Goal: Task Accomplishment & Management: Complete application form

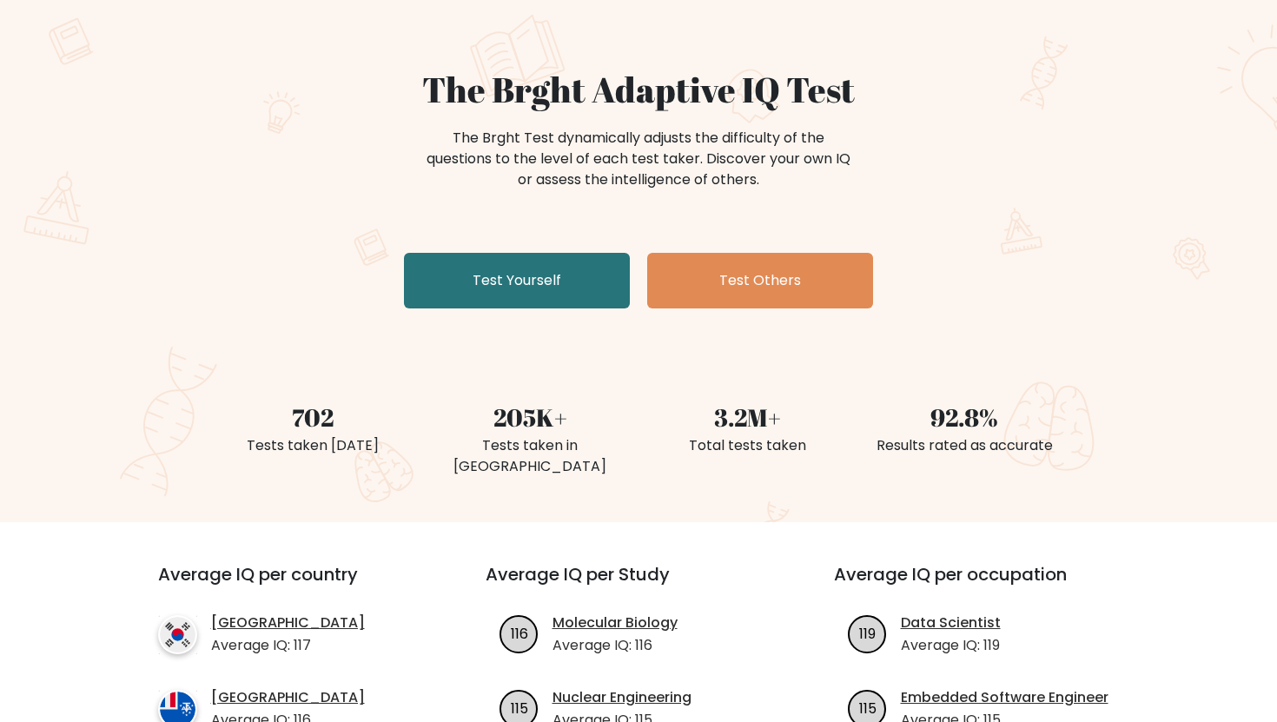
scroll to position [118, 0]
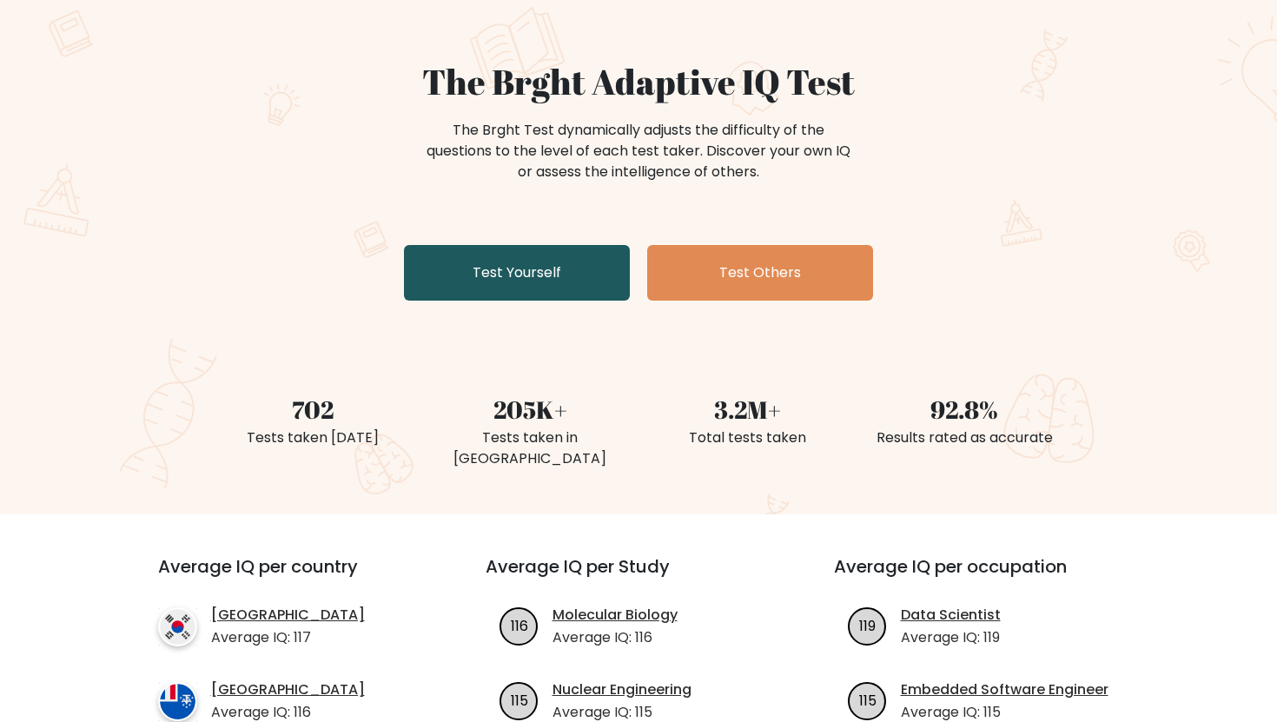
click at [552, 292] on link "Test Yourself" at bounding box center [517, 273] width 226 height 56
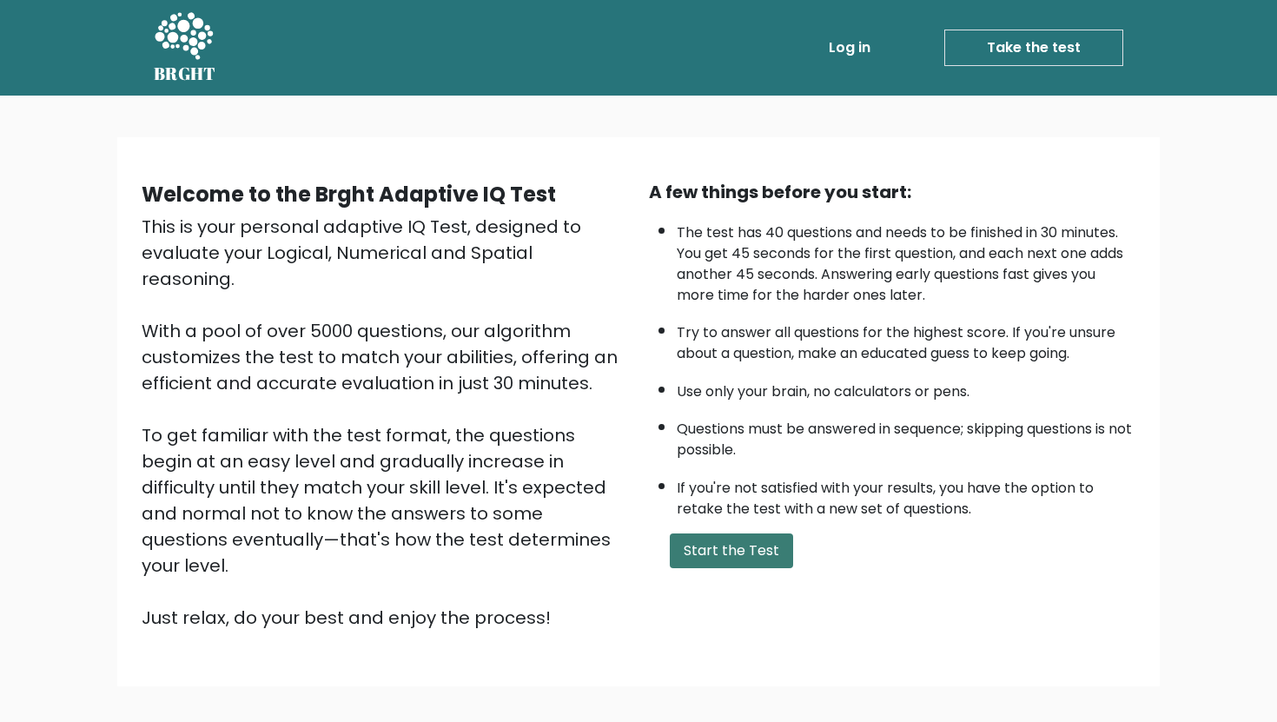
click at [743, 552] on button "Start the Test" at bounding box center [731, 550] width 123 height 35
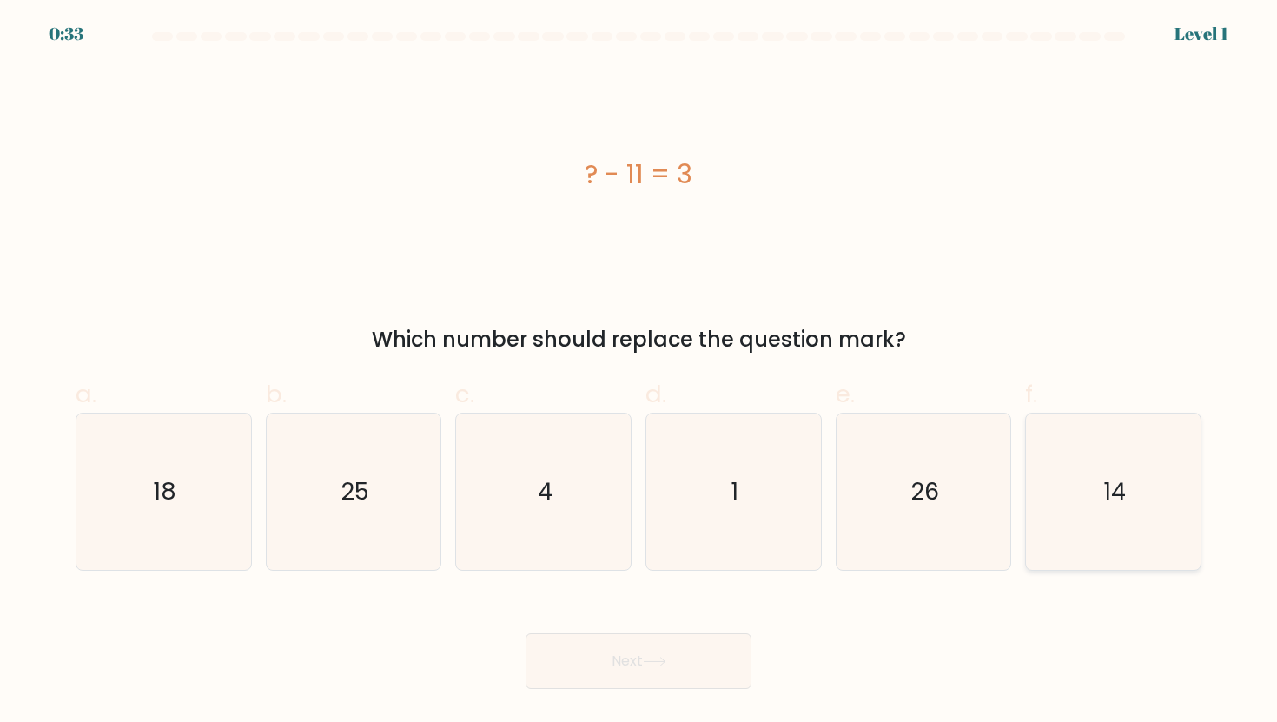
click at [1128, 462] on icon "14" at bounding box center [1113, 492] width 156 height 156
click at [639, 373] on input "f. 14" at bounding box center [639, 366] width 1 height 11
radio input "true"
click at [660, 644] on button "Next" at bounding box center [639, 661] width 226 height 56
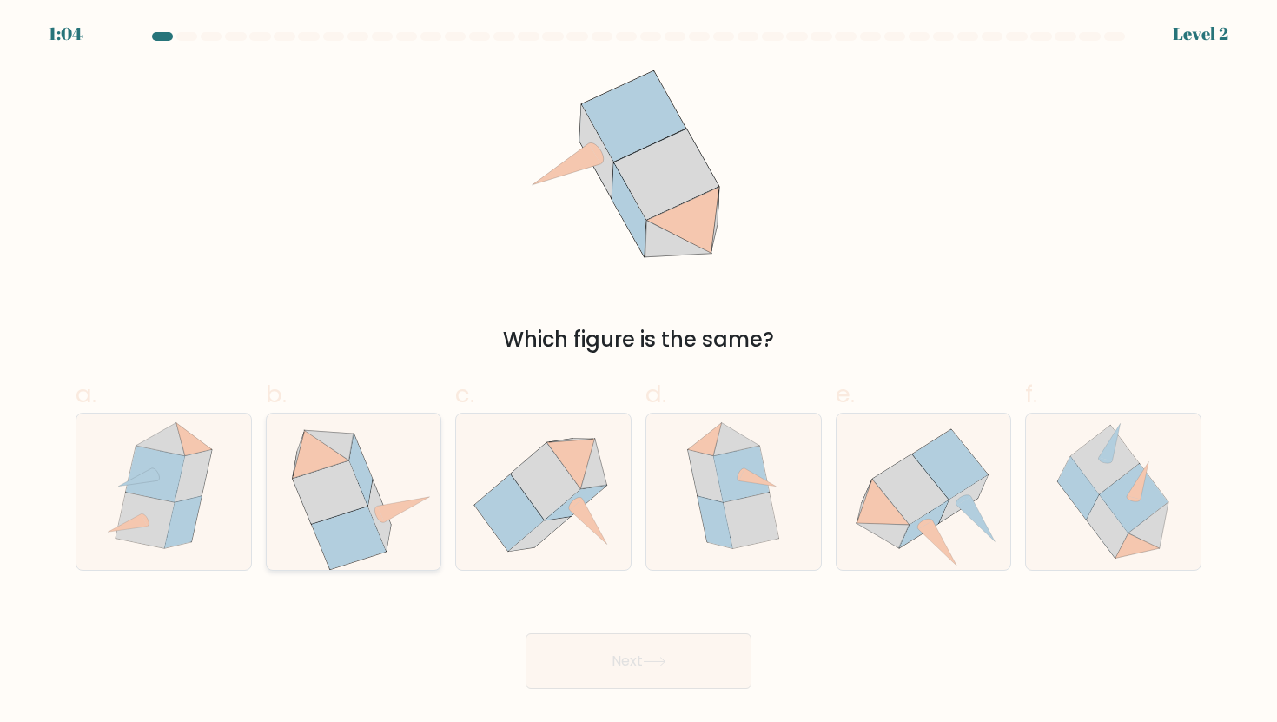
click at [406, 510] on icon at bounding box center [353, 492] width 161 height 156
click at [639, 373] on input "b." at bounding box center [639, 366] width 1 height 11
radio input "true"
click at [589, 643] on button "Next" at bounding box center [639, 661] width 226 height 56
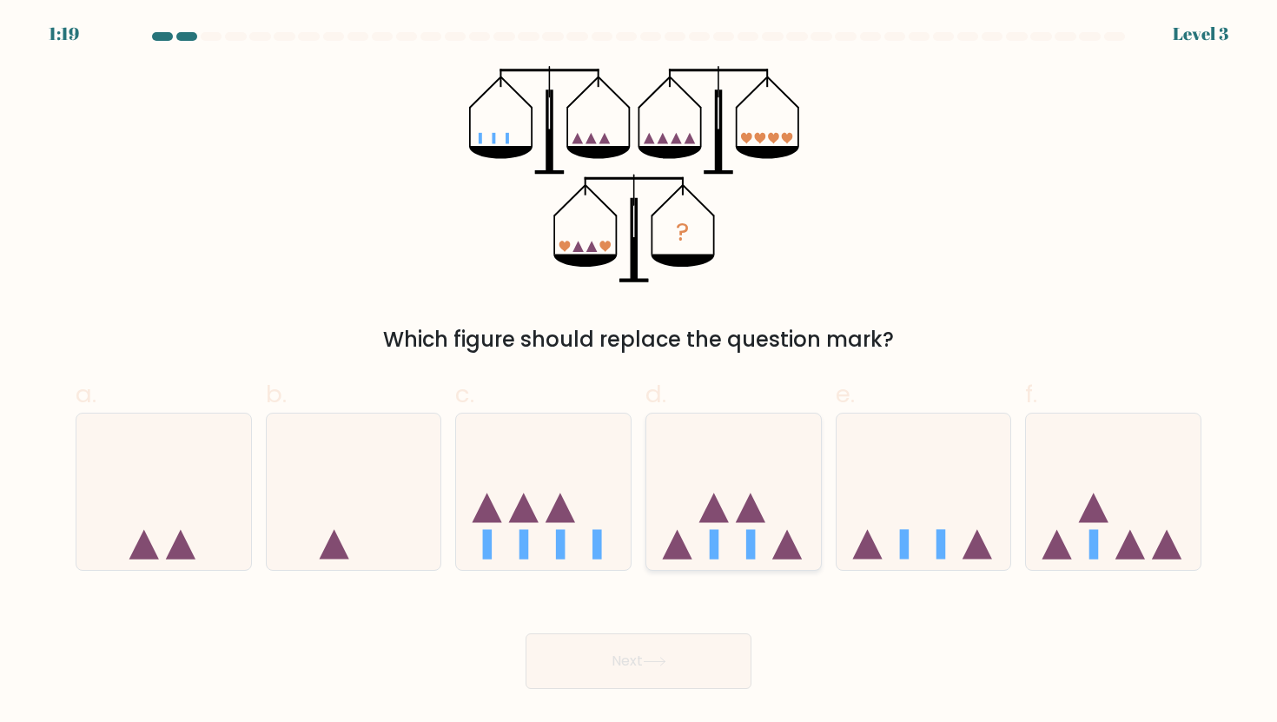
click at [709, 495] on icon at bounding box center [733, 492] width 175 height 144
click at [639, 373] on input "d." at bounding box center [639, 366] width 1 height 11
radio input "true"
click at [675, 651] on button "Next" at bounding box center [639, 661] width 226 height 56
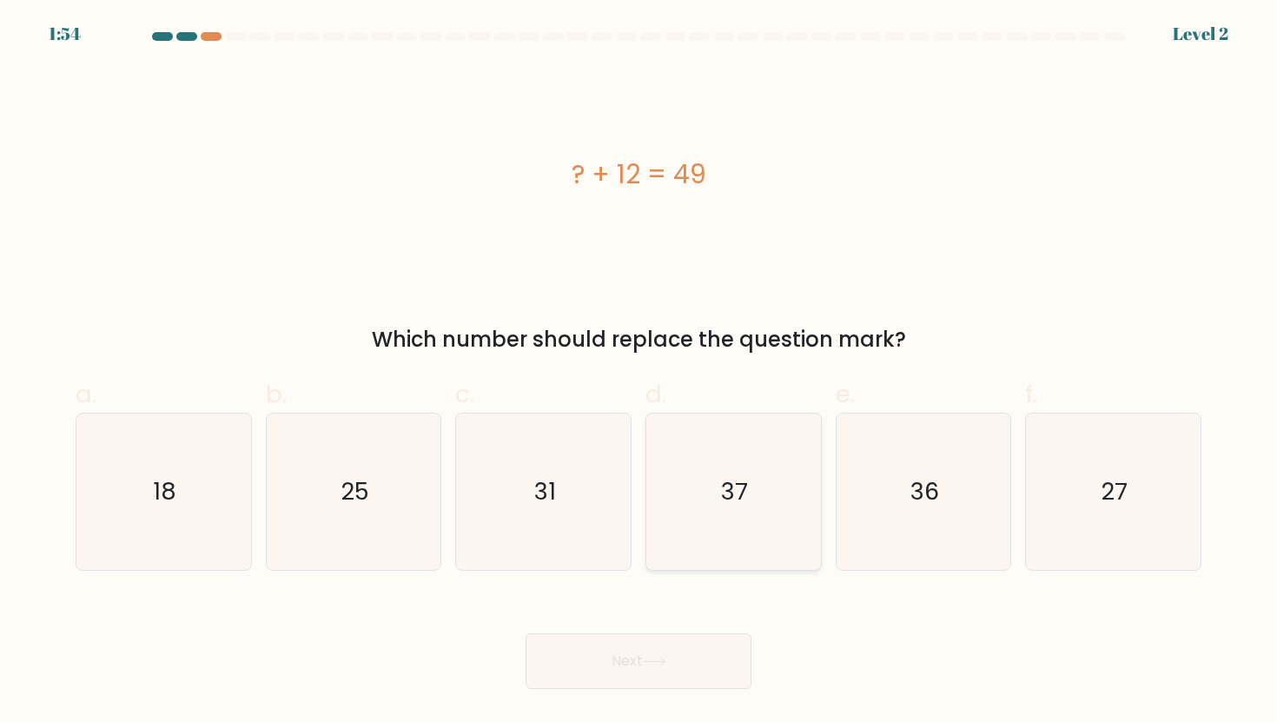
click at [737, 463] on icon "37" at bounding box center [733, 492] width 156 height 156
click at [639, 373] on input "d. 37" at bounding box center [639, 366] width 1 height 11
radio input "true"
click at [701, 655] on button "Next" at bounding box center [639, 661] width 226 height 56
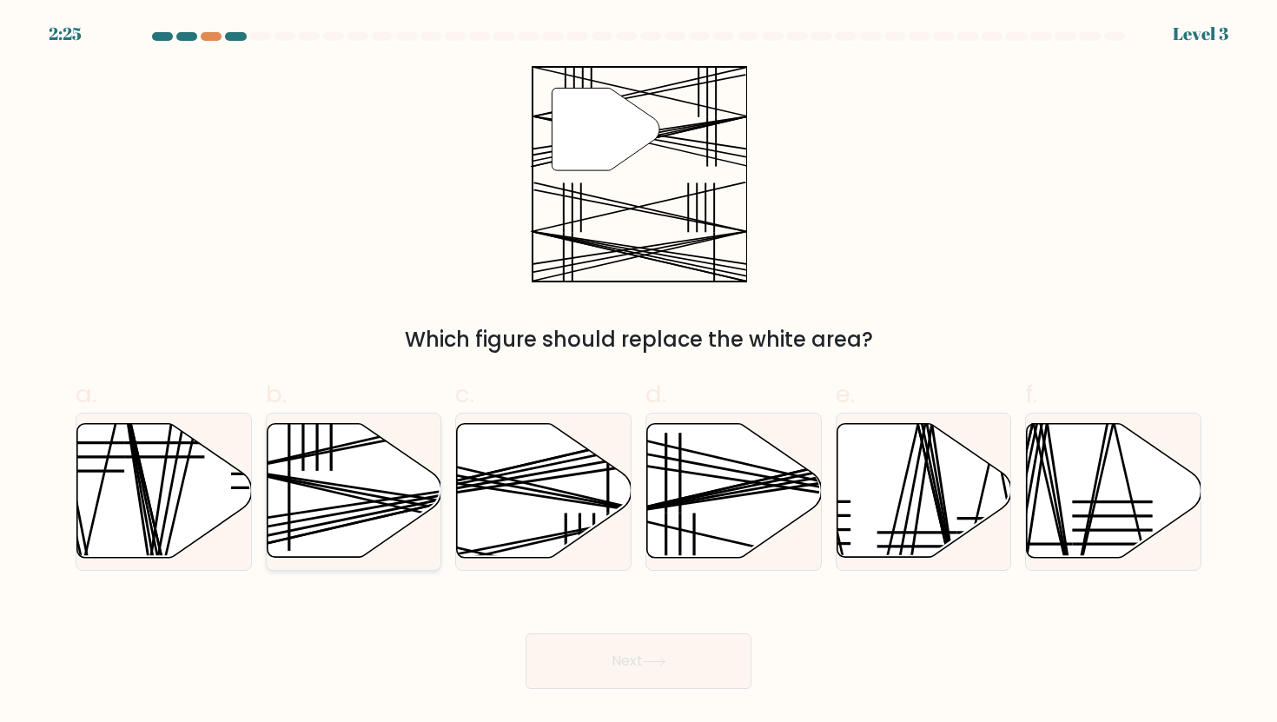
click at [374, 501] on line at bounding box center [410, 496] width 348 height 53
click at [639, 373] on input "b." at bounding box center [639, 366] width 1 height 11
radio input "true"
click at [573, 671] on button "Next" at bounding box center [639, 661] width 226 height 56
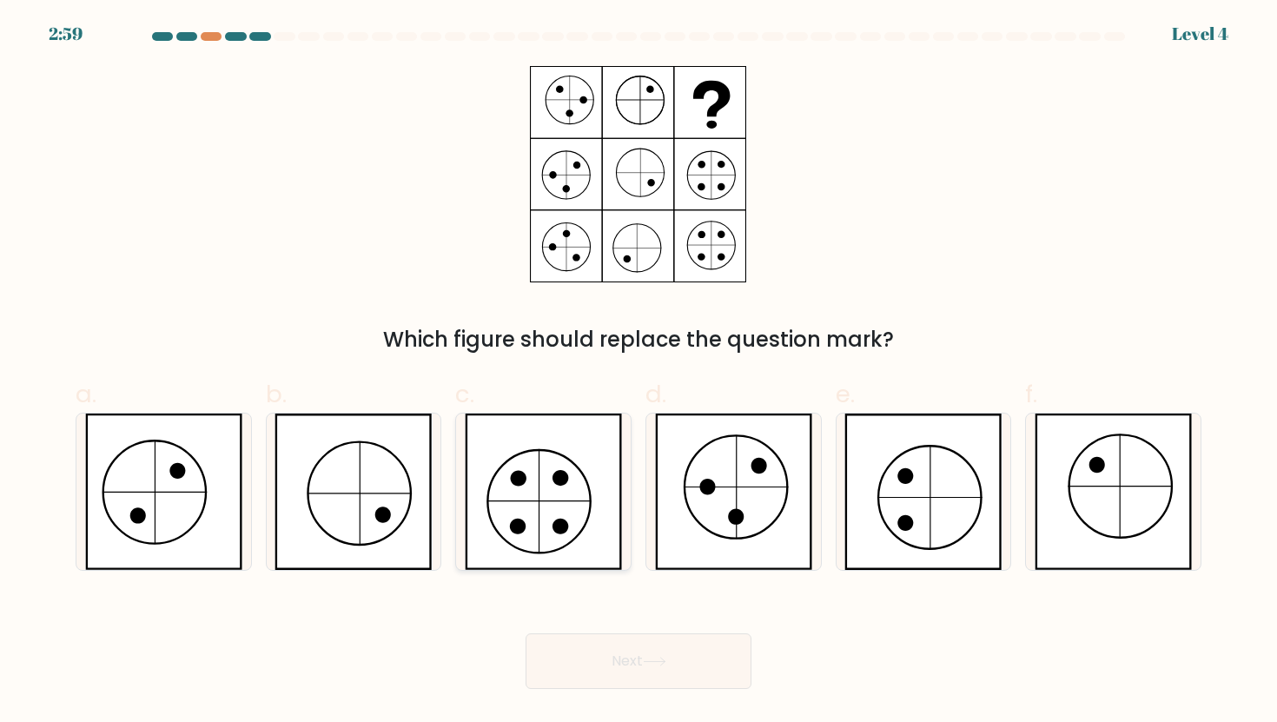
click at [578, 433] on icon at bounding box center [543, 492] width 157 height 156
click at [639, 373] on input "c." at bounding box center [639, 366] width 1 height 11
radio input "true"
click at [608, 647] on button "Next" at bounding box center [639, 661] width 226 height 56
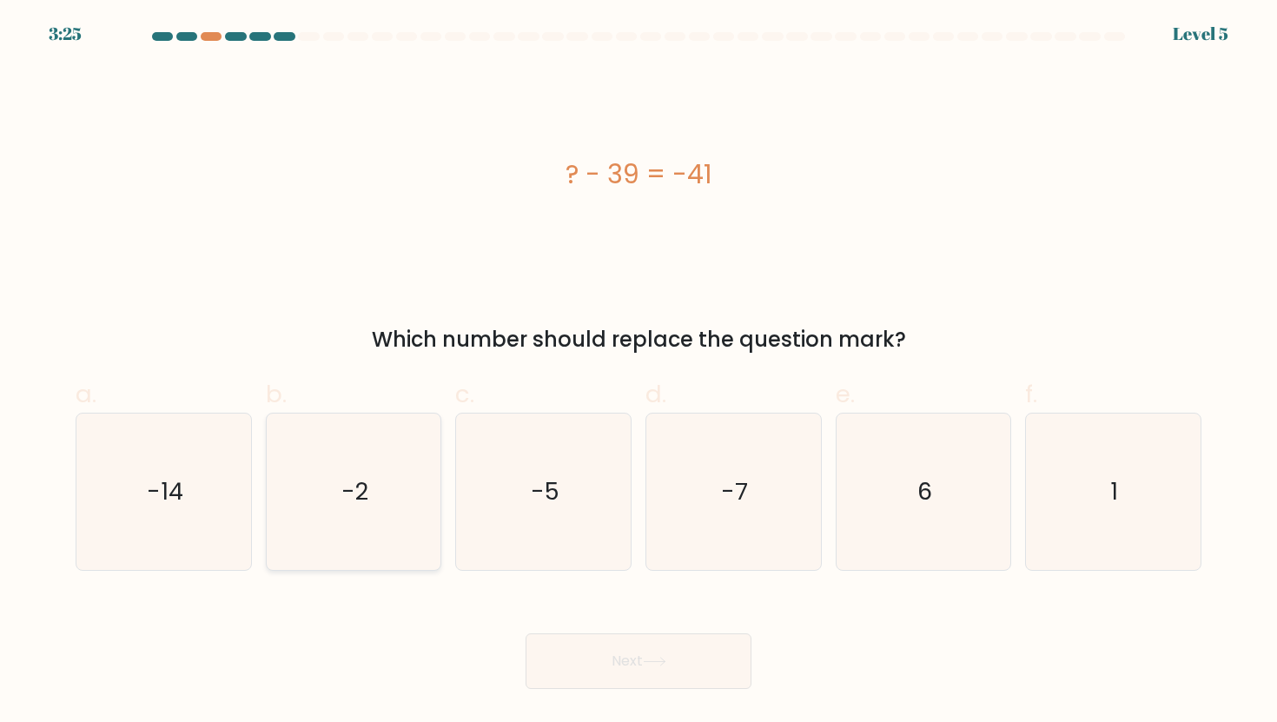
click at [413, 458] on icon "-2" at bounding box center [353, 492] width 156 height 156
click at [639, 373] on input "b. -2" at bounding box center [639, 366] width 1 height 11
radio input "true"
click at [638, 674] on button "Next" at bounding box center [639, 661] width 226 height 56
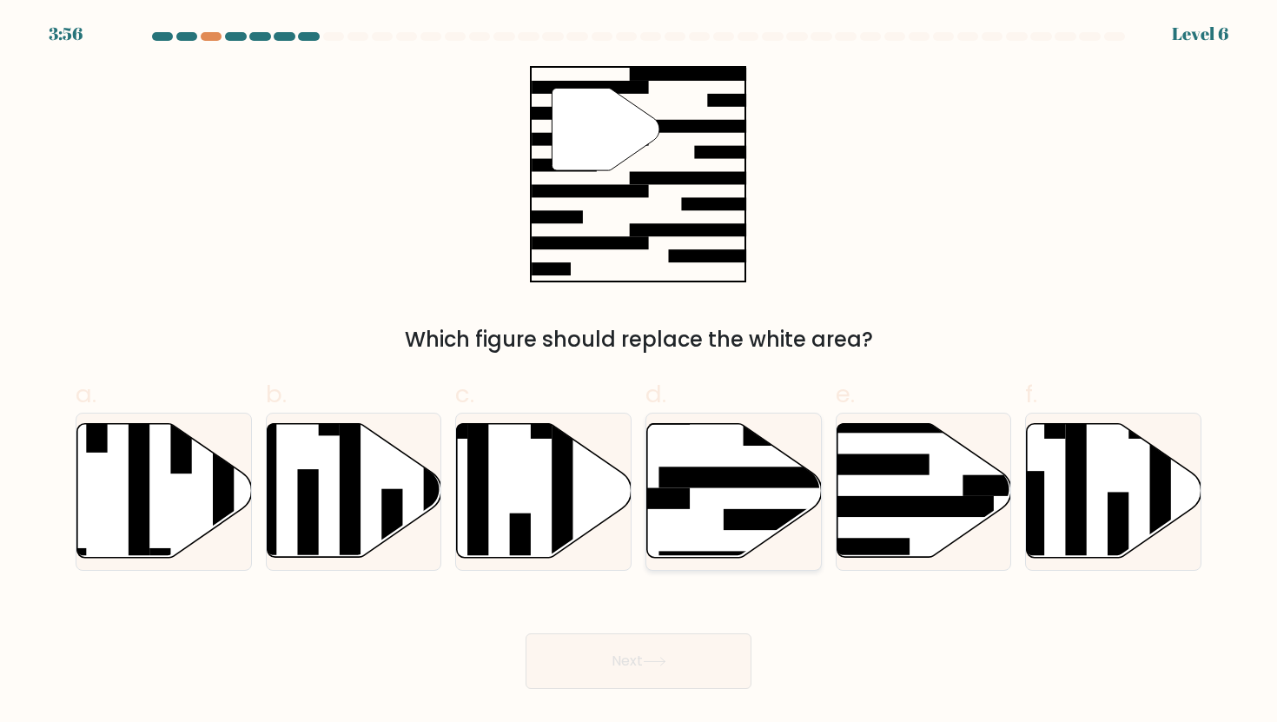
click at [697, 499] on icon at bounding box center [734, 491] width 175 height 134
click at [639, 373] on input "d." at bounding box center [639, 366] width 1 height 11
radio input "true"
click at [878, 560] on div at bounding box center [924, 492] width 176 height 158
click at [639, 373] on input "e." at bounding box center [639, 366] width 1 height 11
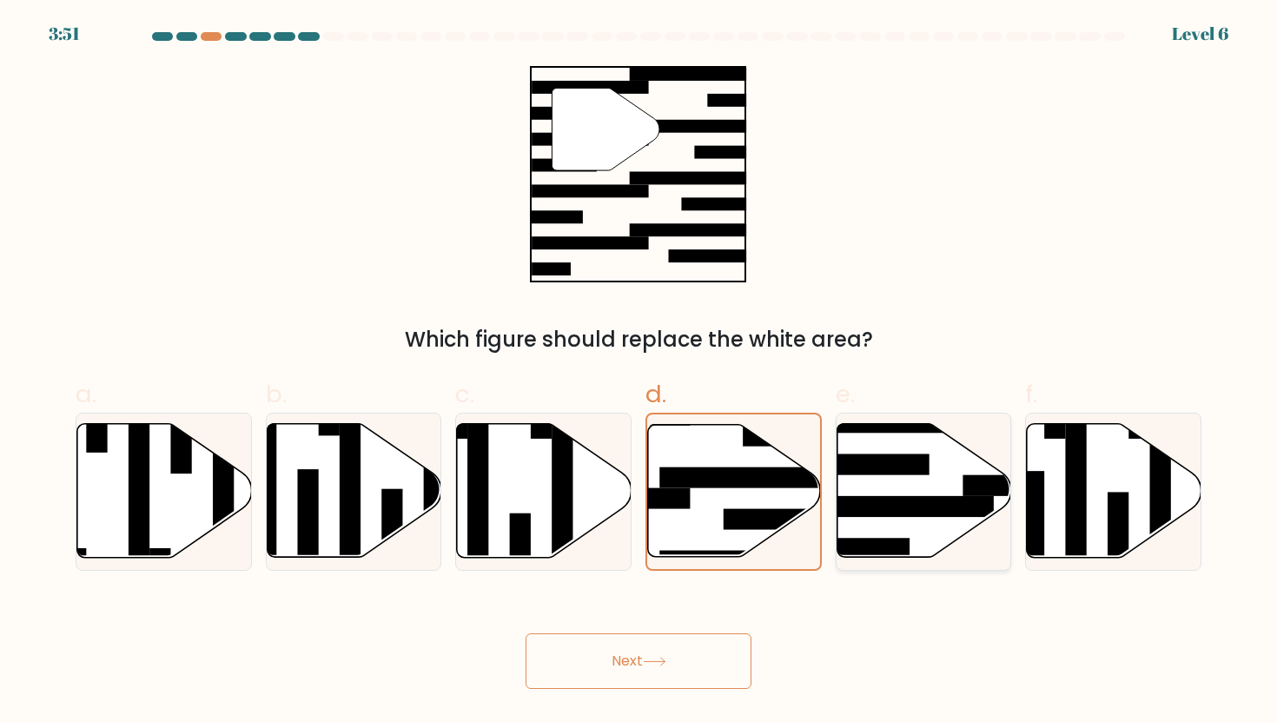
radio input "true"
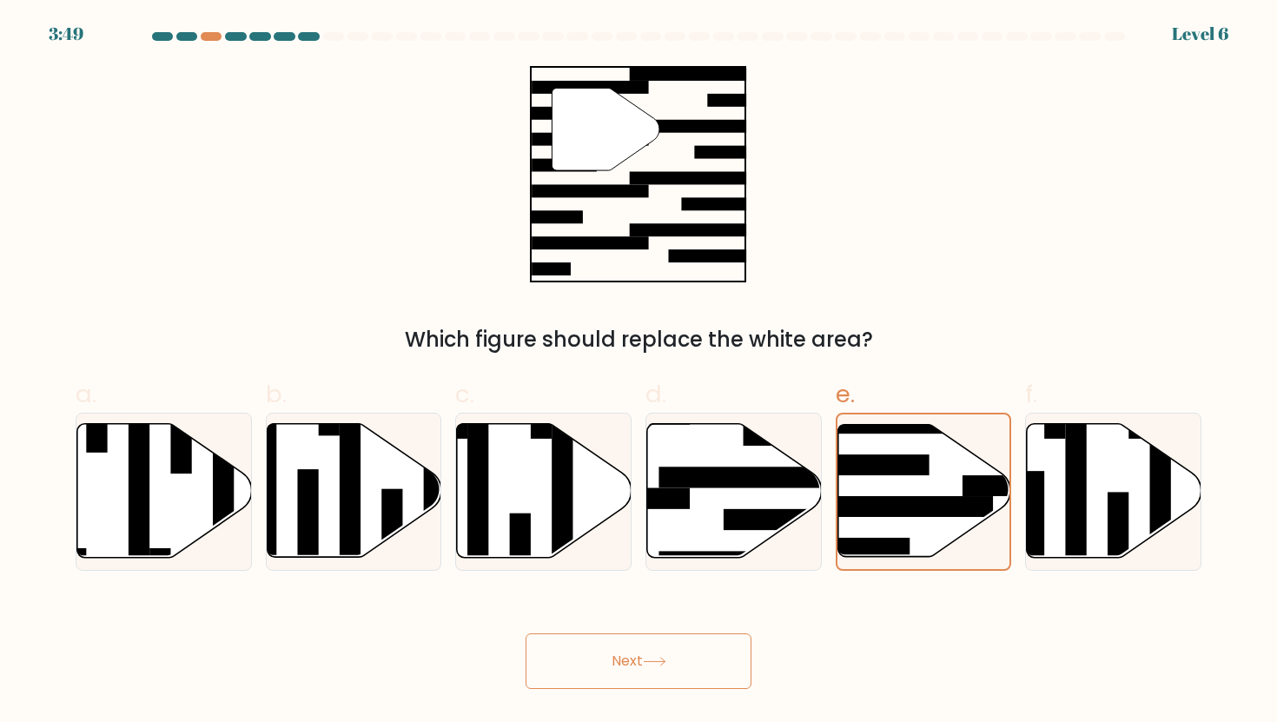
click at [718, 653] on button "Next" at bounding box center [639, 661] width 226 height 56
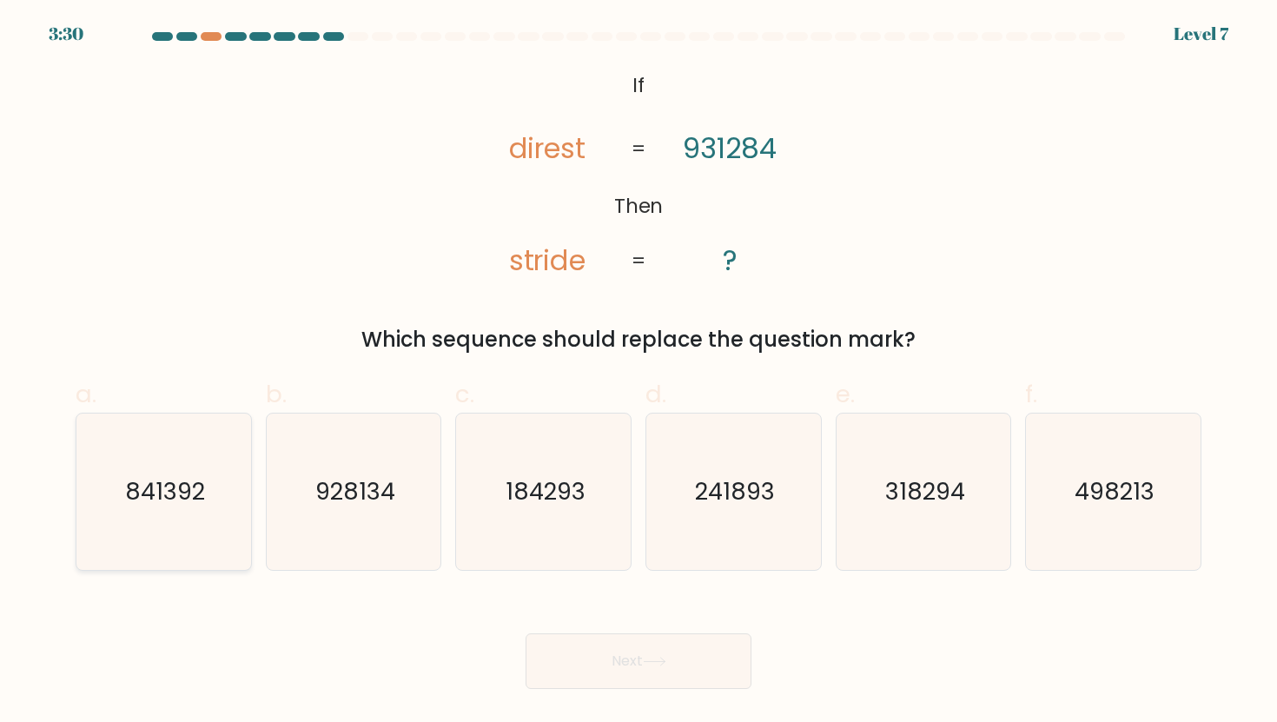
click at [162, 559] on icon "841392" at bounding box center [163, 492] width 156 height 156
click at [639, 373] on input "a. 841392" at bounding box center [639, 366] width 1 height 11
radio input "true"
click at [582, 643] on button "Next" at bounding box center [639, 661] width 226 height 56
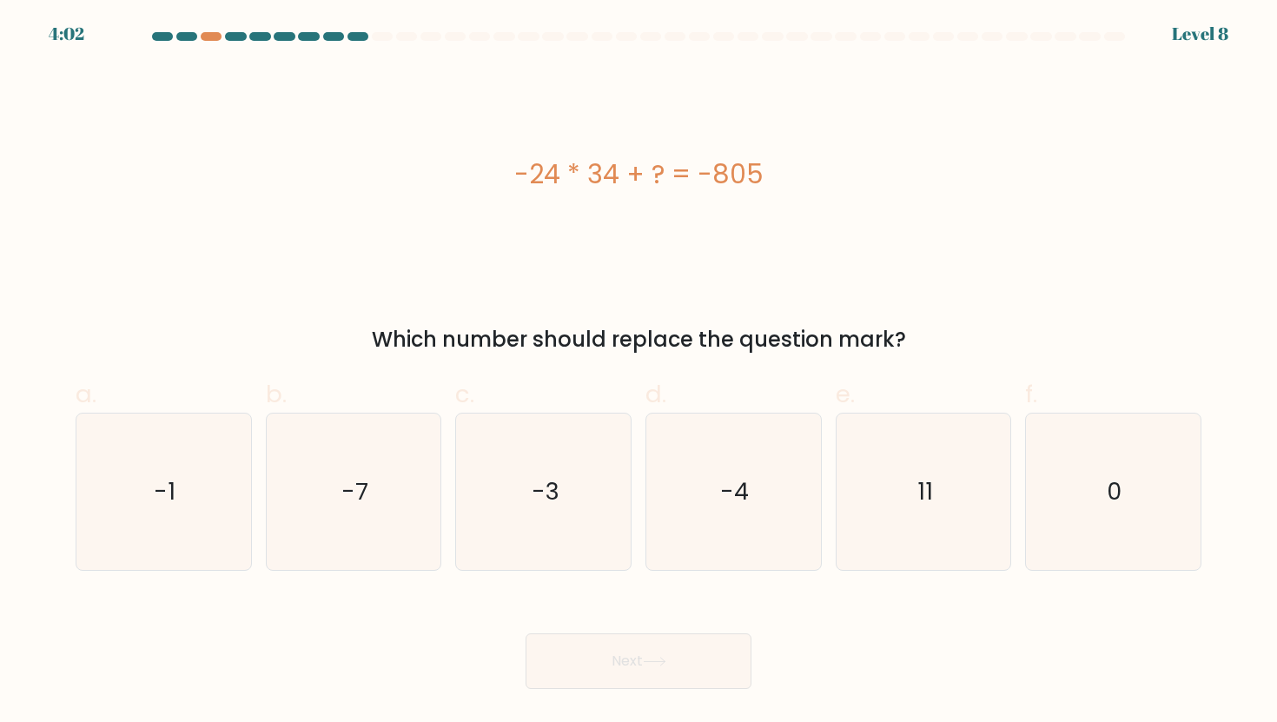
drag, startPoint x: 507, startPoint y: 164, endPoint x: 770, endPoint y: 210, distance: 266.4
click at [770, 210] on div "-24 * 34 + ? = -805" at bounding box center [639, 174] width 1126 height 216
copy div "-24 * 34 + ? = -805"
click at [900, 536] on icon "11" at bounding box center [923, 492] width 156 height 156
click at [639, 373] on input "e. 11" at bounding box center [639, 366] width 1 height 11
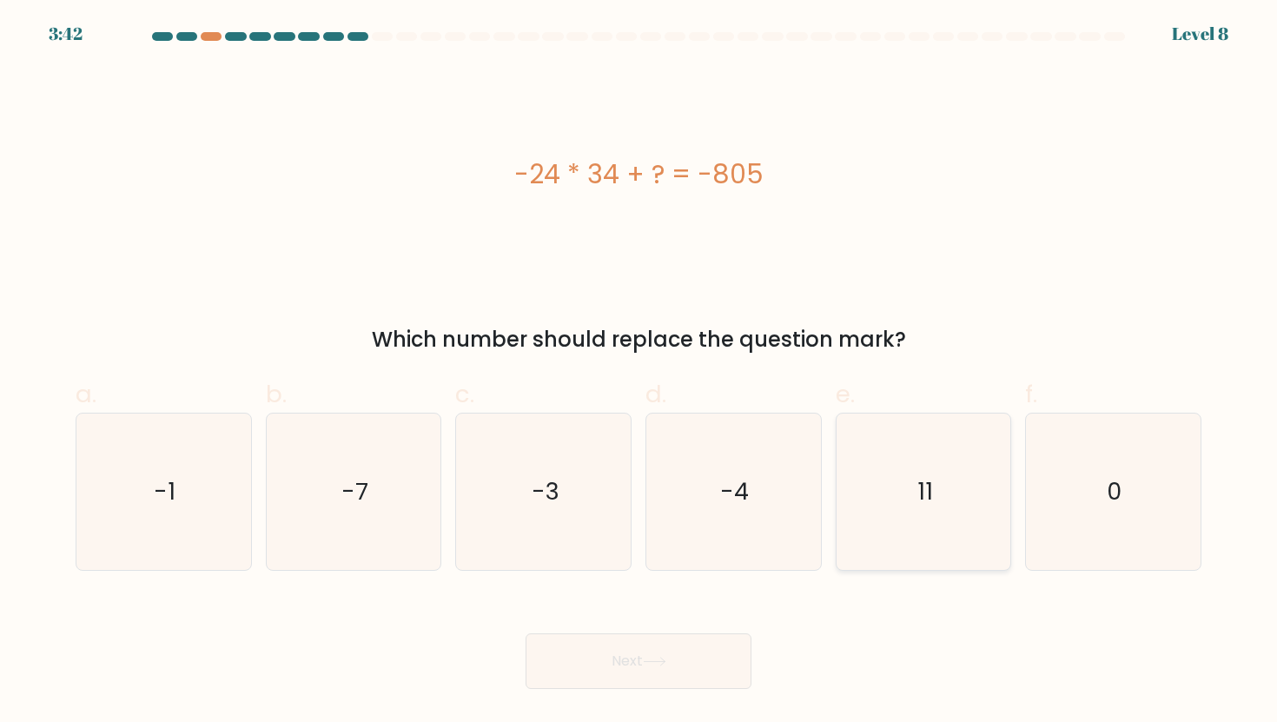
radio input "true"
click at [655, 661] on icon at bounding box center [654, 662] width 21 height 8
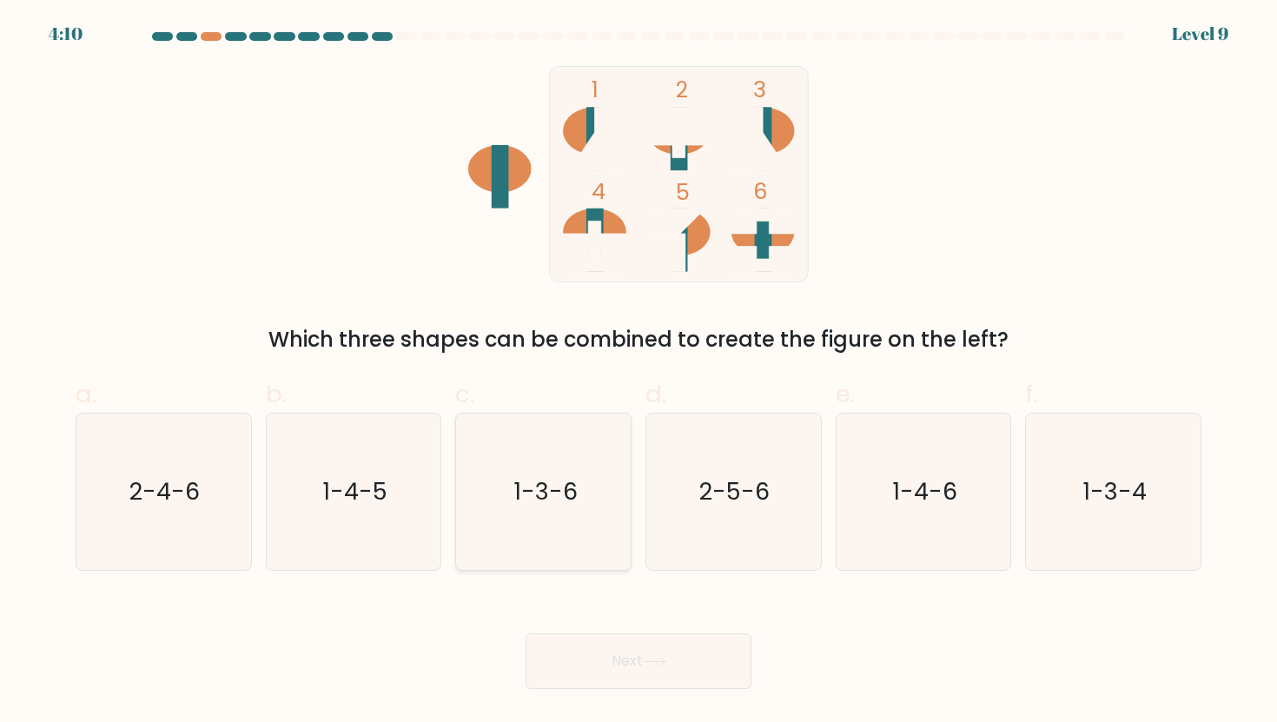
click at [600, 506] on icon "1-3-6" at bounding box center [544, 492] width 156 height 156
click at [639, 373] on input "c. 1-3-6" at bounding box center [639, 366] width 1 height 11
radio input "true"
click at [631, 654] on button "Next" at bounding box center [639, 661] width 226 height 56
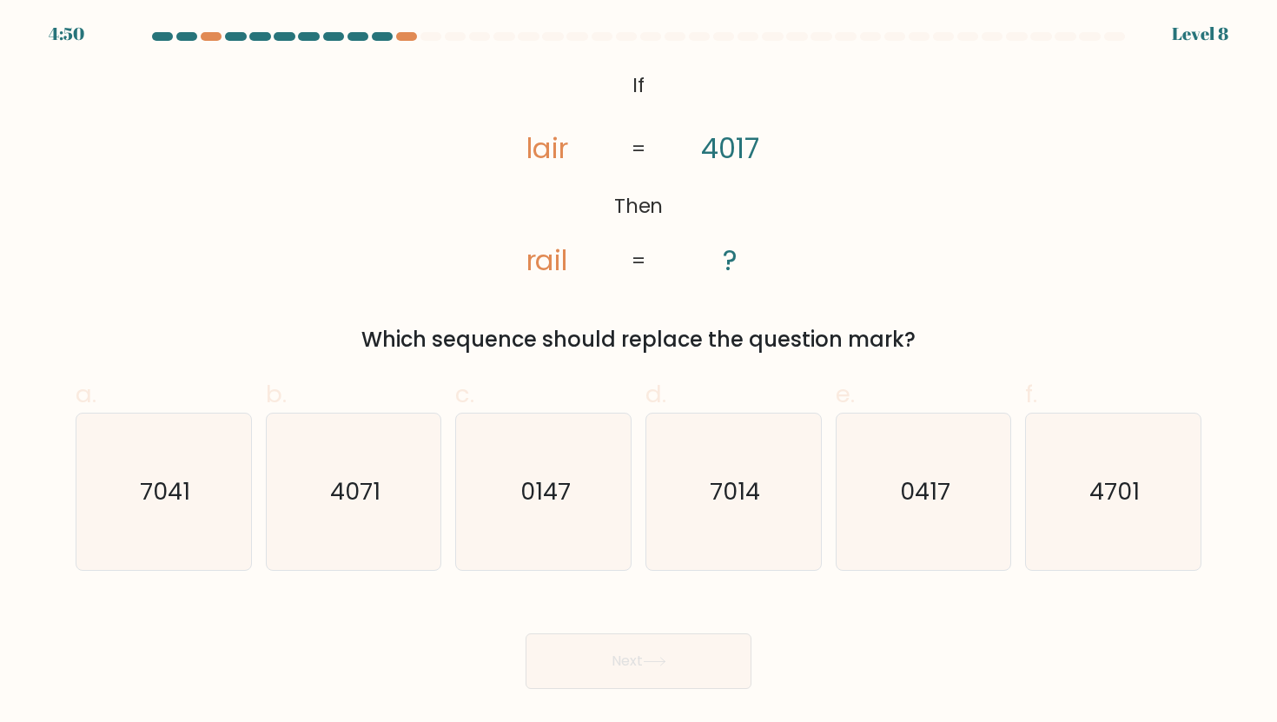
drag, startPoint x: 605, startPoint y: 73, endPoint x: 939, endPoint y: 353, distance: 436.0
click at [939, 353] on div "@import url('https://fonts.googleapis.com/css?family=Abril+Fatface:400,100,100i…" at bounding box center [638, 210] width 1147 height 289
copy div "If Then lair rail 4017 ? = = Which sequence should replace the question mark?"
click at [762, 486] on icon "7014" at bounding box center [733, 492] width 156 height 156
click at [639, 373] on input "d. 7014" at bounding box center [639, 366] width 1 height 11
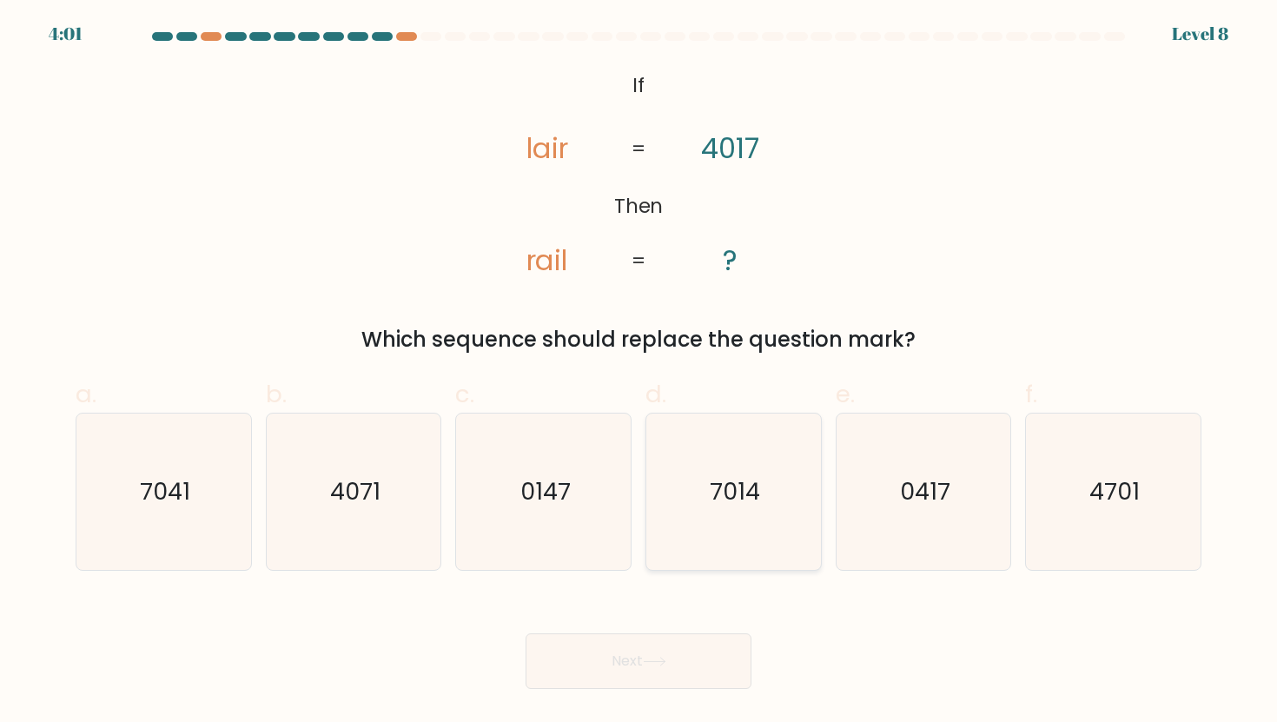
radio input "true"
click at [666, 663] on icon at bounding box center [654, 662] width 23 height 10
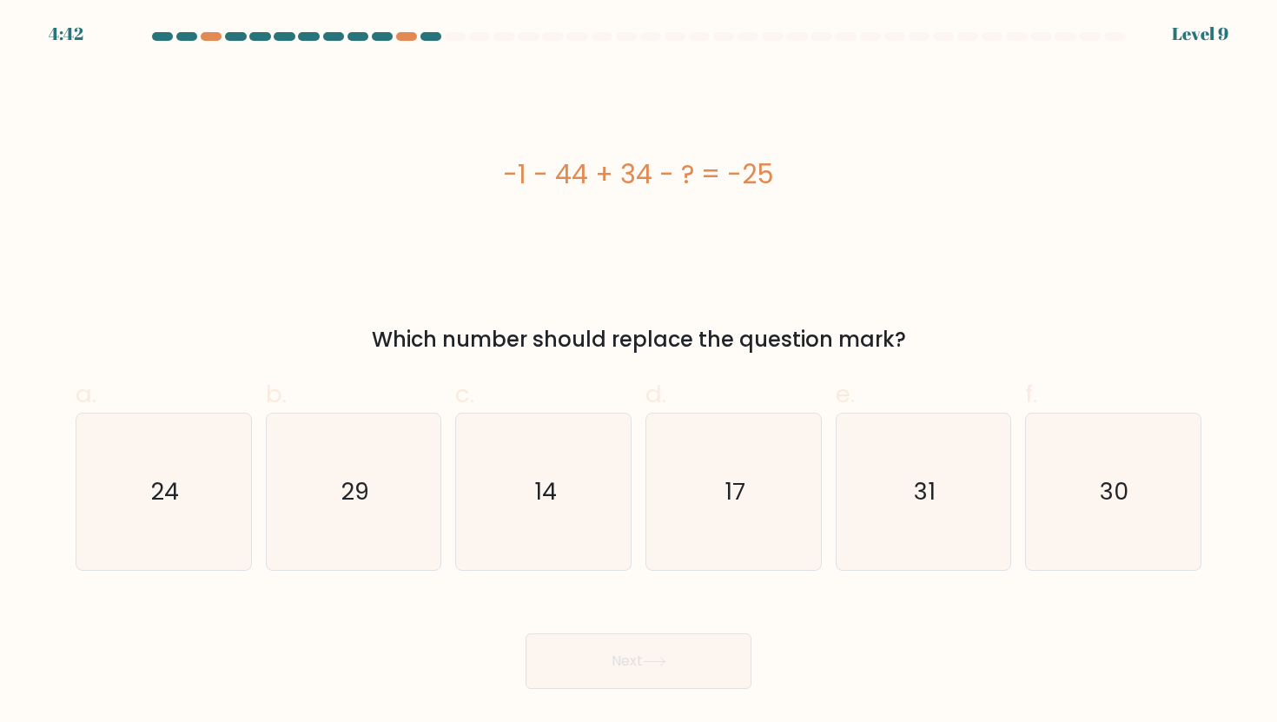
drag, startPoint x: 505, startPoint y: 175, endPoint x: 816, endPoint y: 160, distance: 311.4
click at [816, 160] on div "-1 - 44 + 34 - ? = -25" at bounding box center [639, 174] width 1126 height 39
copy div "-1 - 44 + 34 - ? = -25"
click at [529, 498] on icon "14" at bounding box center [544, 492] width 156 height 156
click at [639, 373] on input "c. 14" at bounding box center [639, 366] width 1 height 11
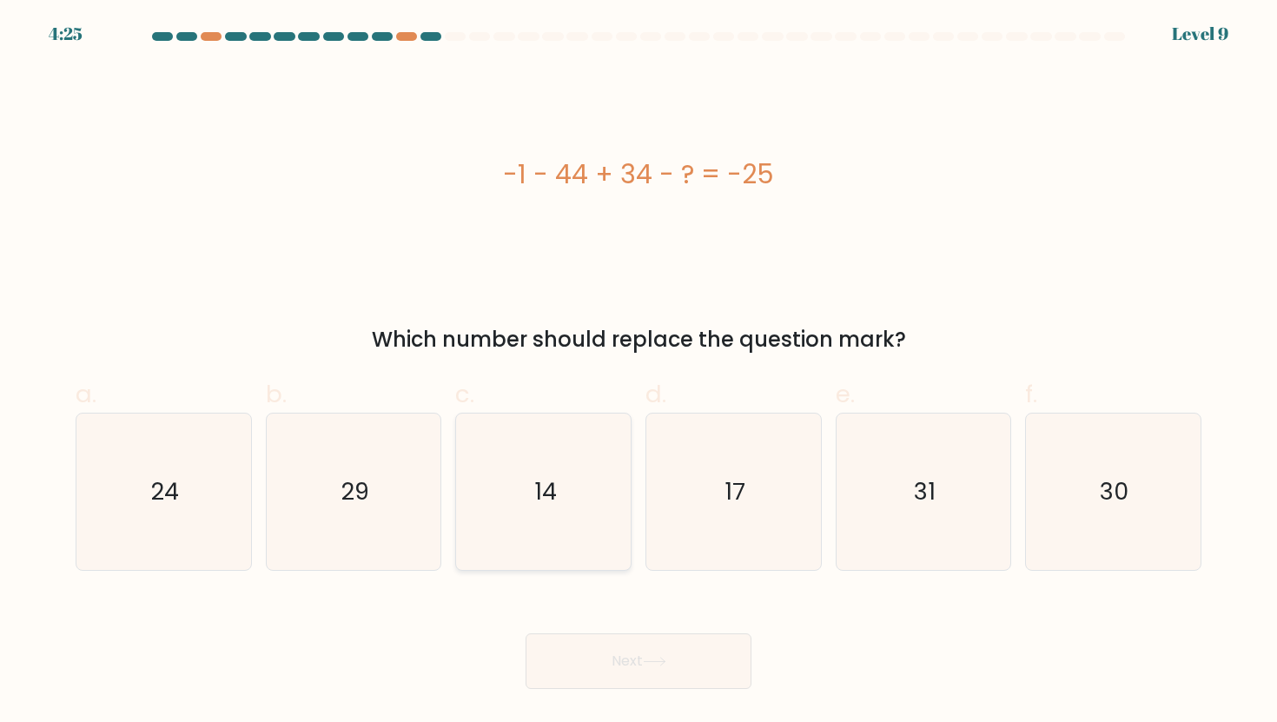
radio input "true"
click at [608, 643] on button "Next" at bounding box center [639, 661] width 226 height 56
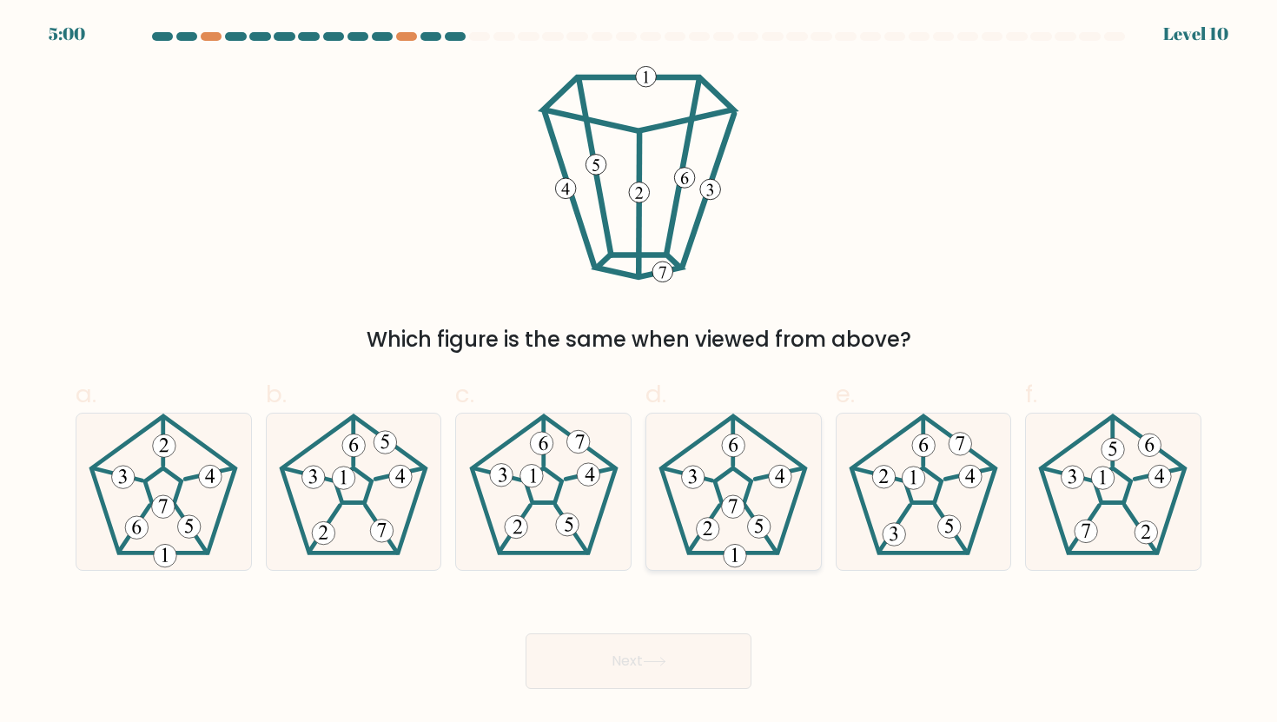
click at [708, 491] on icon at bounding box center [733, 492] width 156 height 156
click at [639, 373] on input "d." at bounding box center [639, 366] width 1 height 11
radio input "true"
click at [580, 642] on button "Next" at bounding box center [639, 661] width 226 height 56
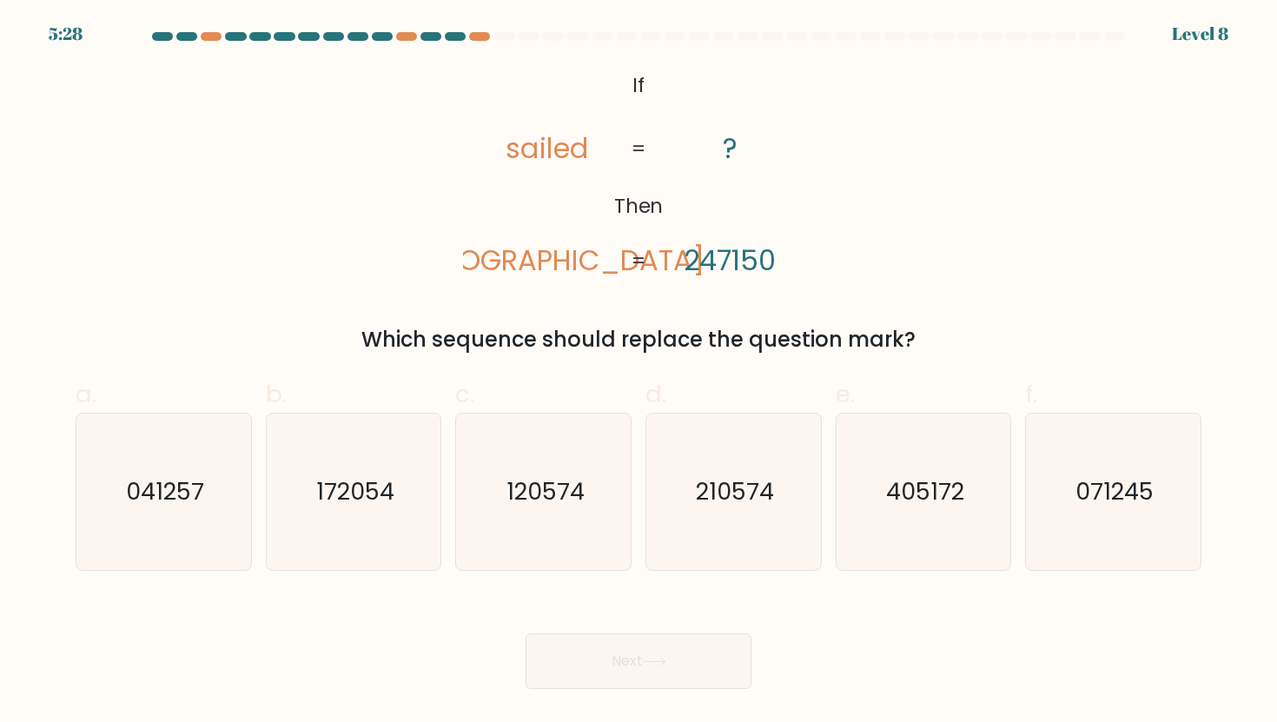
drag, startPoint x: 621, startPoint y: 83, endPoint x: 928, endPoint y: 341, distance: 400.8
click at [928, 341] on div "@import url('https://fonts.googleapis.com/css?family=Abril+Fatface:400,100,100i…" at bounding box center [638, 210] width 1147 height 289
copy div "If Then sailed ladies ? 247150 = = Which sequence should replace the question m…"
click at [393, 303] on div "@import url('https://fonts.googleapis.com/css?family=Abril+Fatface:400,100,100i…" at bounding box center [638, 210] width 1147 height 289
click at [167, 541] on icon "041257" at bounding box center [163, 492] width 156 height 156
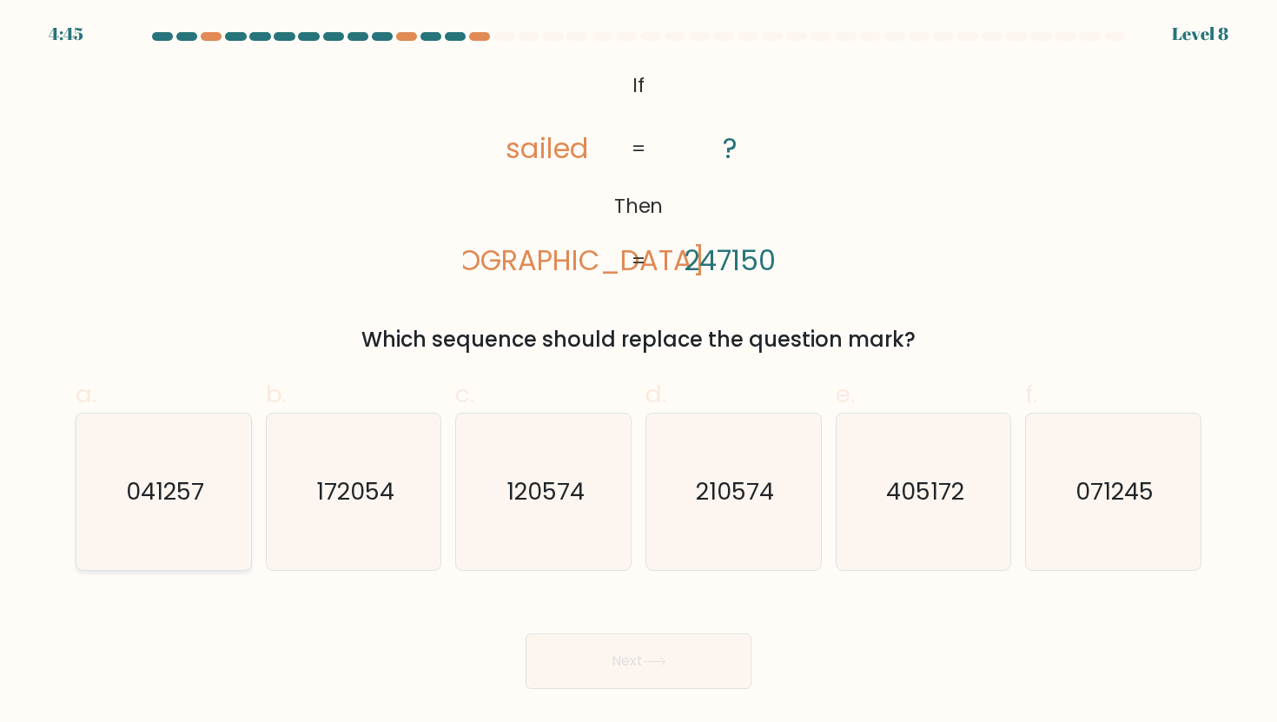
click at [639, 373] on input "a. 041257" at bounding box center [639, 366] width 1 height 11
radio input "true"
click at [574, 648] on button "Next" at bounding box center [639, 661] width 226 height 56
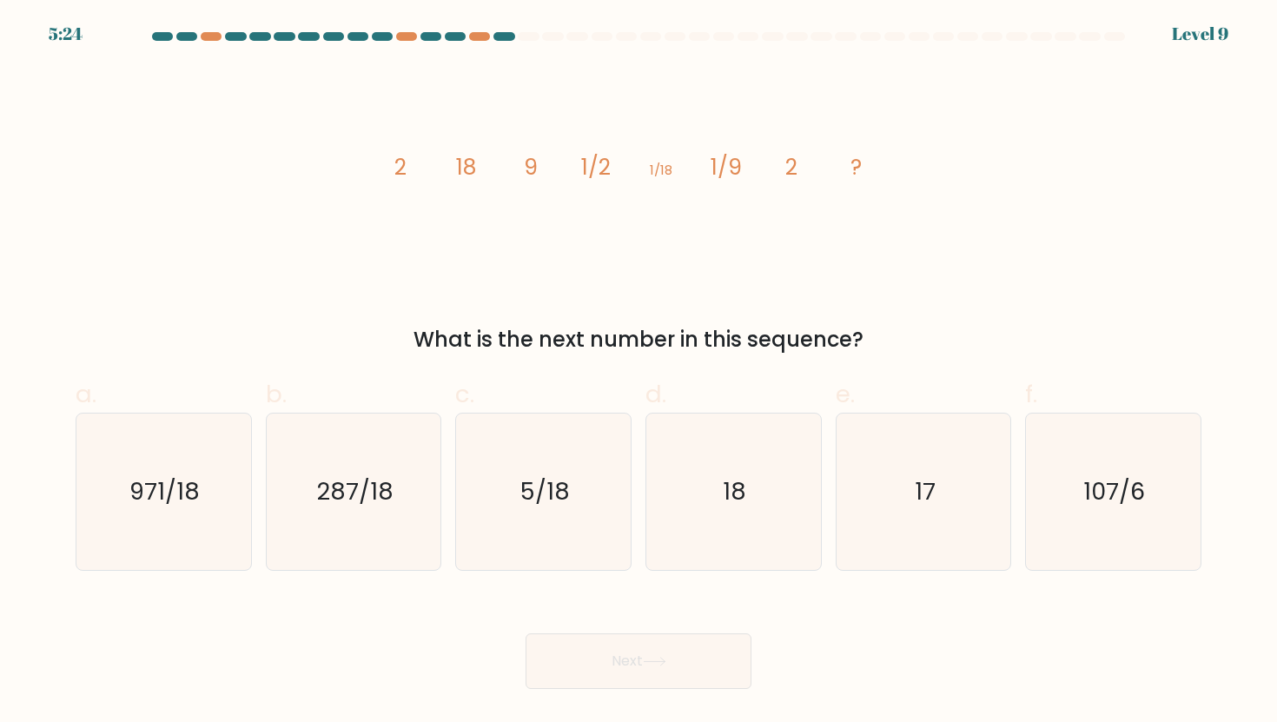
drag, startPoint x: 394, startPoint y: 163, endPoint x: 876, endPoint y: 344, distance: 514.9
click at [876, 344] on div "image/svg+xml 2 18 9 1/2 1/18 1/9 2 ? What is the next number in this sequence?" at bounding box center [638, 210] width 1147 height 289
copy div "2 18 9 1/2 1/18 1/9 2 ? What is the next number in this sequence?"
click at [744, 509] on icon "18" at bounding box center [733, 492] width 156 height 156
click at [639, 373] on input "d. 18" at bounding box center [639, 366] width 1 height 11
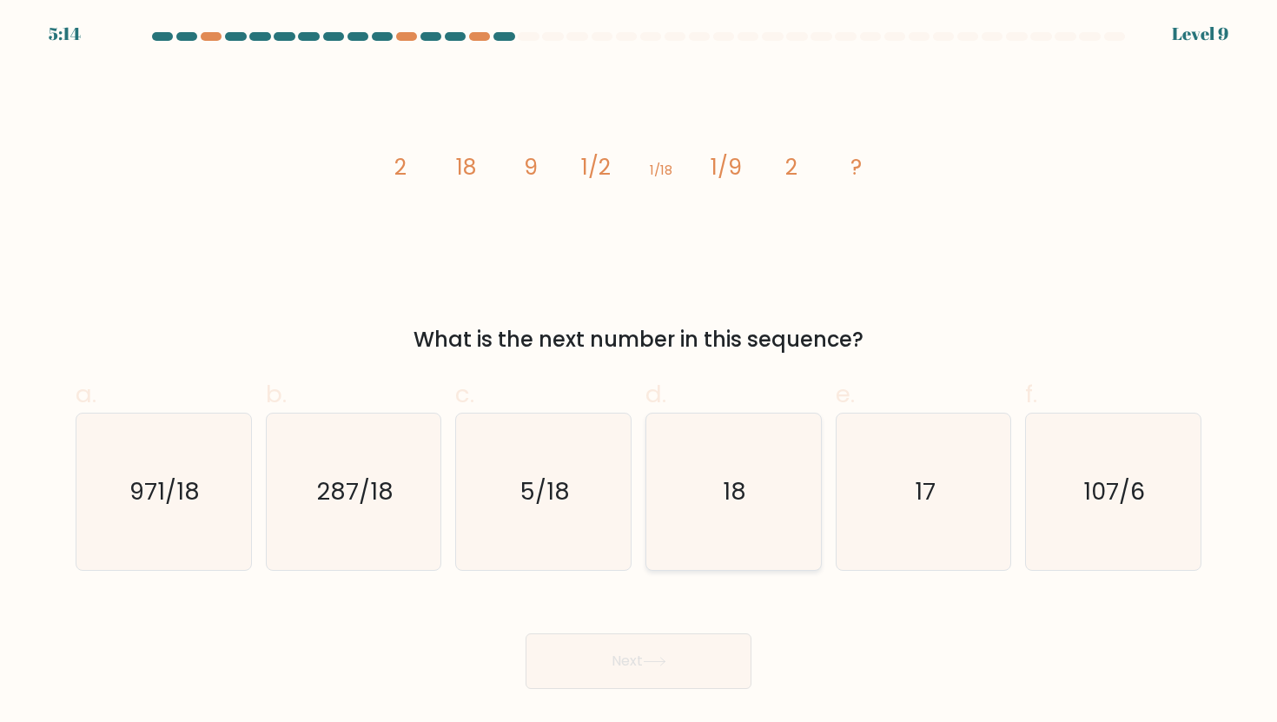
radio input "true"
click at [662, 660] on icon at bounding box center [654, 662] width 23 height 10
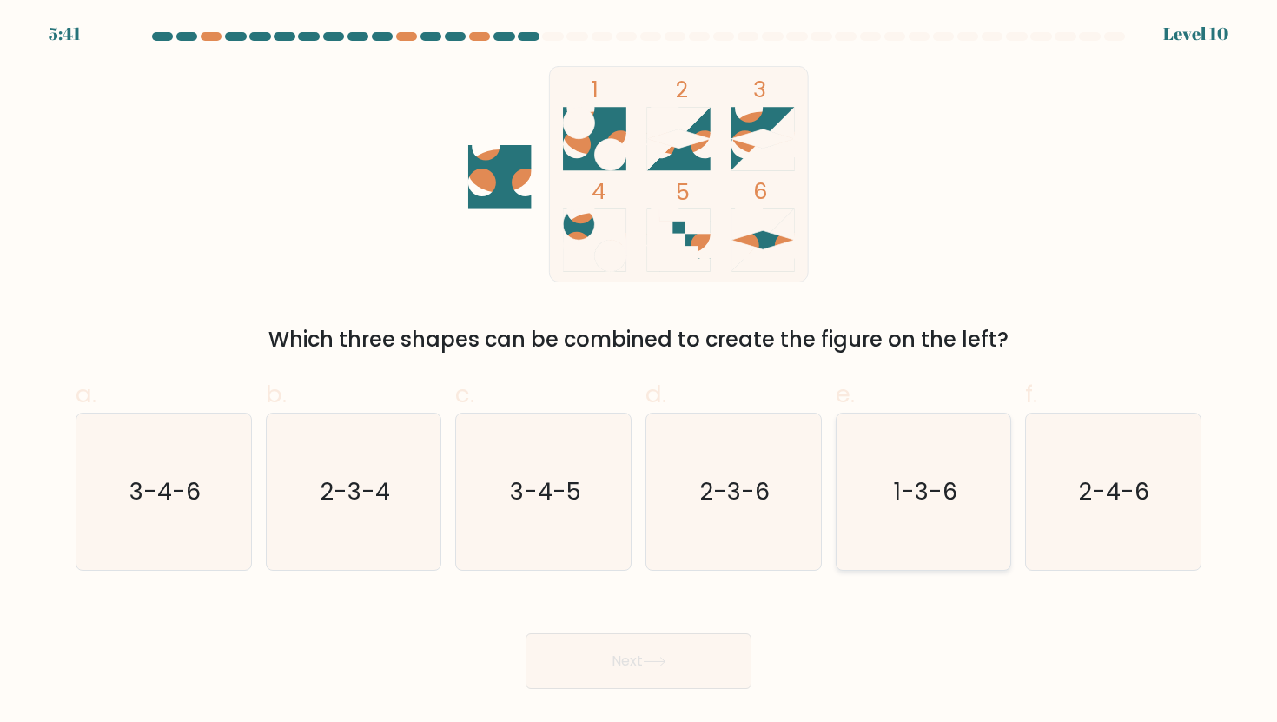
click at [914, 487] on text "1-3-6" at bounding box center [925, 491] width 64 height 32
click at [639, 373] on input "e. 1-3-6" at bounding box center [639, 366] width 1 height 11
radio input "true"
click at [633, 683] on button "Next" at bounding box center [639, 661] width 226 height 56
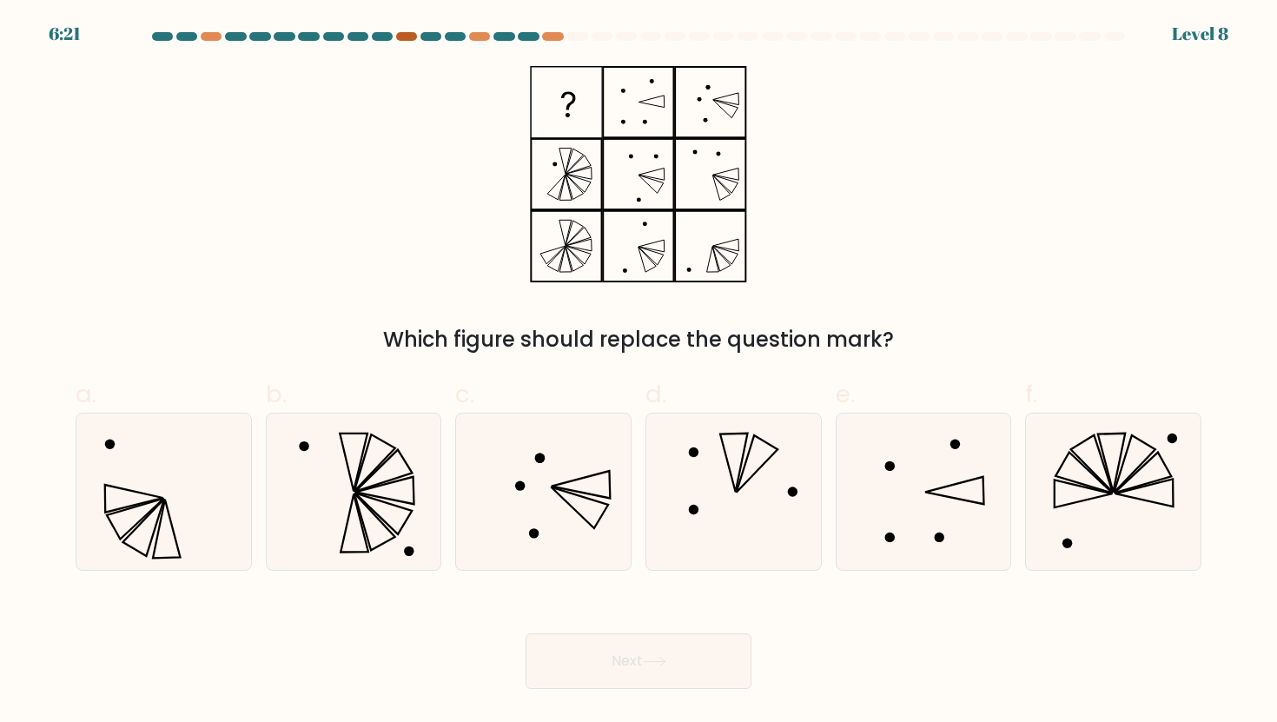
click at [414, 37] on div at bounding box center [406, 36] width 21 height 9
click at [713, 487] on icon at bounding box center [733, 492] width 156 height 156
click at [639, 373] on input "d." at bounding box center [639, 366] width 1 height 11
radio input "true"
click at [615, 659] on button "Next" at bounding box center [639, 661] width 226 height 56
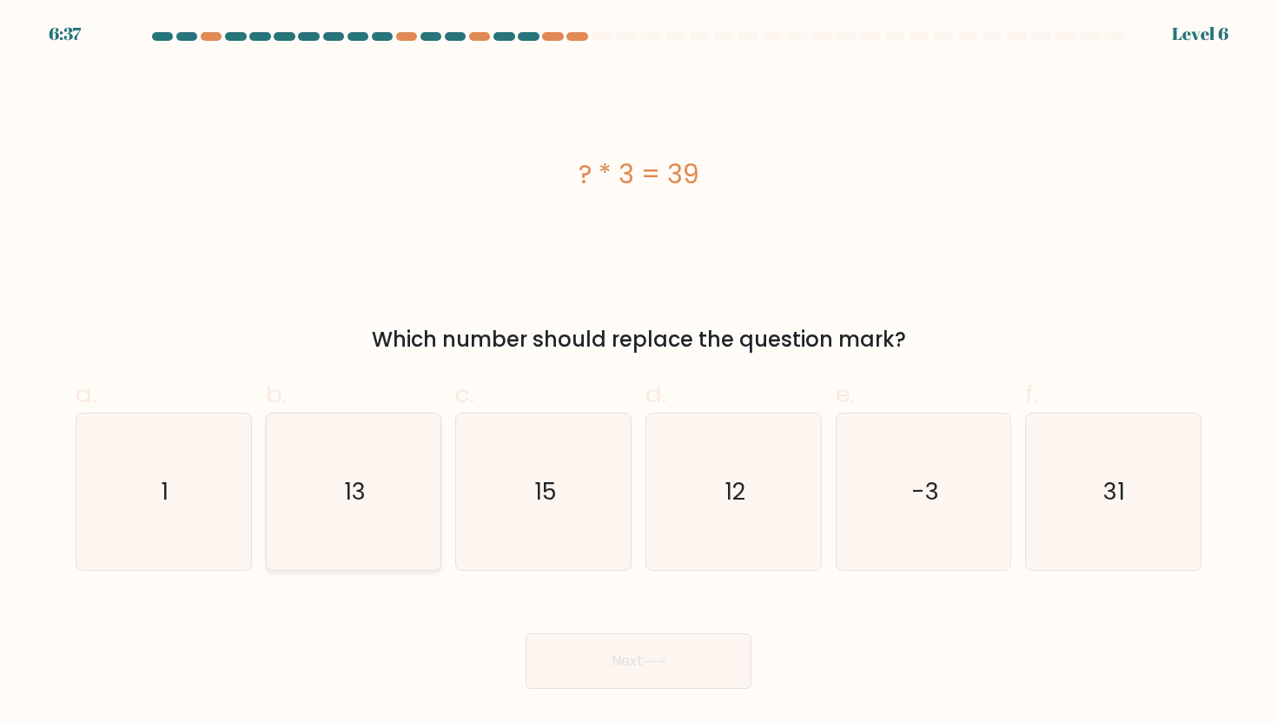
click at [400, 460] on icon "13" at bounding box center [353, 492] width 156 height 156
click at [639, 373] on input "b. 13" at bounding box center [639, 366] width 1 height 11
radio input "true"
click at [619, 661] on button "Next" at bounding box center [639, 661] width 226 height 56
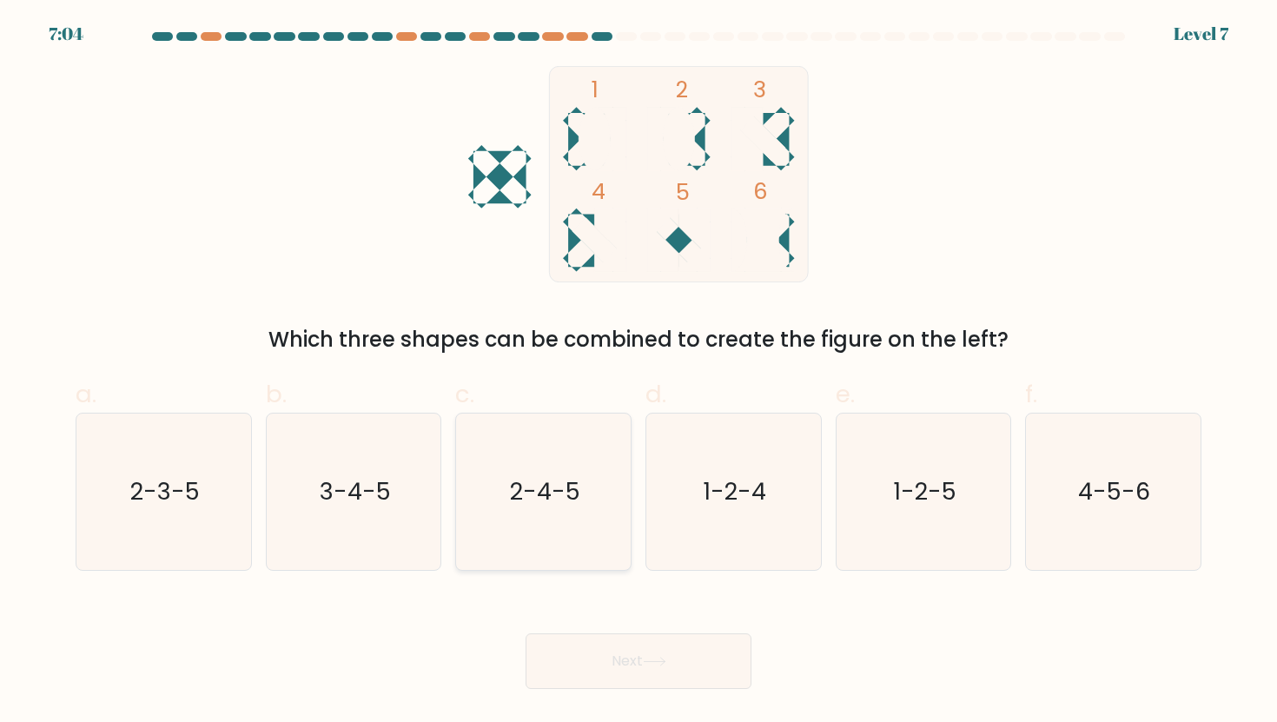
click at [572, 535] on icon "2-4-5" at bounding box center [544, 492] width 156 height 156
click at [639, 373] on input "c. 2-4-5" at bounding box center [639, 366] width 1 height 11
radio input "true"
click at [608, 647] on button "Next" at bounding box center [639, 661] width 226 height 56
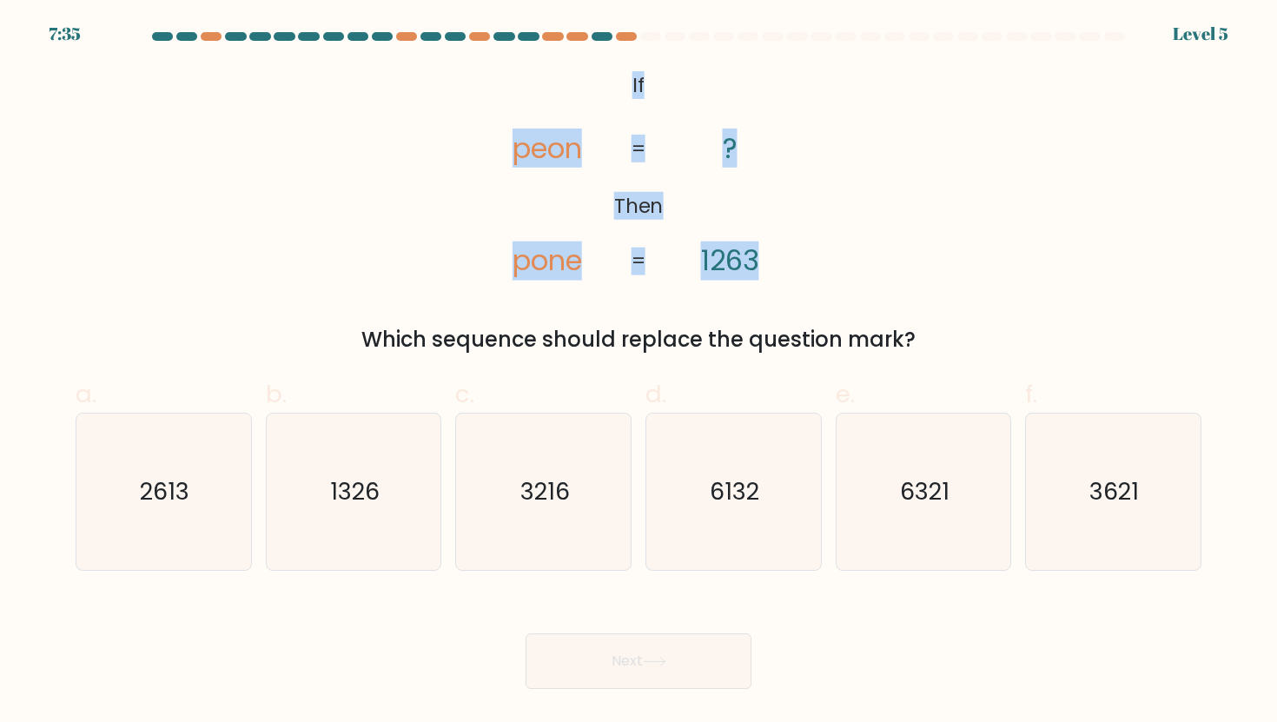
drag, startPoint x: 630, startPoint y: 79, endPoint x: 924, endPoint y: 321, distance: 381.4
click at [924, 321] on div "@import url('https://fonts.googleapis.com/css?family=Abril+Fatface:400,100,100i…" at bounding box center [638, 210] width 1147 height 289
copy div "If Then peon pone ? 1263 = ="
click at [848, 266] on div "@import url('https://fonts.googleapis.com/css?family=Abril+Fatface:400,100,100i…" at bounding box center [638, 210] width 1147 height 289
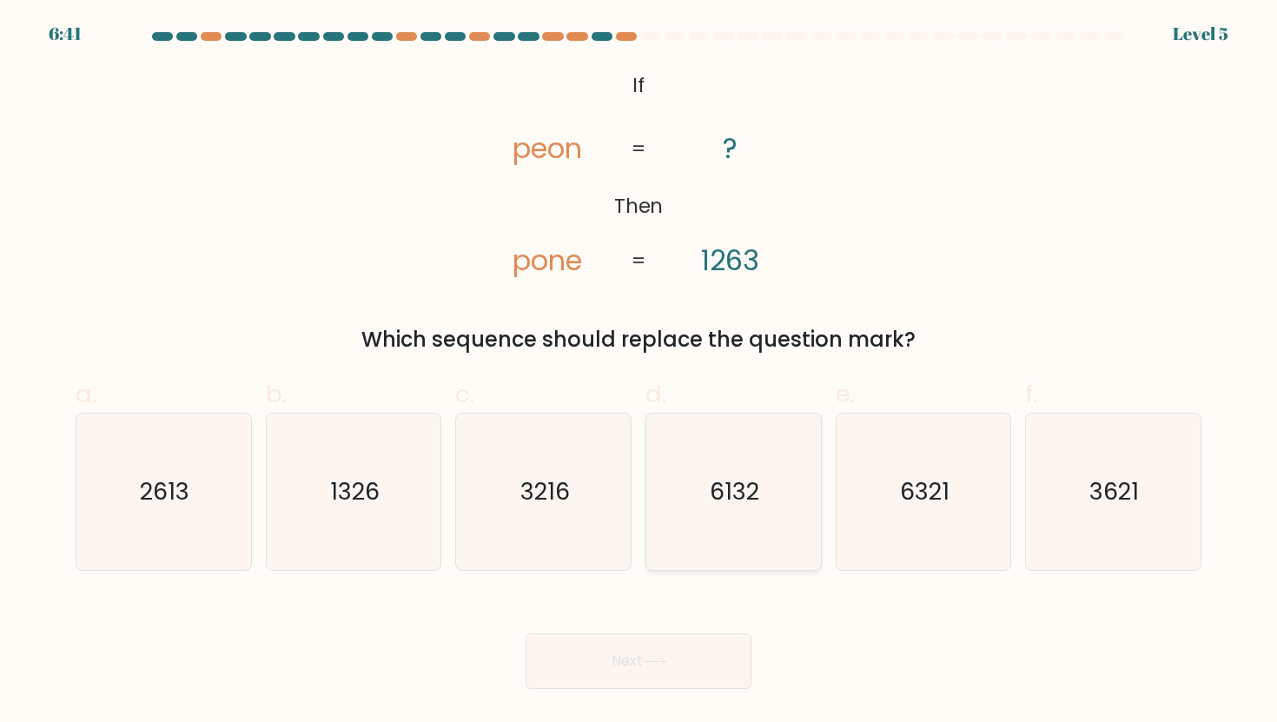
click at [746, 504] on text "6132" at bounding box center [736, 491] width 50 height 32
click at [639, 373] on input "d. 6132" at bounding box center [639, 366] width 1 height 11
radio input "true"
click at [693, 659] on button "Next" at bounding box center [639, 661] width 226 height 56
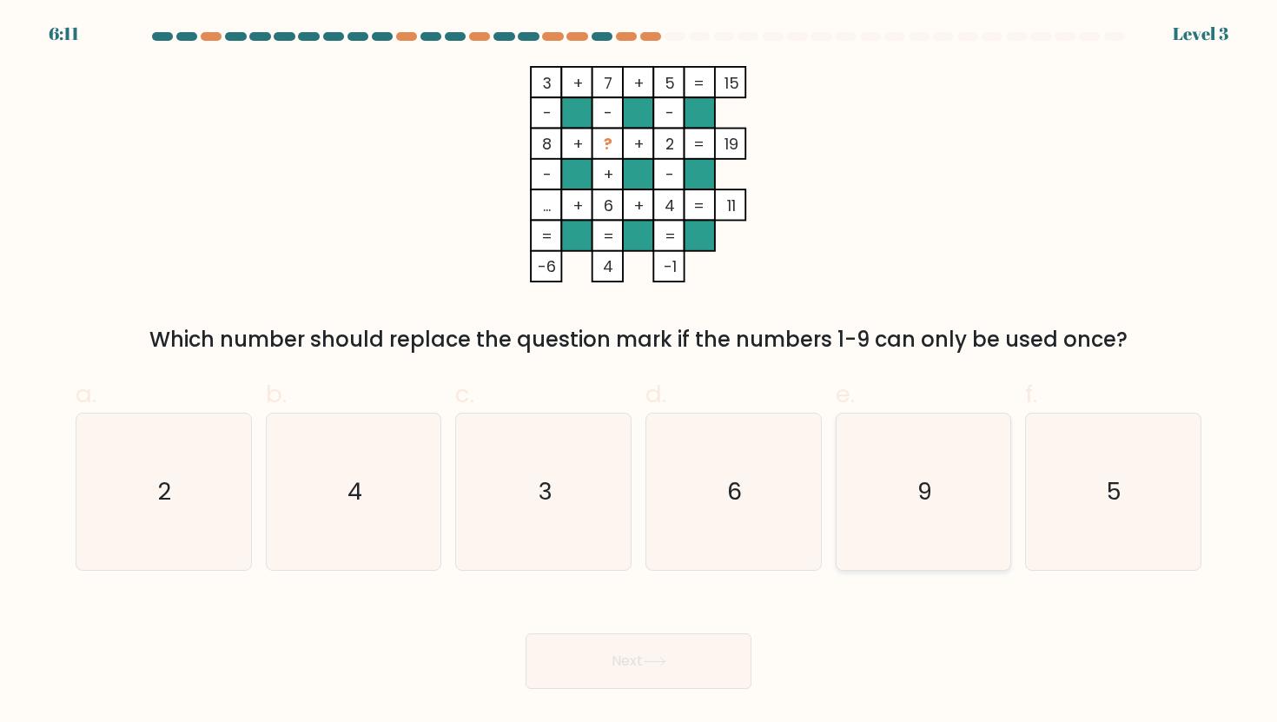
click at [936, 559] on icon "9" at bounding box center [923, 492] width 156 height 156
click at [639, 373] on input "e. 9" at bounding box center [639, 366] width 1 height 11
radio input "true"
click at [625, 655] on button "Next" at bounding box center [639, 661] width 226 height 56
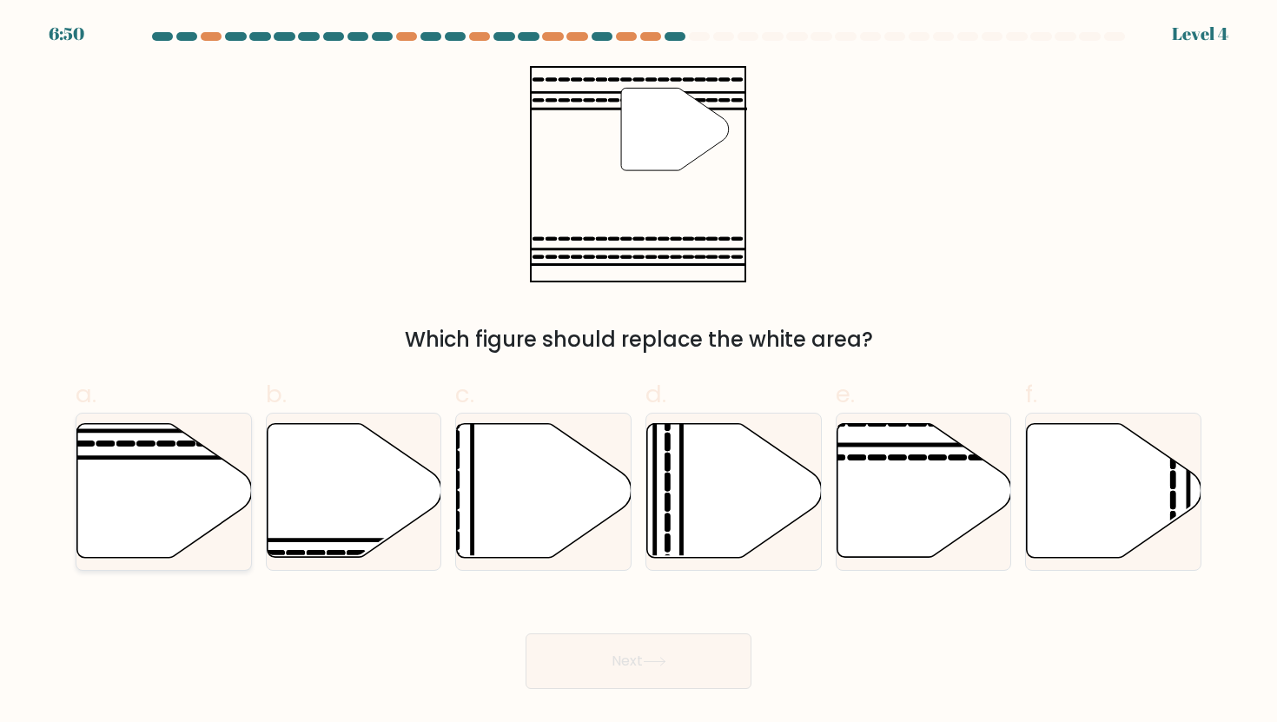
click at [124, 525] on icon at bounding box center [164, 491] width 175 height 134
click at [639, 373] on input "a." at bounding box center [639, 366] width 1 height 11
radio input "true"
click at [630, 664] on button "Next" at bounding box center [639, 661] width 226 height 56
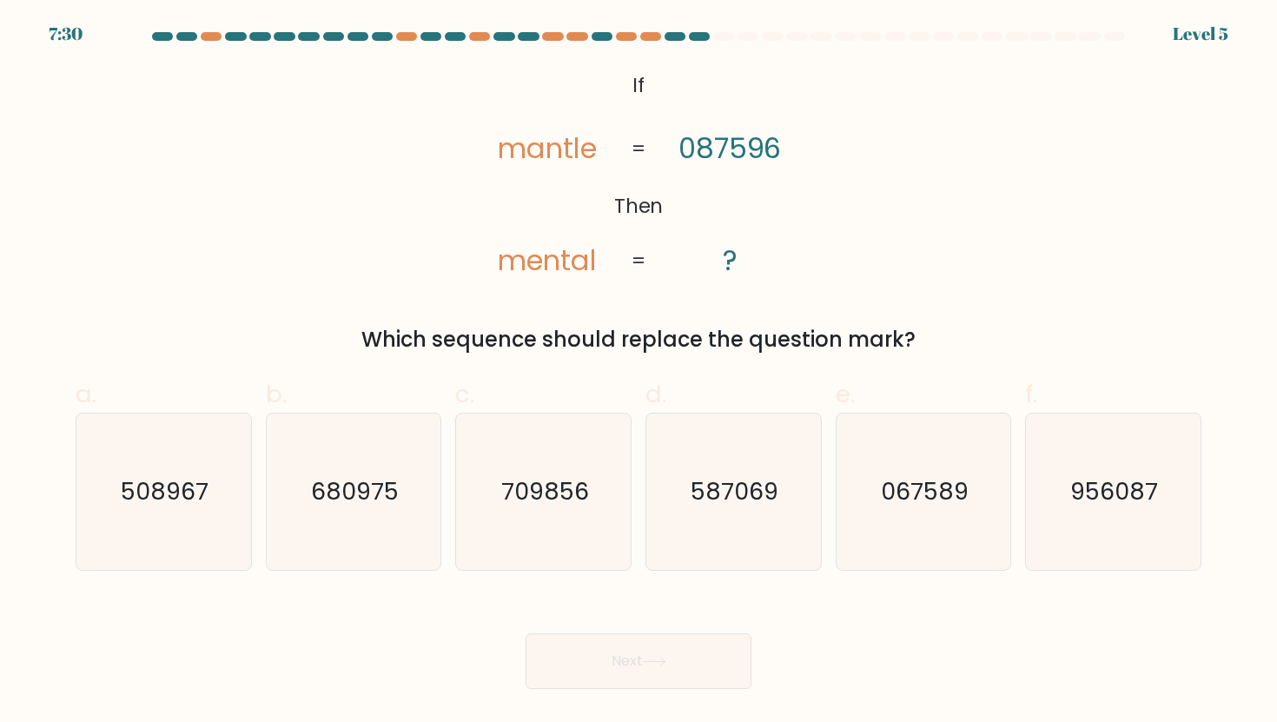
click at [636, 89] on tspan "If" at bounding box center [638, 85] width 12 height 28
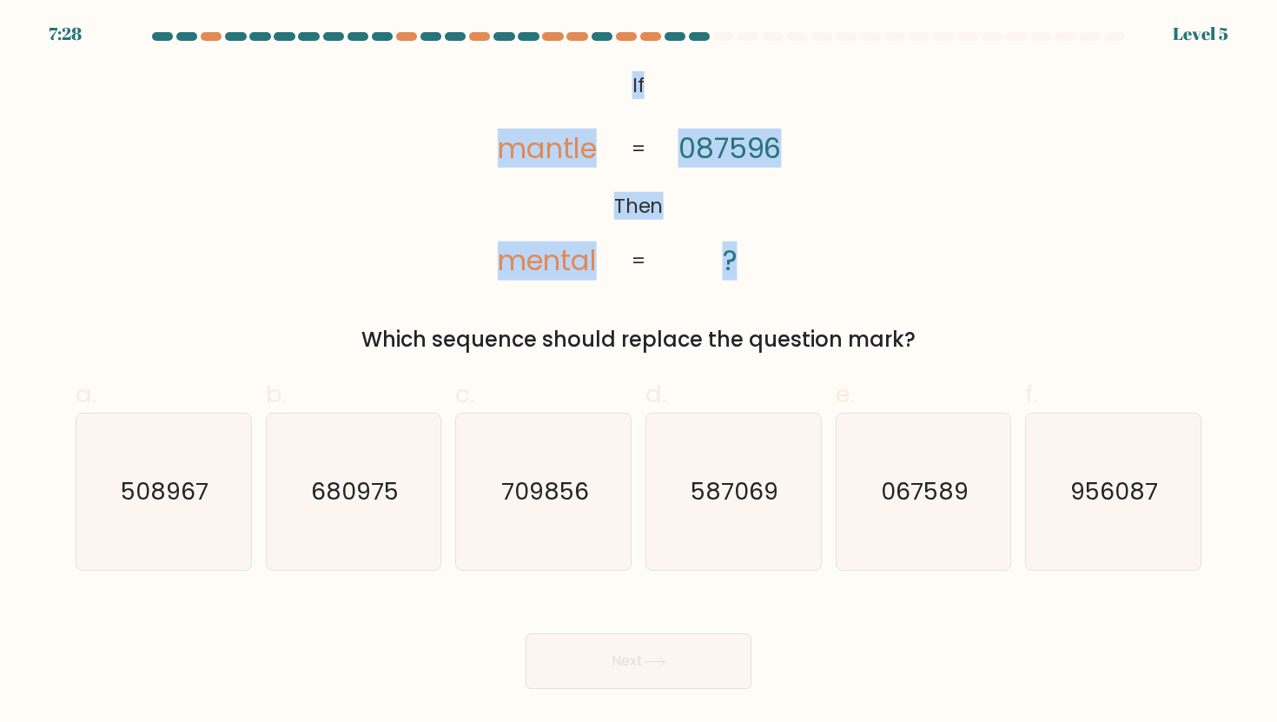
drag, startPoint x: 631, startPoint y: 83, endPoint x: 739, endPoint y: 249, distance: 198.3
click at [739, 249] on icon "@import url('https://fonts.googleapis.com/css?family=Abril+Fatface:400,100,100i…" at bounding box center [639, 174] width 352 height 216
copy icon "If Then mantle mental 087596 ?"
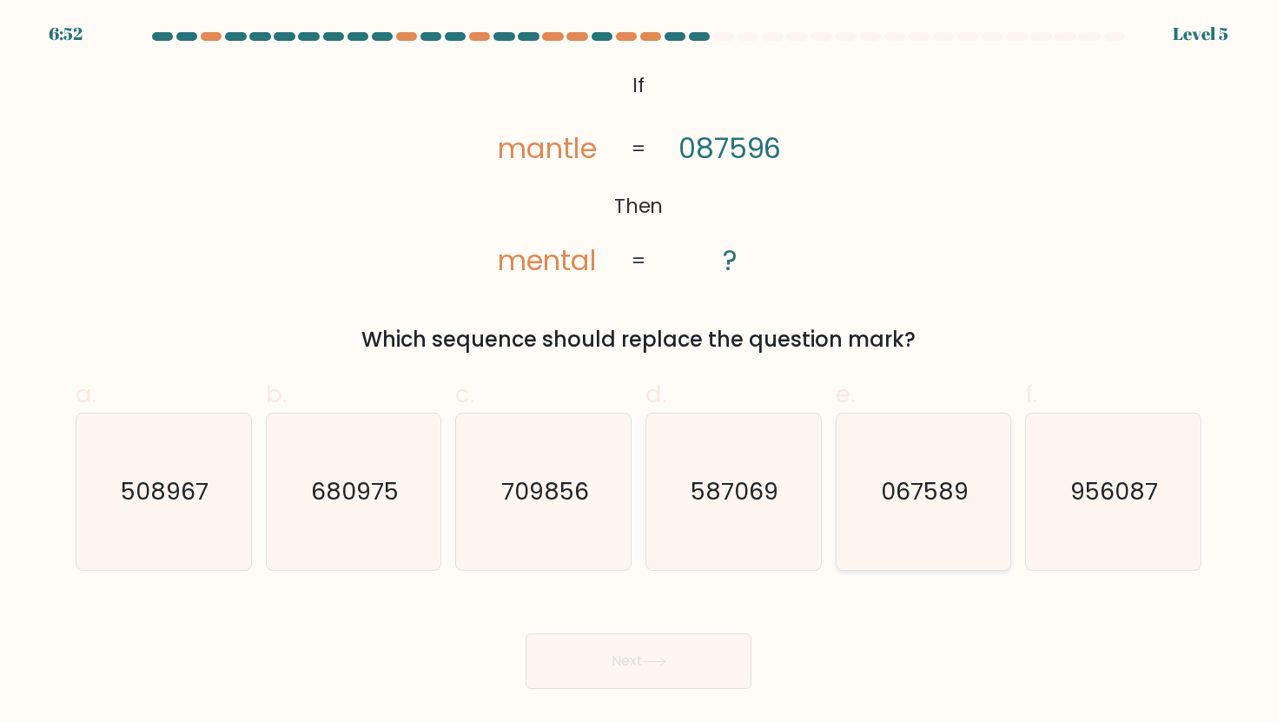
click at [952, 552] on icon "067589" at bounding box center [923, 492] width 156 height 156
click at [639, 373] on input "e. 067589" at bounding box center [639, 366] width 1 height 11
radio input "true"
click at [714, 665] on button "Next" at bounding box center [639, 661] width 226 height 56
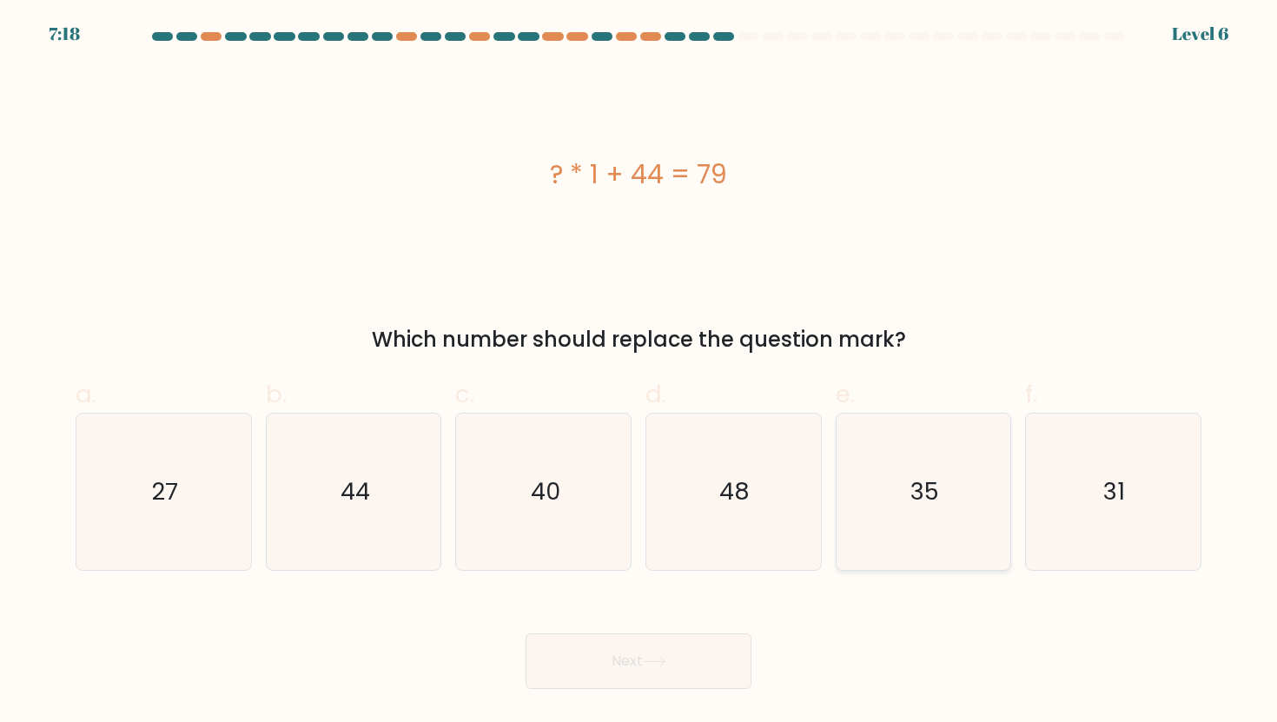
click at [934, 508] on icon "35" at bounding box center [923, 492] width 156 height 156
click at [639, 373] on input "e. 35" at bounding box center [639, 366] width 1 height 11
radio input "true"
click at [676, 650] on button "Next" at bounding box center [639, 661] width 226 height 56
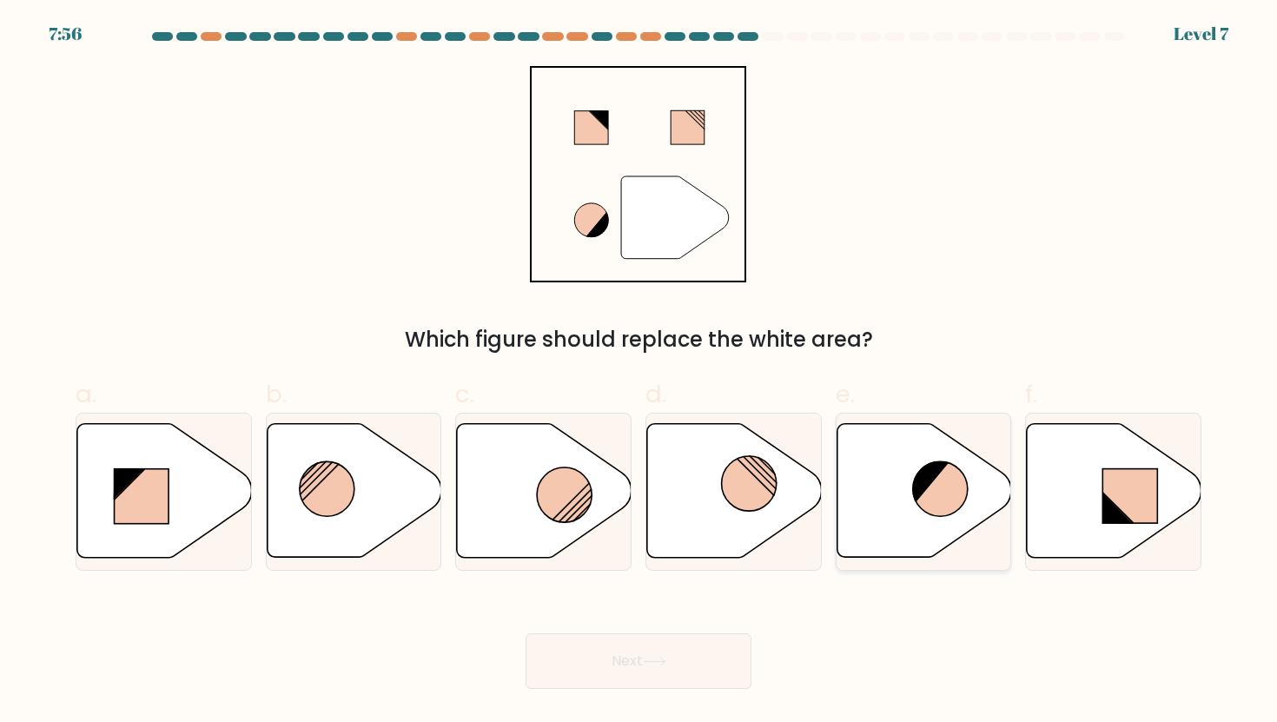
click at [923, 456] on icon at bounding box center [924, 491] width 175 height 134
click at [639, 373] on input "e." at bounding box center [639, 366] width 1 height 11
radio input "true"
click at [685, 645] on button "Next" at bounding box center [639, 661] width 226 height 56
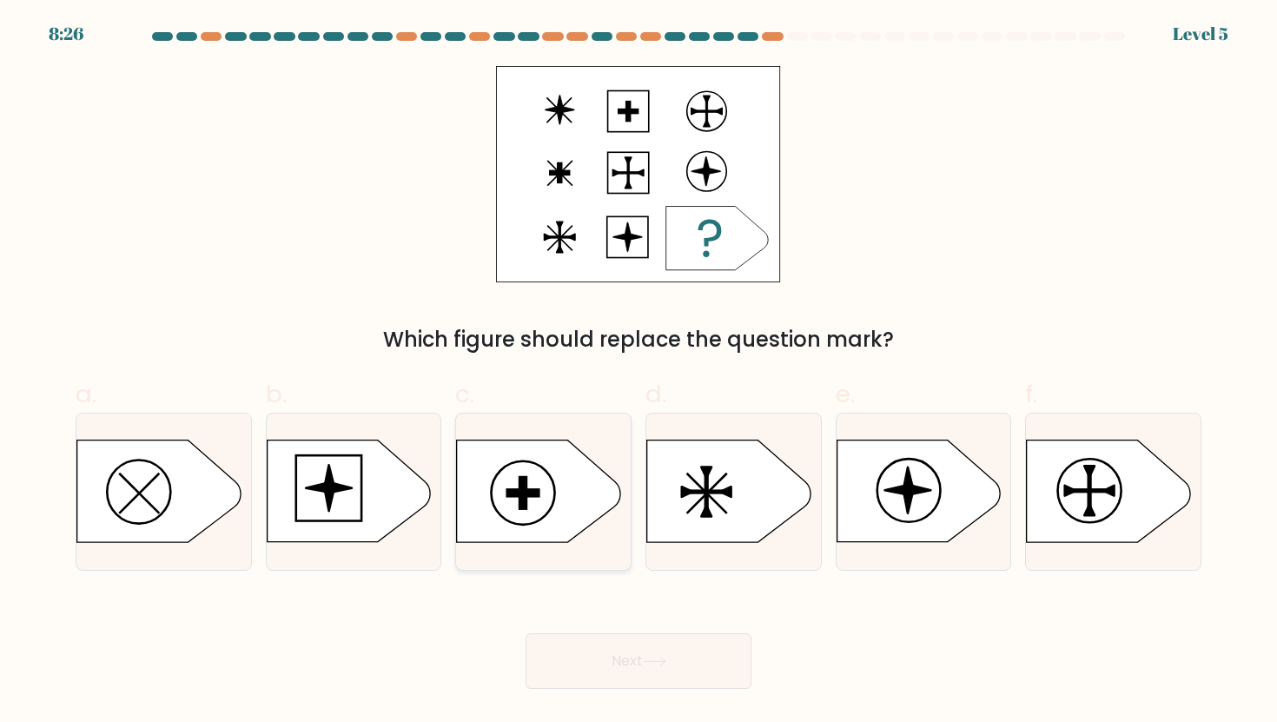
click at [533, 481] on icon at bounding box center [538, 491] width 163 height 102
click at [639, 373] on input "c." at bounding box center [639, 366] width 1 height 11
radio input "true"
click at [658, 670] on button "Next" at bounding box center [639, 661] width 226 height 56
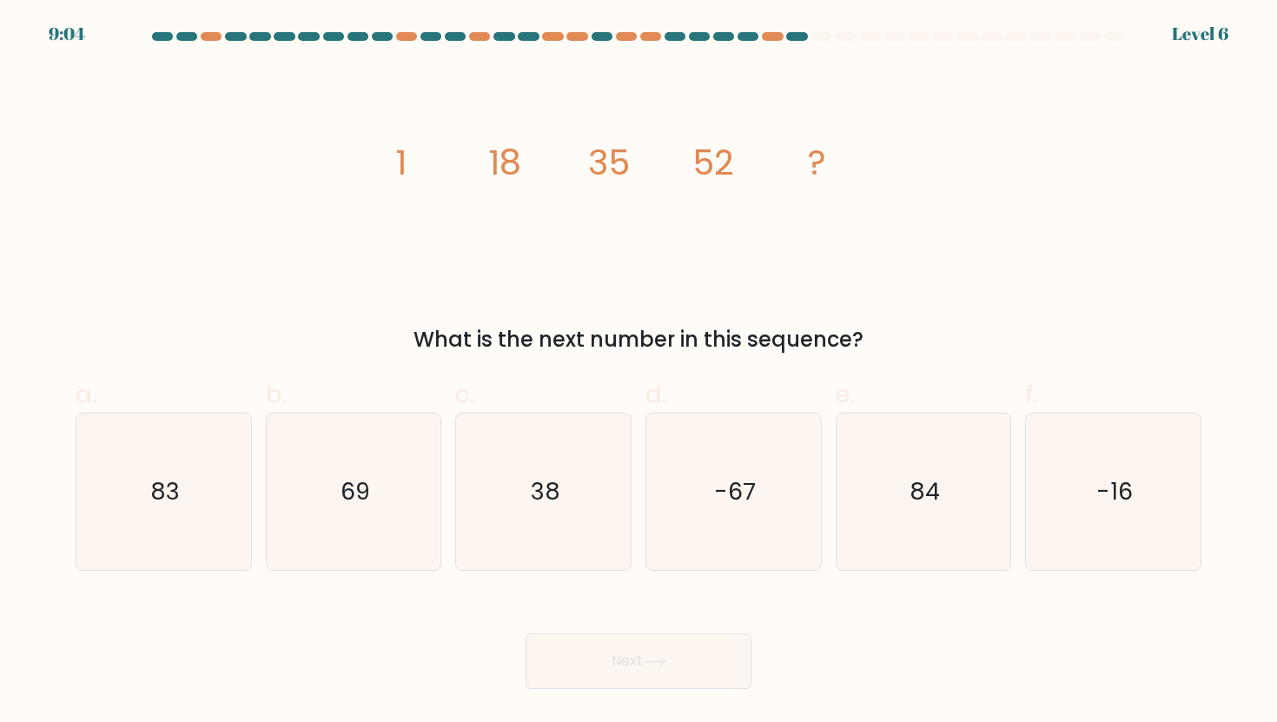
drag, startPoint x: 385, startPoint y: 161, endPoint x: 857, endPoint y: 338, distance: 504.7
click at [857, 338] on div "image/svg+xml 1 18 35 52 ? What is the next number in this sequence?" at bounding box center [638, 210] width 1147 height 289
copy div "1 18 35 52 ? What is the next number in this sequence?"
click at [349, 486] on text "69" at bounding box center [356, 491] width 30 height 32
click at [639, 373] on input "b. 69" at bounding box center [639, 366] width 1 height 11
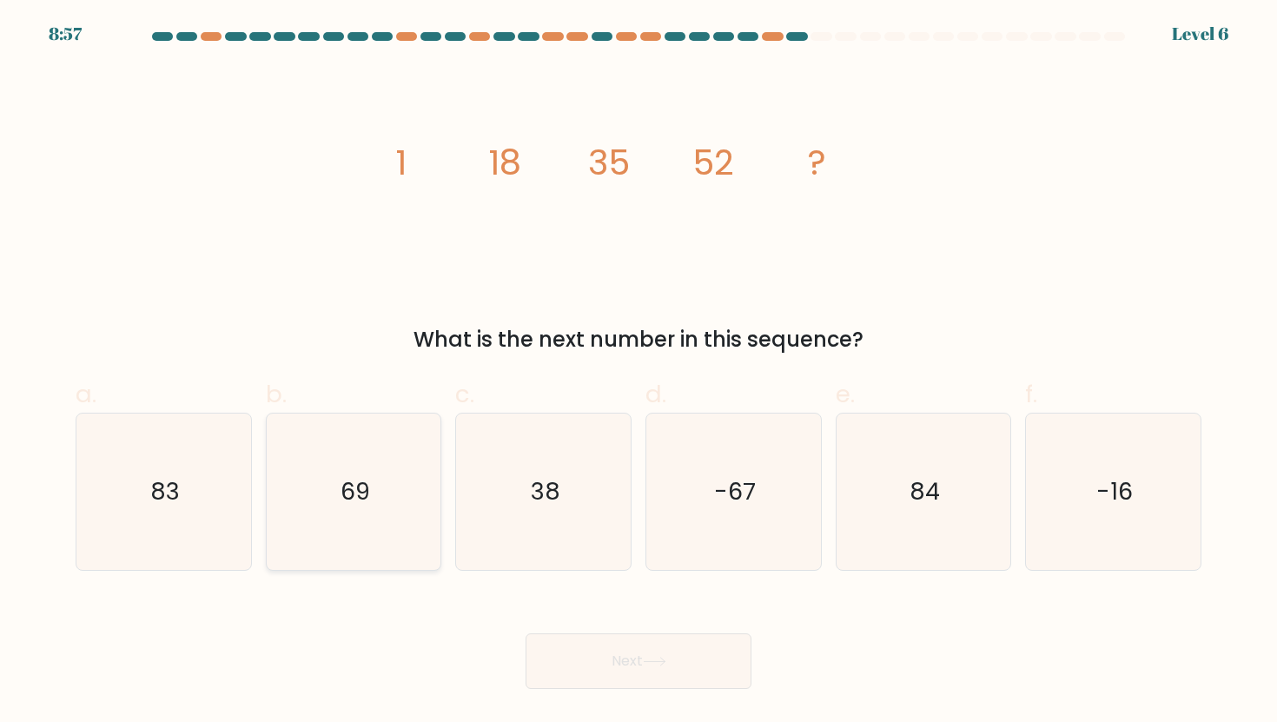
radio input "true"
click at [622, 663] on button "Next" at bounding box center [639, 661] width 226 height 56
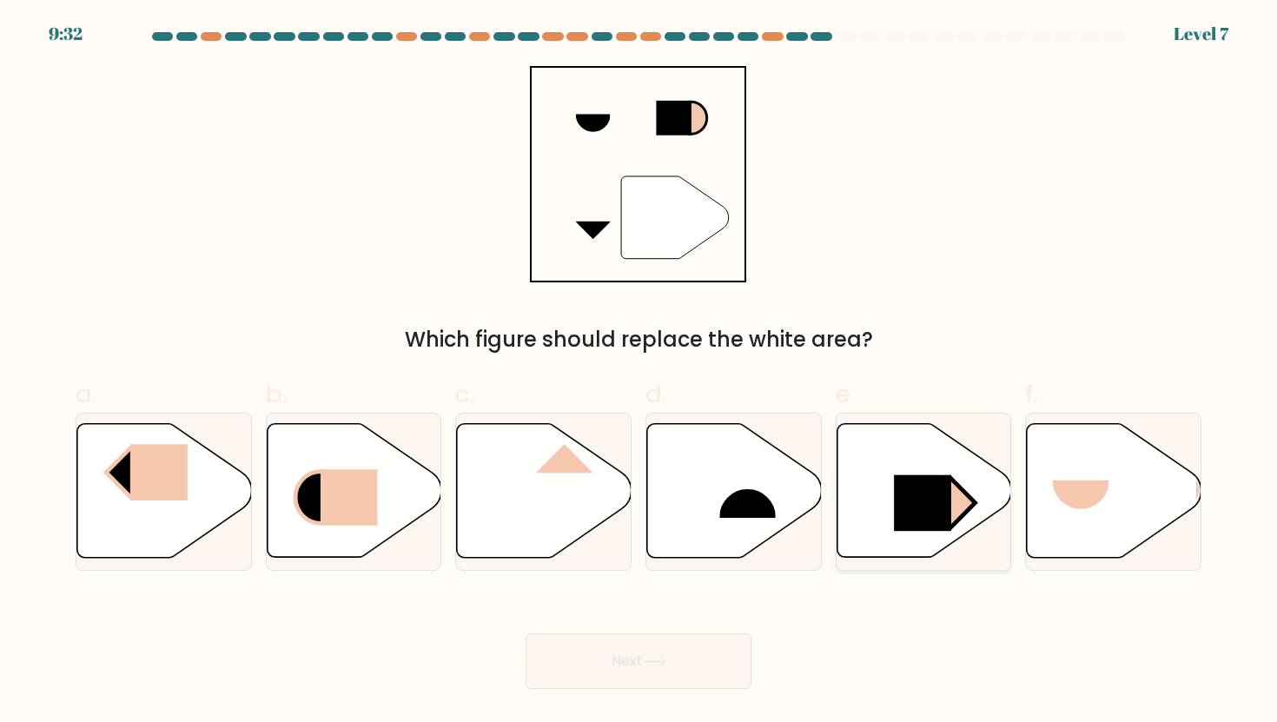
click at [923, 489] on rect at bounding box center [922, 503] width 57 height 56
click at [639, 373] on input "e." at bounding box center [639, 366] width 1 height 11
radio input "true"
click at [709, 642] on button "Next" at bounding box center [639, 661] width 226 height 56
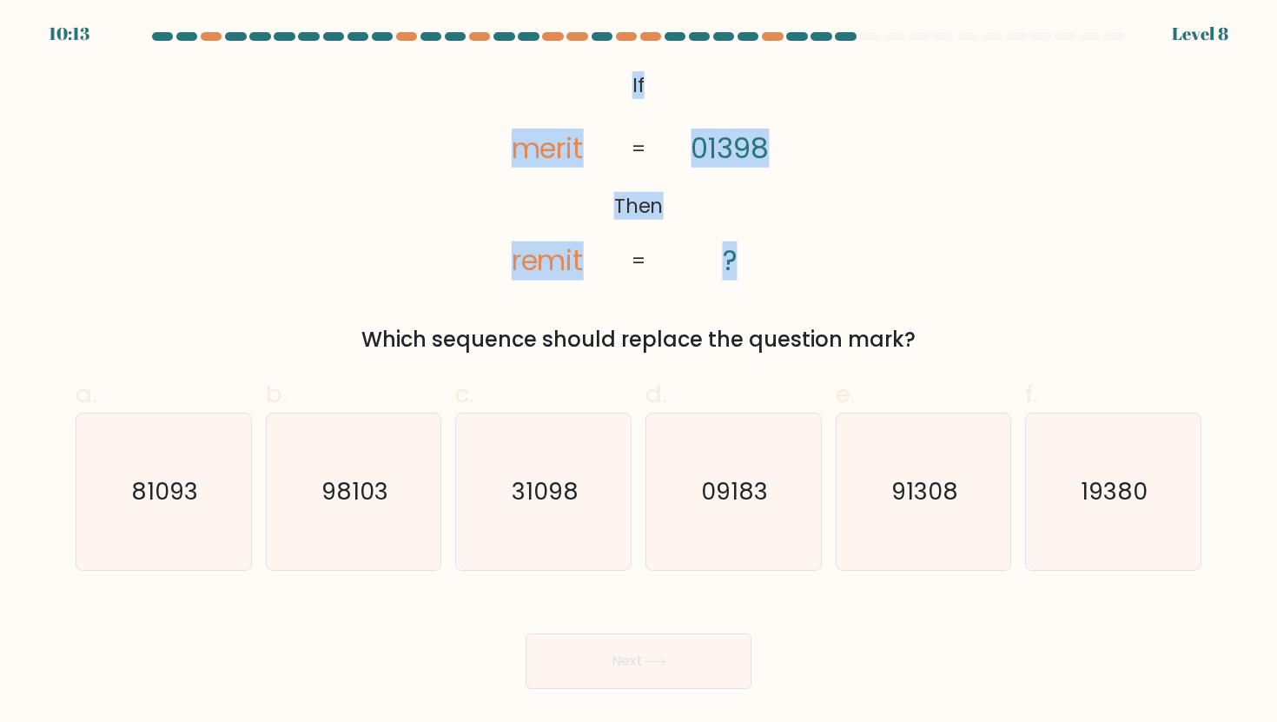
drag, startPoint x: 619, startPoint y: 77, endPoint x: 765, endPoint y: 255, distance: 230.1
click at [765, 255] on icon "@import url('https://fonts.googleapis.com/css?family=Abril+Fatface:400,100,100i…" at bounding box center [639, 174] width 352 height 216
copy icon "If Then merit remit 01398 ?"
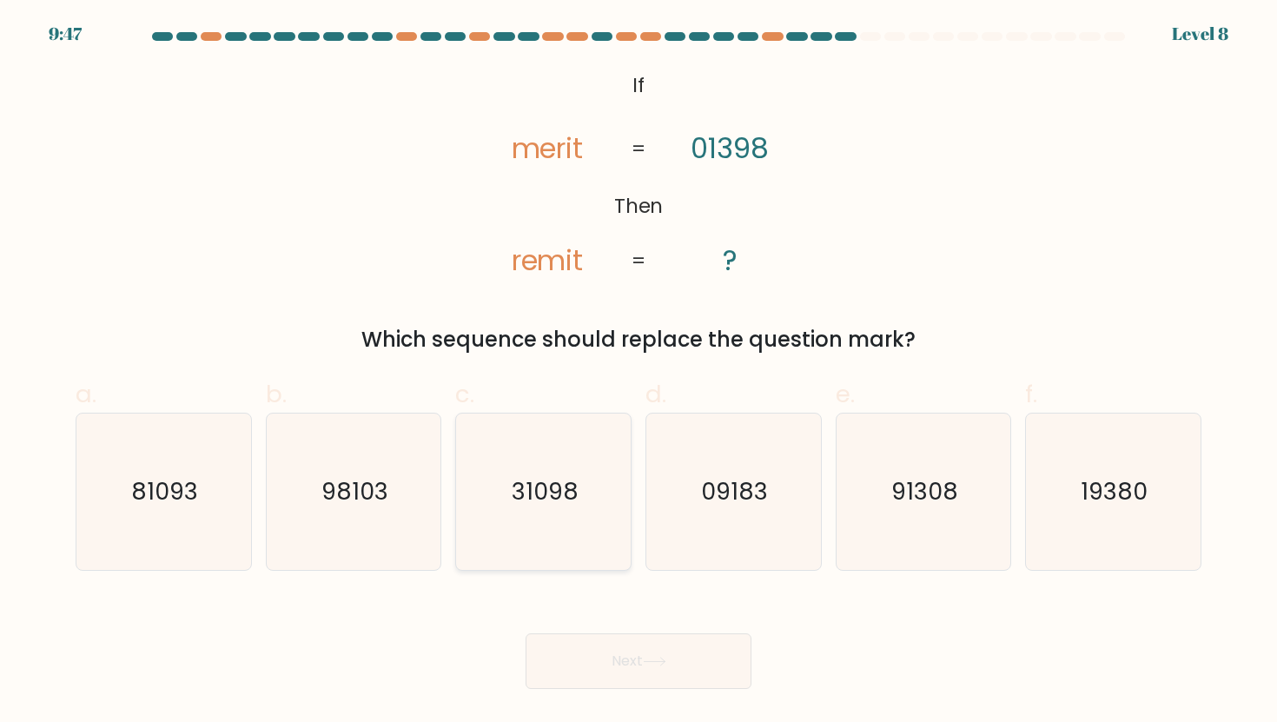
click at [568, 559] on icon "31098" at bounding box center [544, 492] width 156 height 156
click at [639, 373] on input "c. 31098" at bounding box center [639, 366] width 1 height 11
radio input "true"
click at [622, 660] on button "Next" at bounding box center [639, 661] width 226 height 56
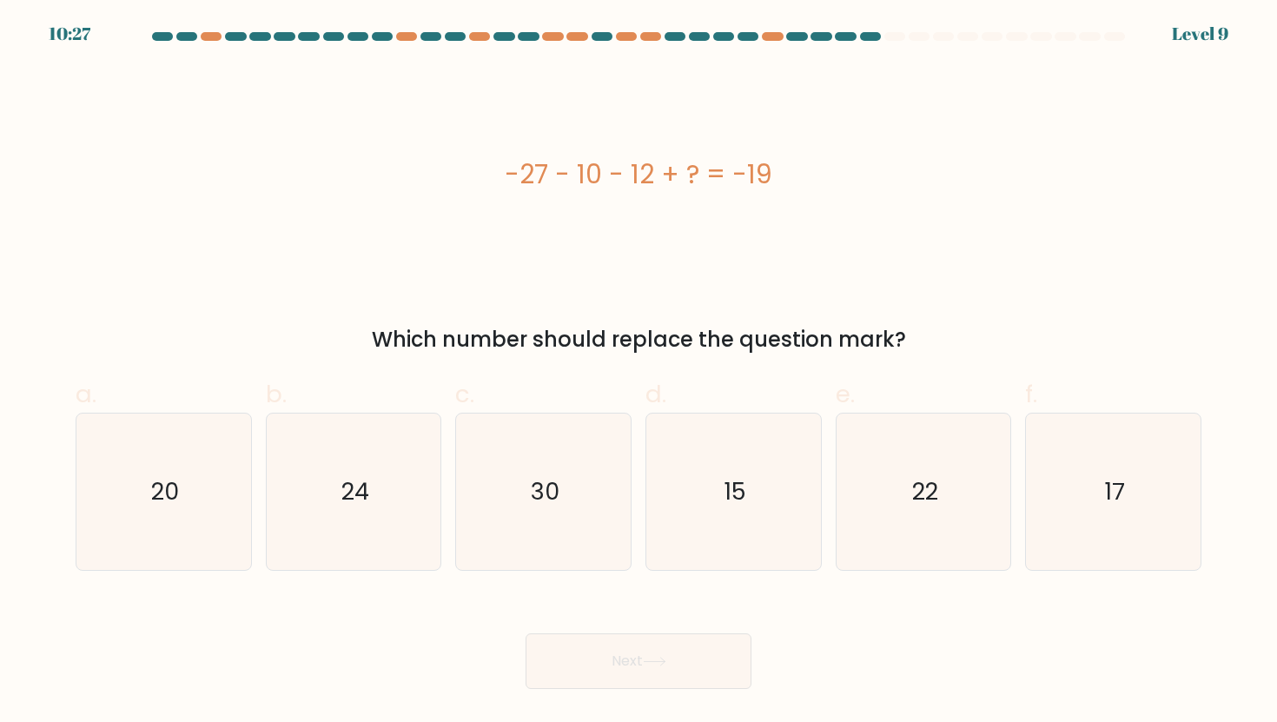
click at [528, 177] on div "-27 - 10 - 12 + ? = -19" at bounding box center [639, 174] width 1126 height 39
copy div "-27 - 10 - 12 + ? = -19"
click at [554, 517] on icon "30" at bounding box center [544, 492] width 156 height 156
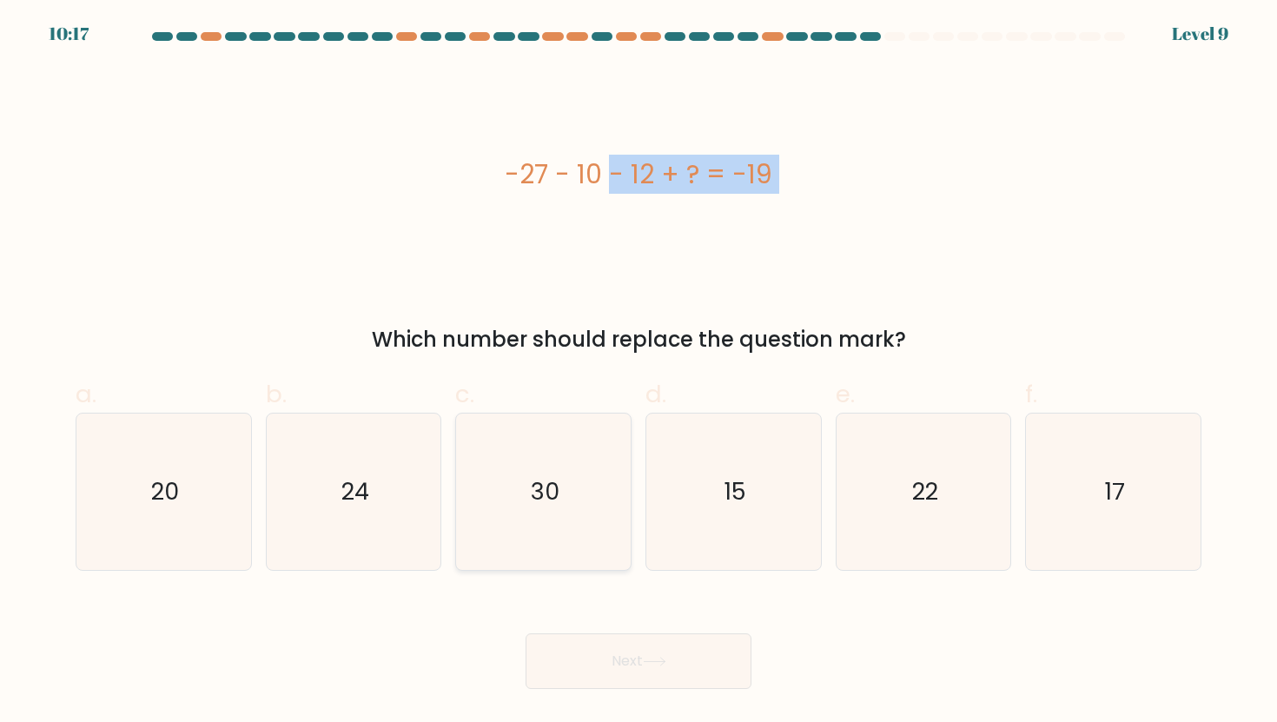
click at [639, 373] on input "c. 30" at bounding box center [639, 366] width 1 height 11
radio input "true"
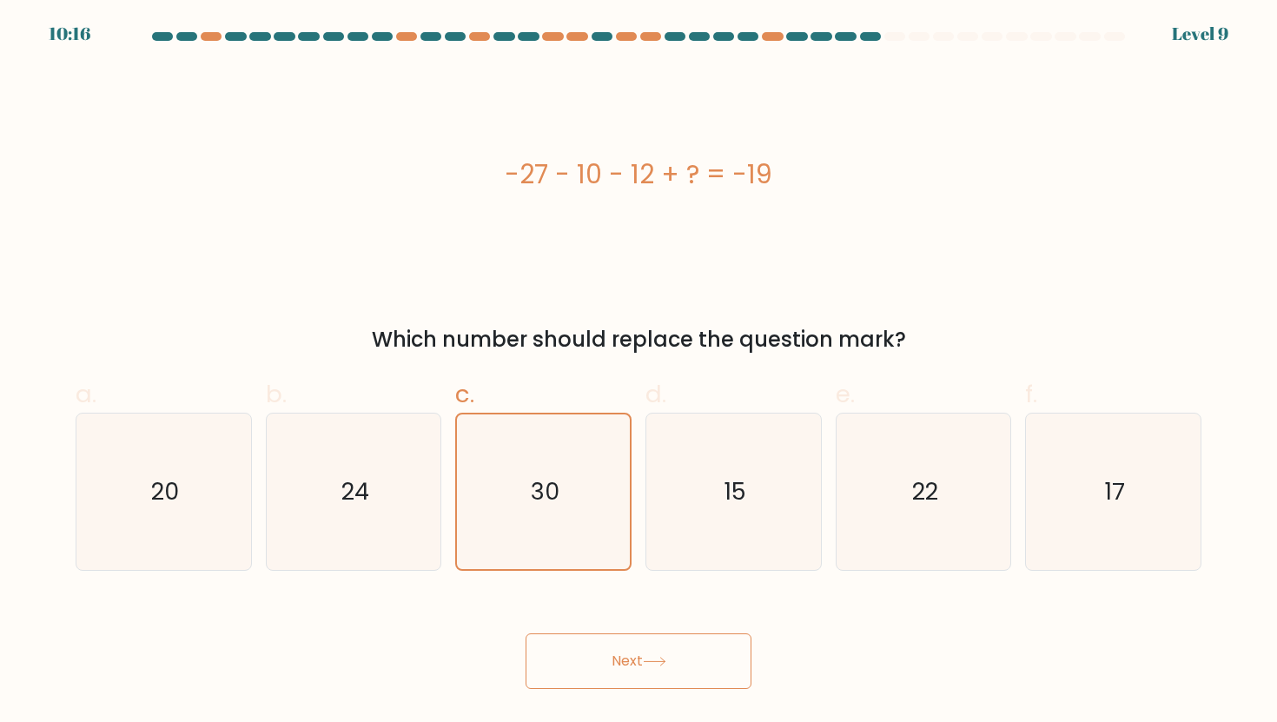
click at [622, 655] on button "Next" at bounding box center [639, 661] width 226 height 56
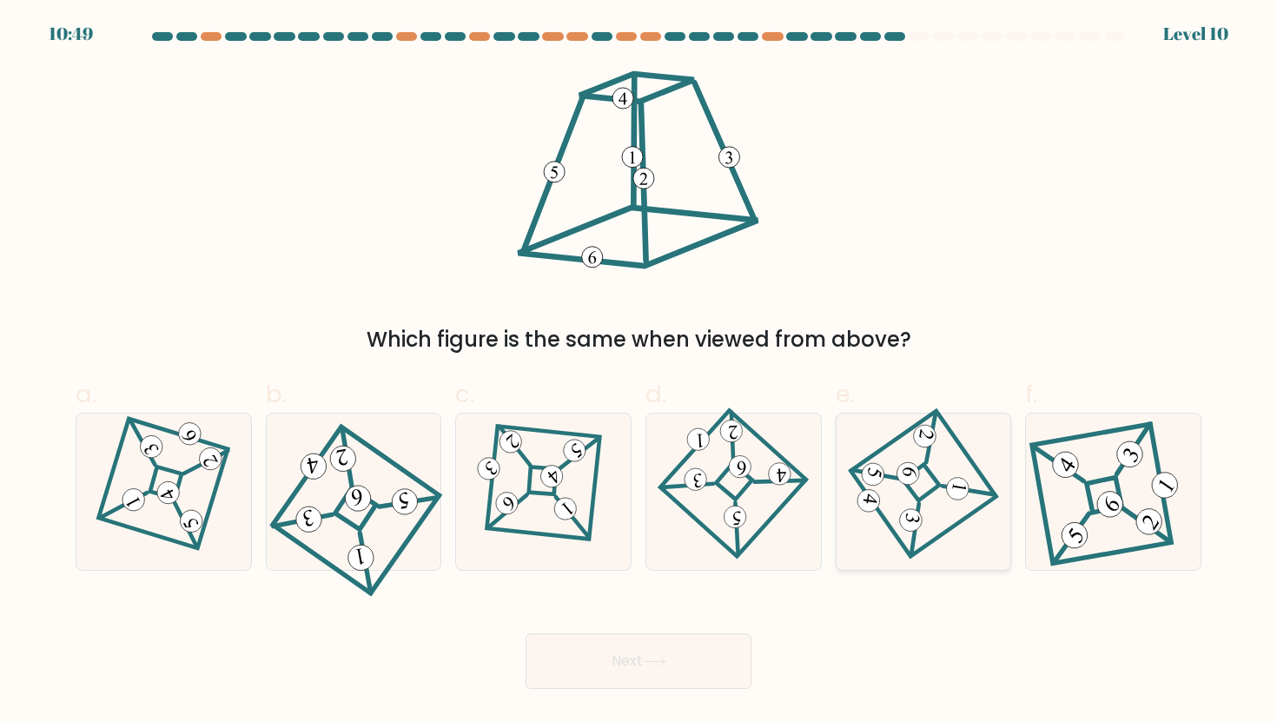
click at [938, 493] on icon at bounding box center [923, 491] width 109 height 125
click at [639, 373] on input "e." at bounding box center [639, 366] width 1 height 11
radio input "true"
click at [699, 656] on button "Next" at bounding box center [639, 661] width 226 height 56
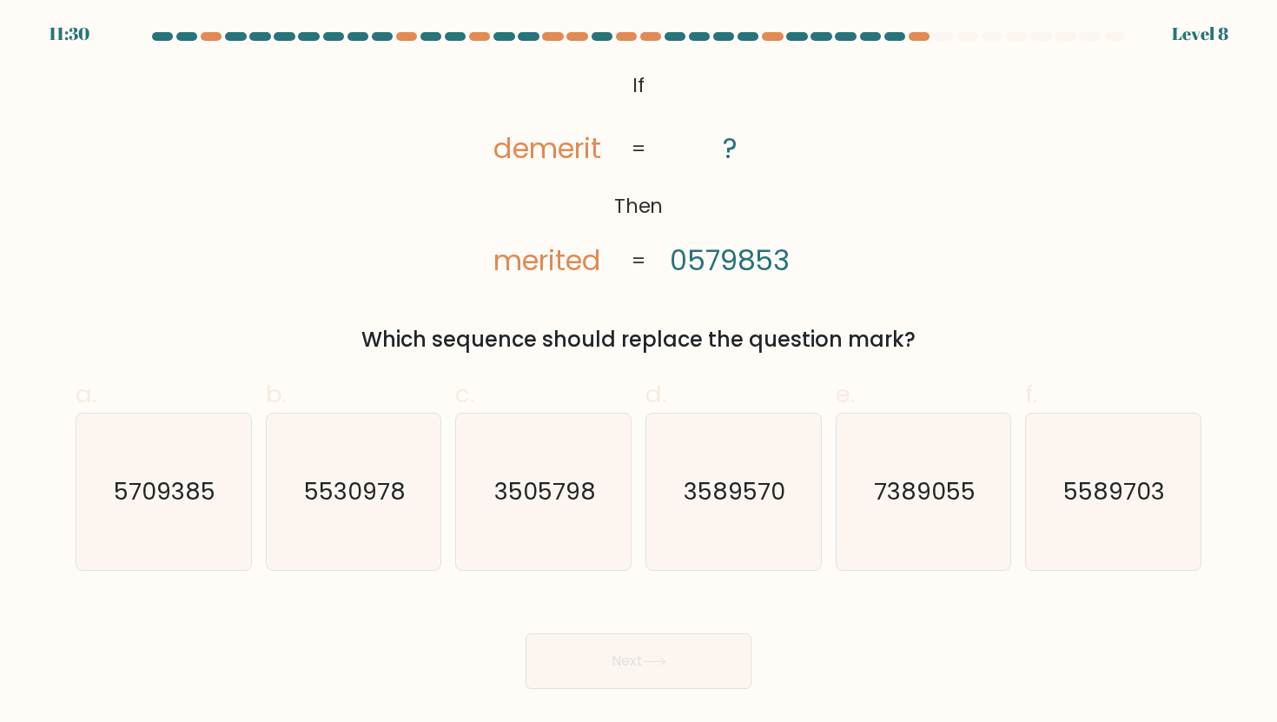
drag, startPoint x: 625, startPoint y: 75, endPoint x: 913, endPoint y: 339, distance: 391.1
click at [913, 339] on div "@import url('https://fonts.googleapis.com/css?family=Abril+Fatface:400,100,100i…" at bounding box center [638, 210] width 1147 height 289
click at [539, 500] on text "3505798" at bounding box center [545, 491] width 102 height 32
click at [639, 373] on input "c. 3505798" at bounding box center [639, 366] width 1 height 11
radio input "true"
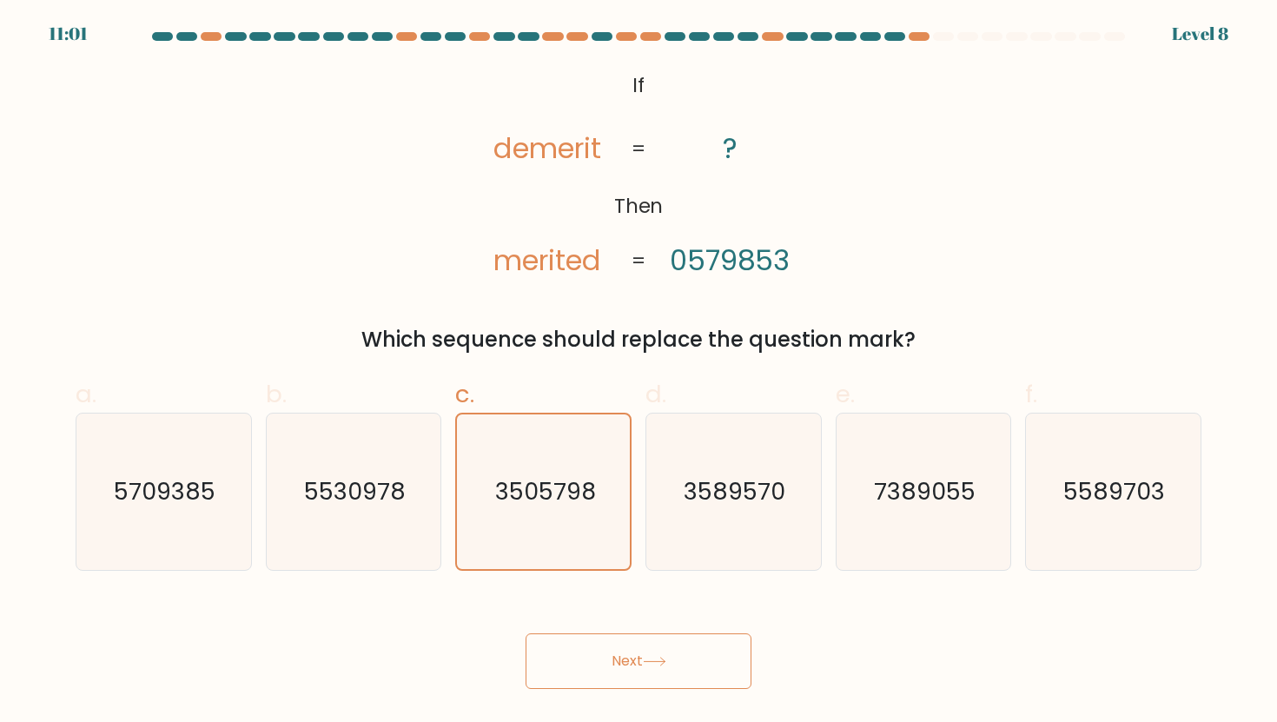
click at [598, 662] on button "Next" at bounding box center [639, 661] width 226 height 56
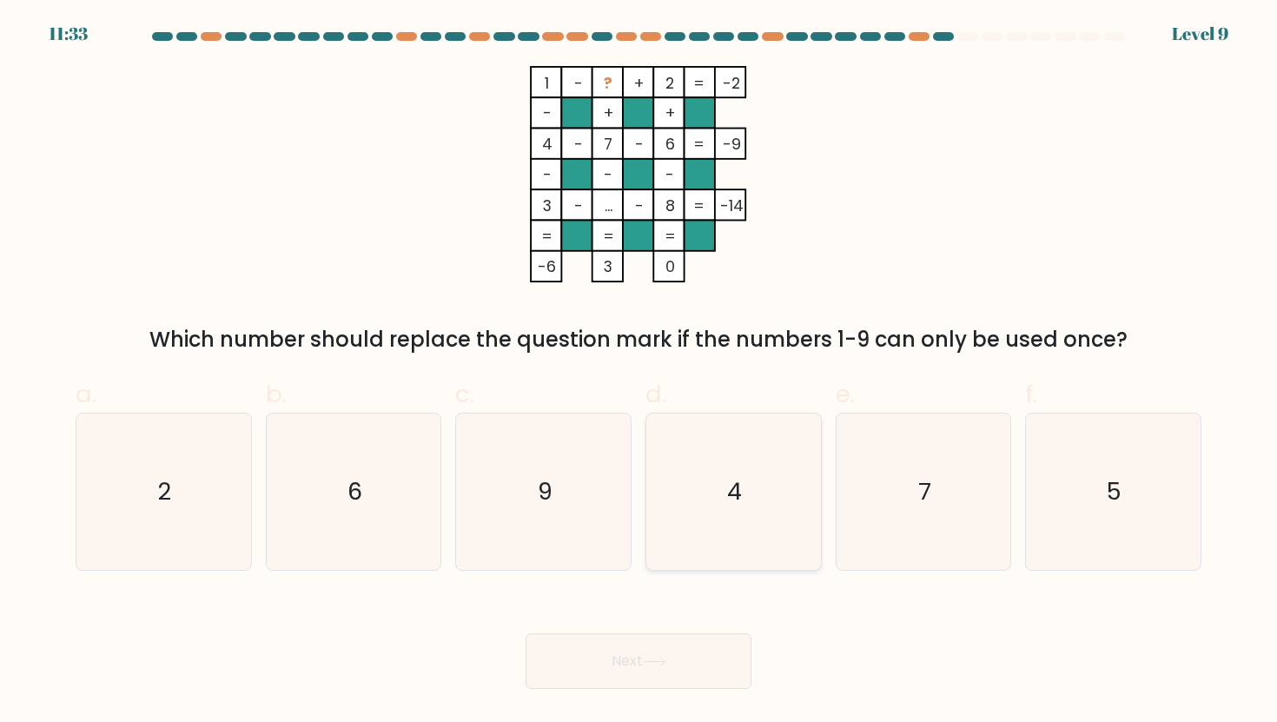
click at [749, 484] on icon "4" at bounding box center [733, 492] width 156 height 156
click at [639, 373] on input "d. 4" at bounding box center [639, 366] width 1 height 11
radio input "true"
click at [665, 646] on button "Next" at bounding box center [639, 661] width 226 height 56
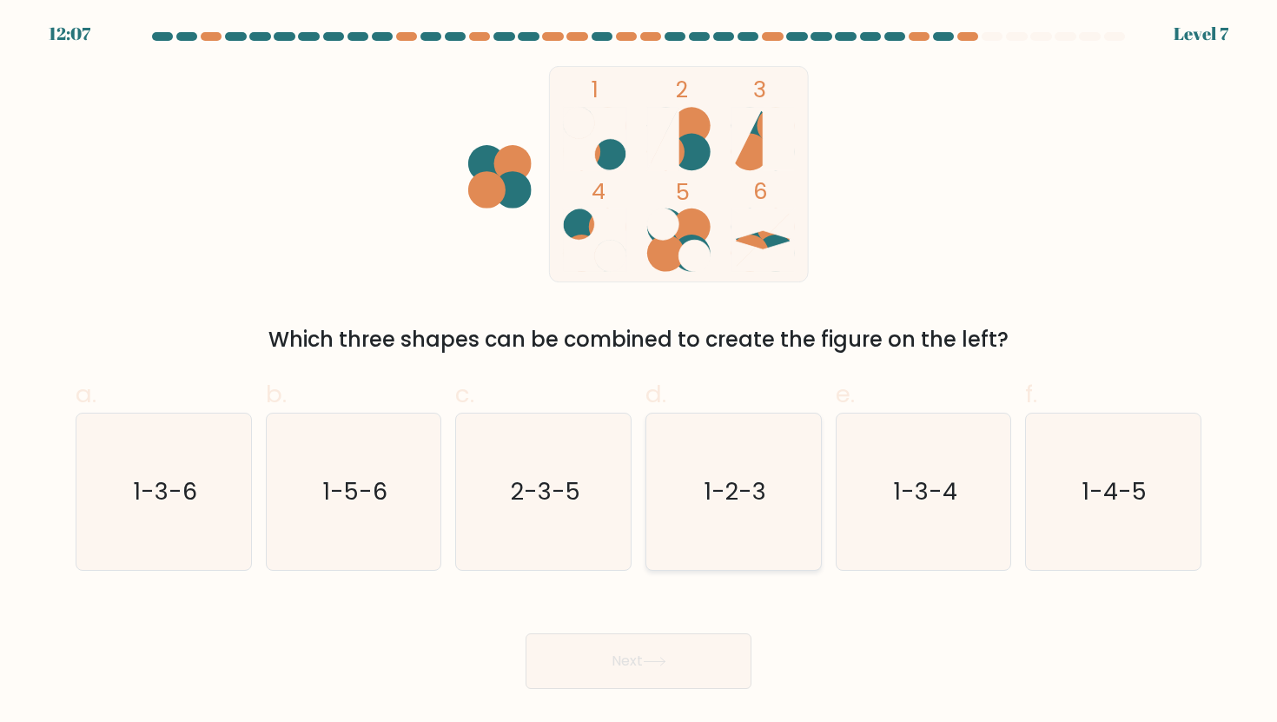
click at [667, 492] on icon "1-2-3" at bounding box center [733, 492] width 156 height 156
click at [639, 373] on input "d. 1-2-3" at bounding box center [639, 366] width 1 height 11
radio input "true"
click at [582, 490] on icon "2-3-5" at bounding box center [544, 492] width 156 height 156
click at [639, 373] on input "c. 2-3-5" at bounding box center [639, 366] width 1 height 11
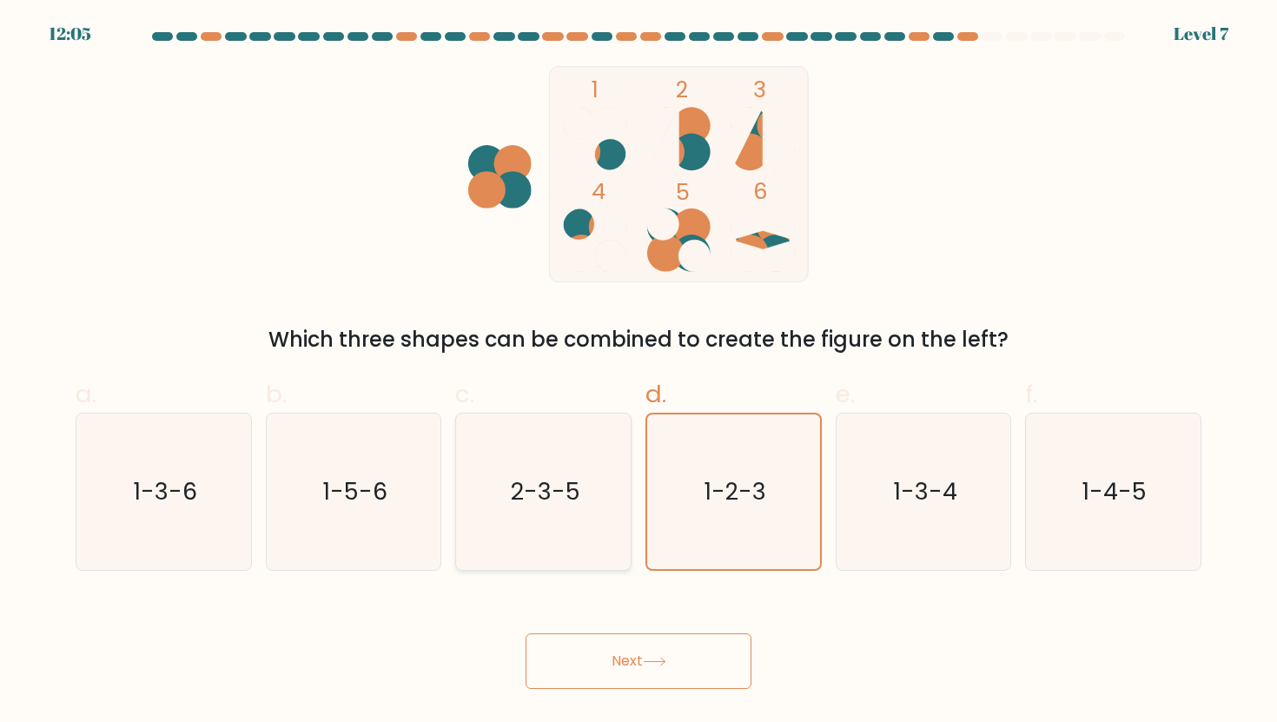
radio input "true"
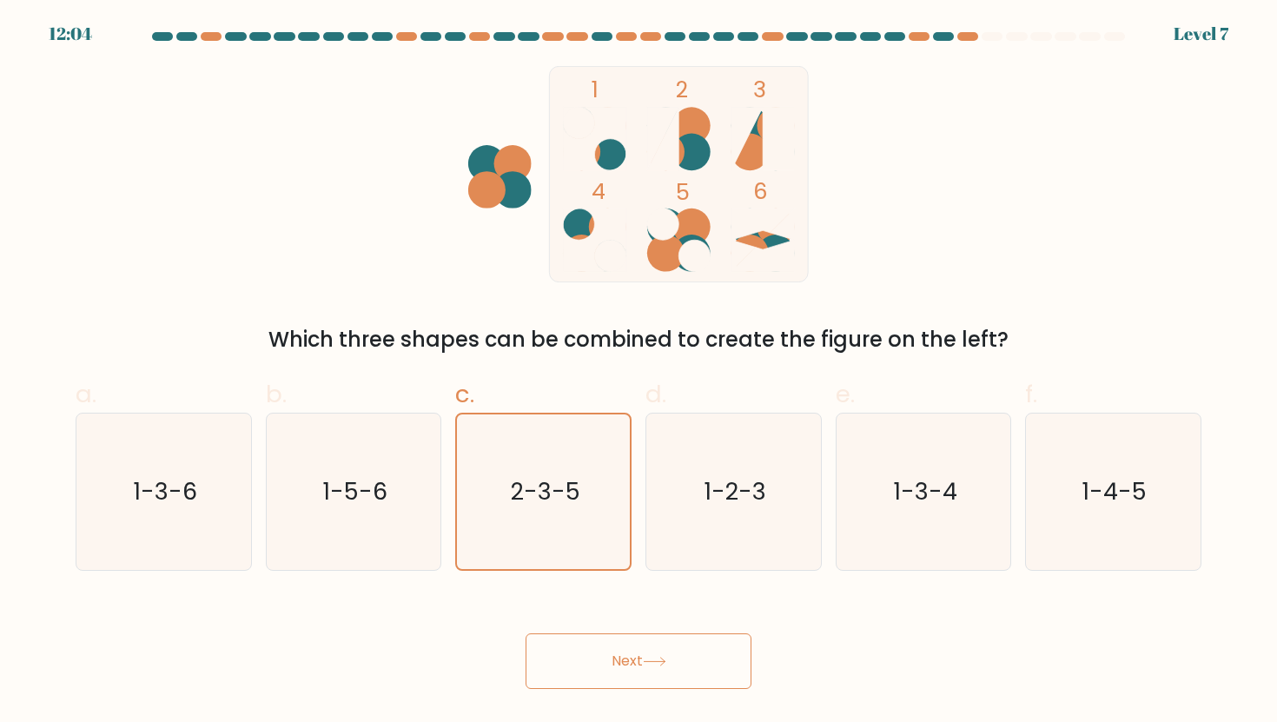
click at [598, 664] on button "Next" at bounding box center [639, 661] width 226 height 56
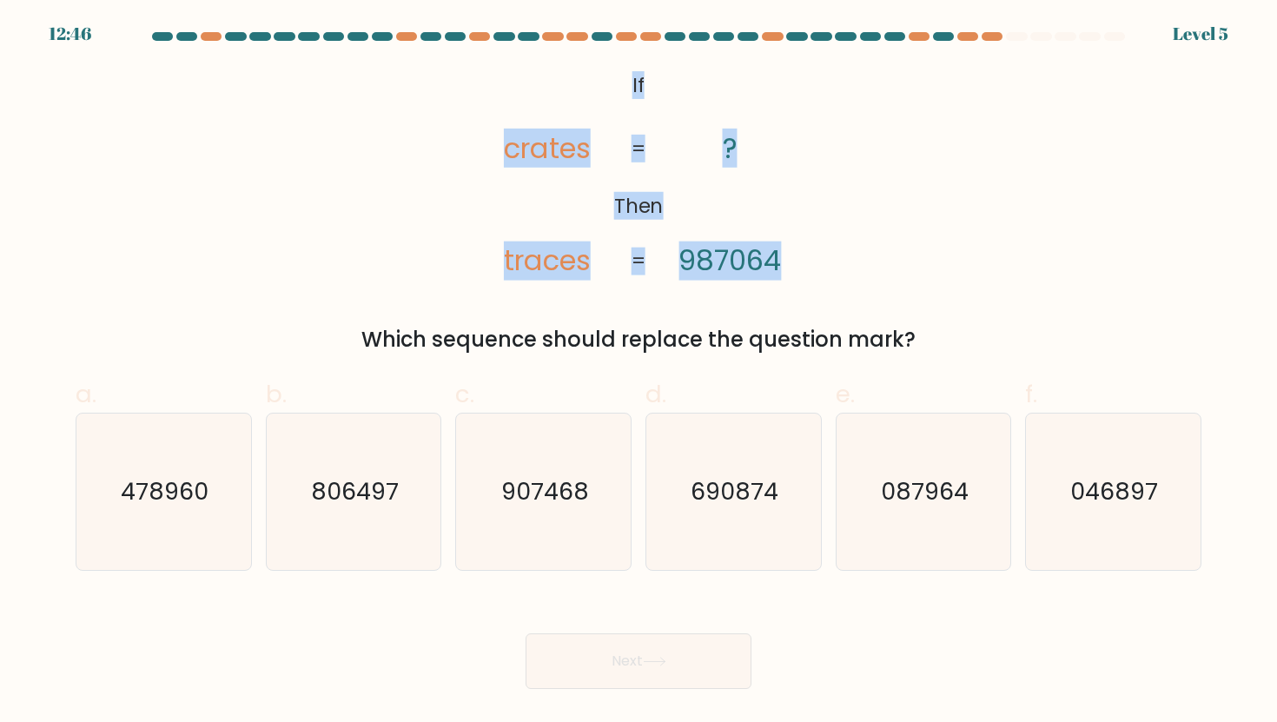
drag, startPoint x: 629, startPoint y: 76, endPoint x: 805, endPoint y: 288, distance: 275.7
click at [805, 288] on div "@import url('https://fonts.googleapis.com/css?family=Abril+Fatface:400,100,100i…" at bounding box center [638, 210] width 1147 height 289
click at [909, 545] on icon "087964" at bounding box center [923, 492] width 156 height 156
click at [639, 373] on input "e. 087964" at bounding box center [639, 366] width 1 height 11
radio input "true"
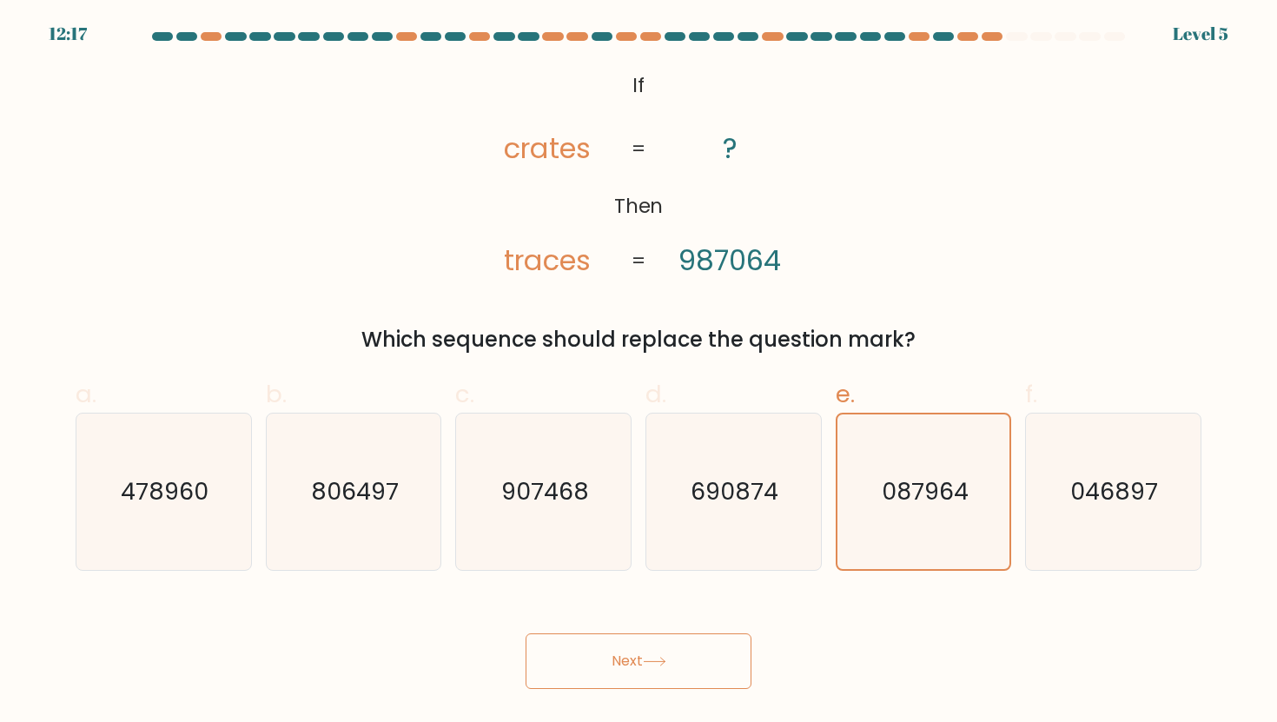
click at [671, 676] on button "Next" at bounding box center [639, 661] width 226 height 56
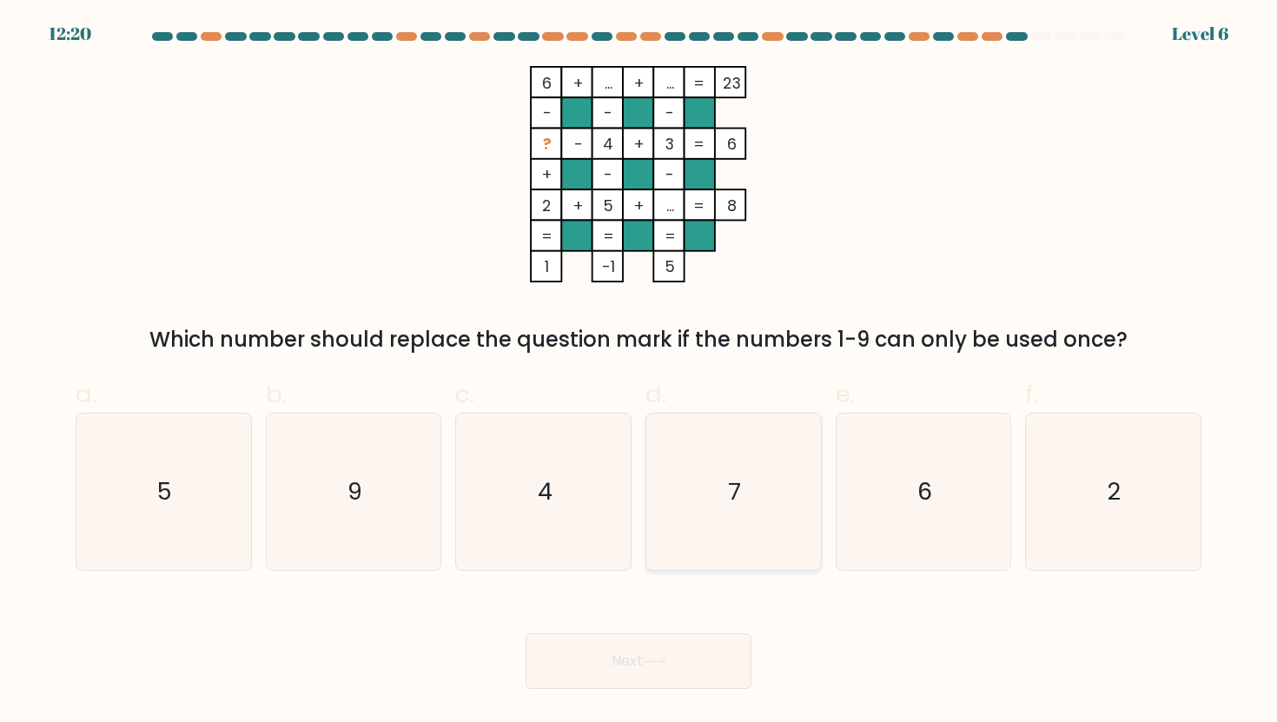
click at [747, 481] on icon "7" at bounding box center [733, 492] width 156 height 156
click at [639, 373] on input "d. 7" at bounding box center [639, 366] width 1 height 11
radio input "true"
click at [672, 672] on button "Next" at bounding box center [639, 661] width 226 height 56
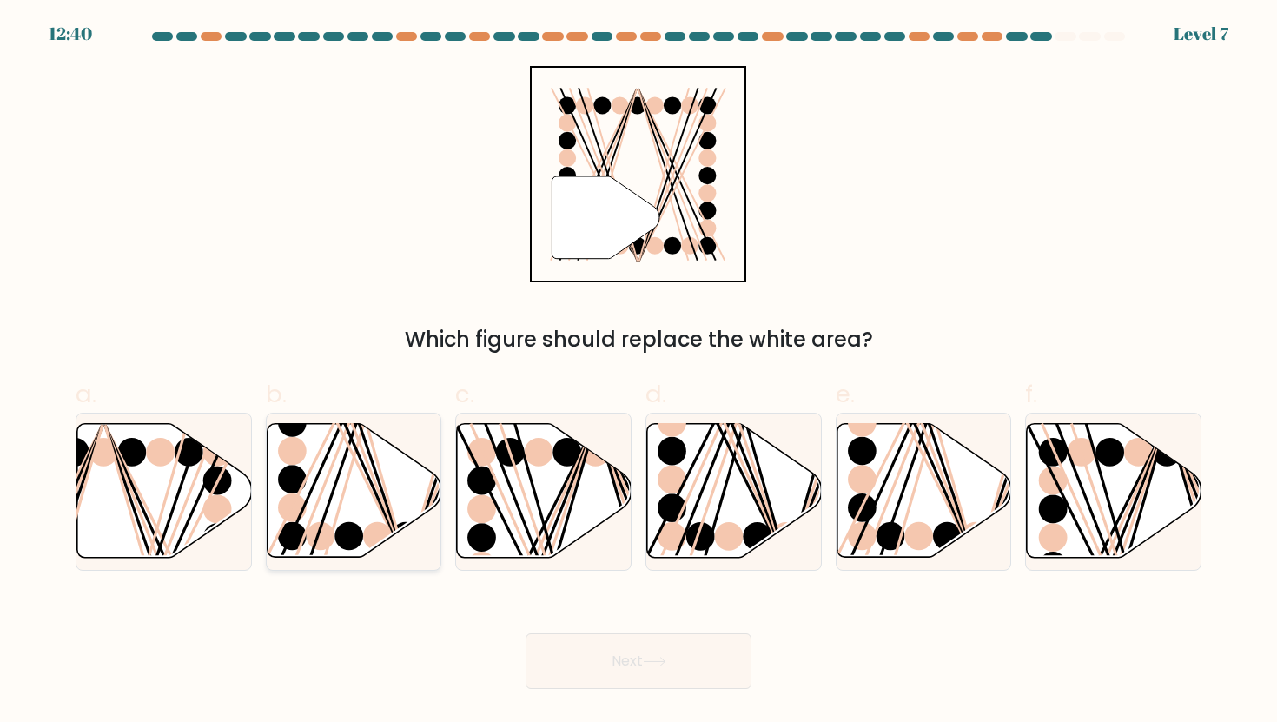
click at [354, 508] on icon at bounding box center [354, 491] width 175 height 134
click at [639, 373] on input "b." at bounding box center [639, 366] width 1 height 11
radio input "true"
click at [654, 668] on button "Next" at bounding box center [639, 661] width 226 height 56
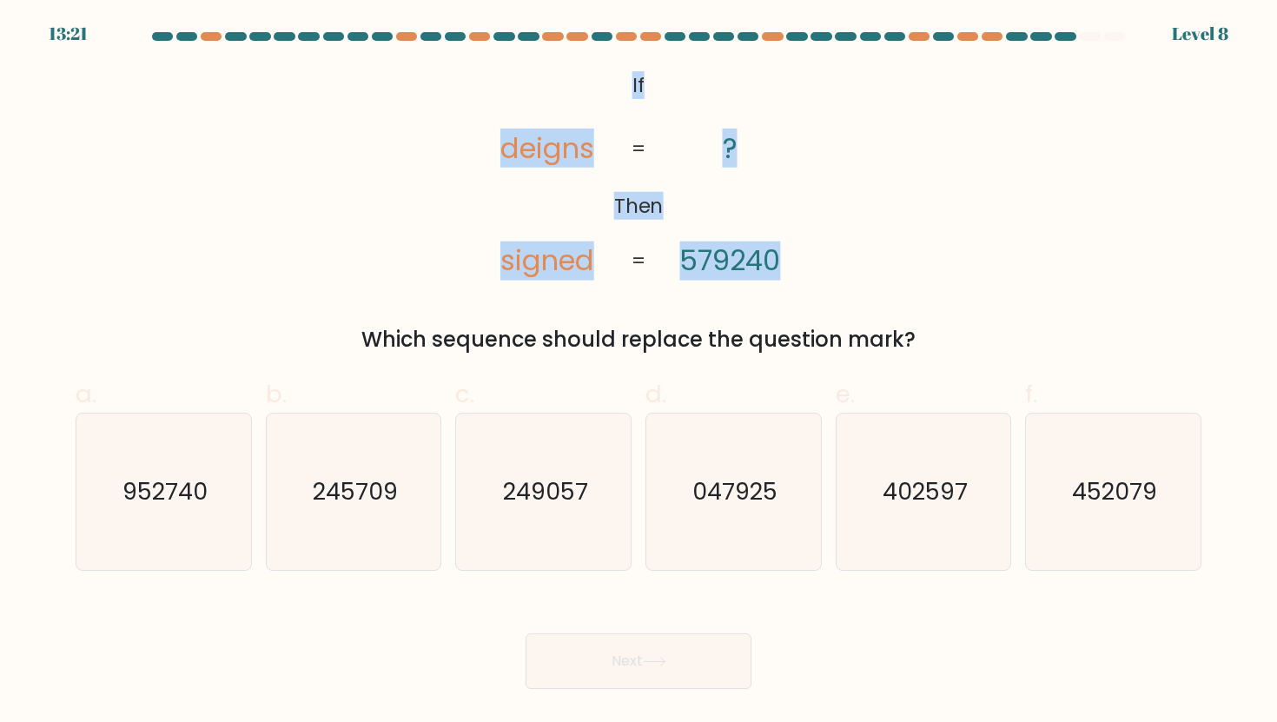
drag, startPoint x: 619, startPoint y: 82, endPoint x: 811, endPoint y: 262, distance: 263.7
click at [811, 262] on icon "@import url('https://fonts.googleapis.com/css?family=Abril+Fatface:400,100,100i…" at bounding box center [639, 174] width 352 height 216
click at [720, 559] on icon "047925" at bounding box center [733, 492] width 156 height 156
click at [639, 373] on input "d. 047925" at bounding box center [639, 366] width 1 height 11
radio input "true"
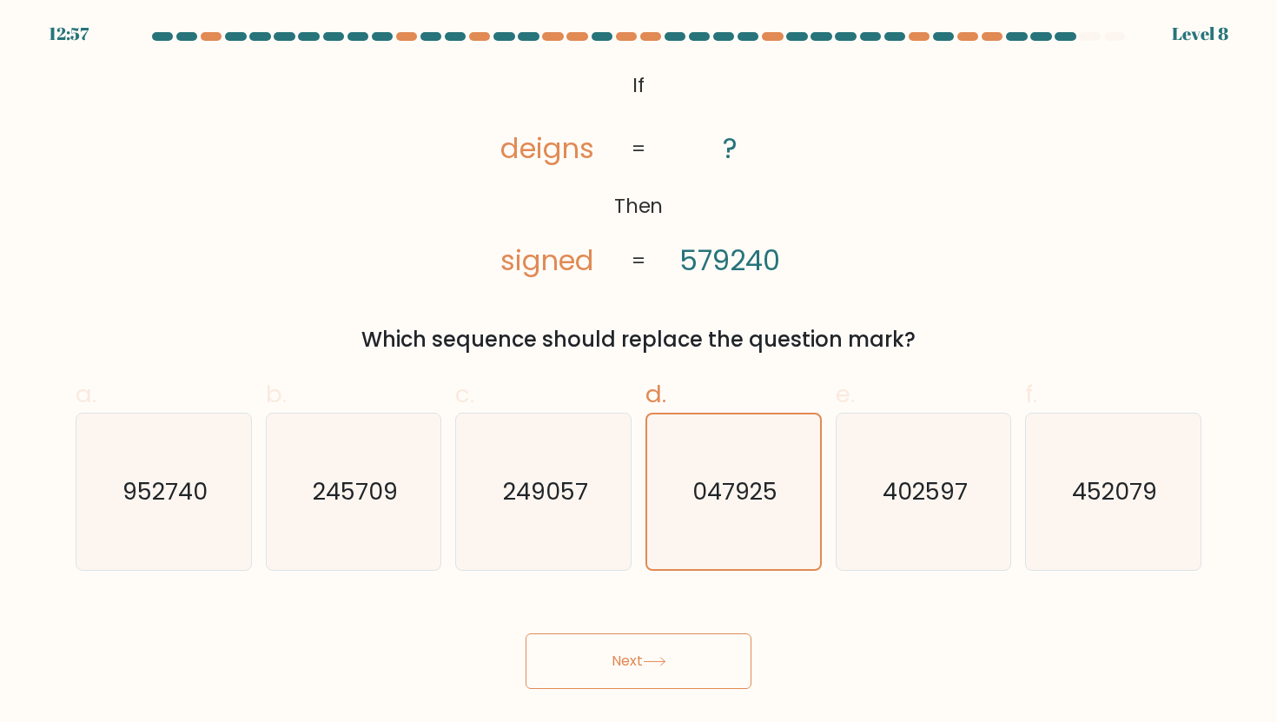
click at [666, 663] on icon at bounding box center [654, 662] width 23 height 10
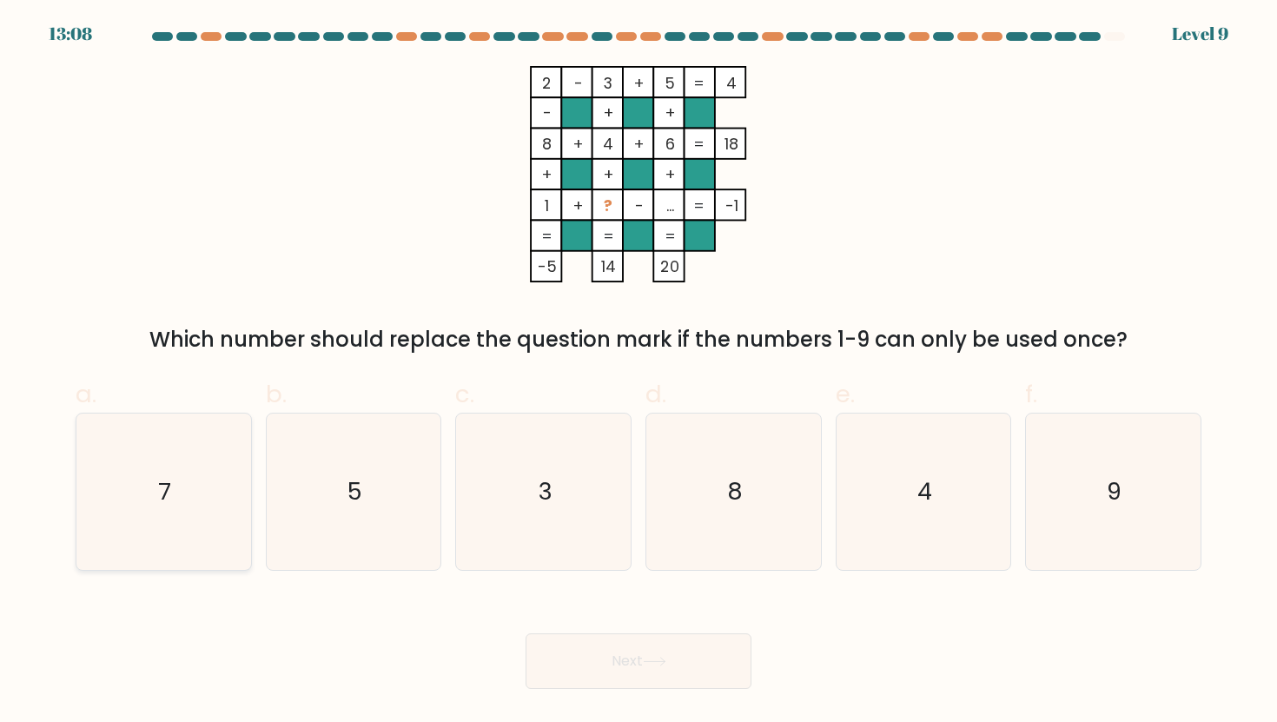
click at [182, 505] on icon "7" at bounding box center [163, 492] width 156 height 156
click at [639, 373] on input "a. 7" at bounding box center [639, 366] width 1 height 11
radio input "true"
click at [614, 653] on button "Next" at bounding box center [639, 661] width 226 height 56
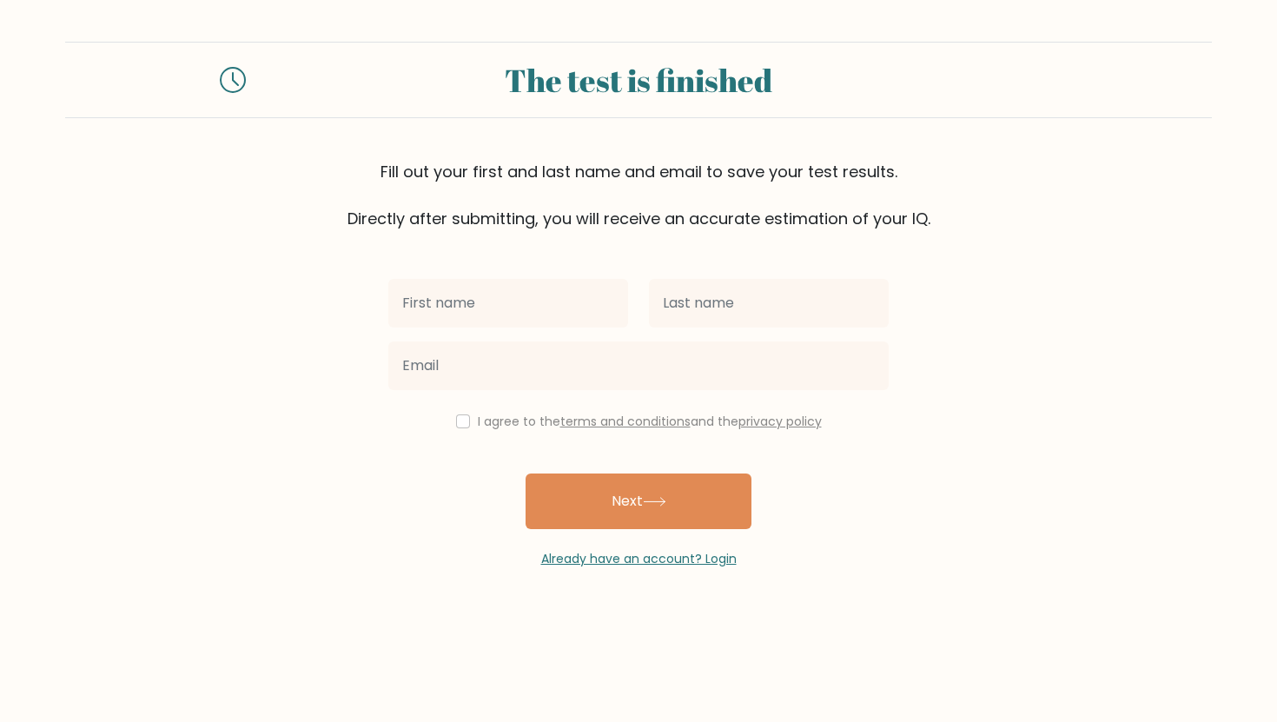
click at [571, 295] on input "text" at bounding box center [508, 303] width 240 height 49
type input "Ciara Louise"
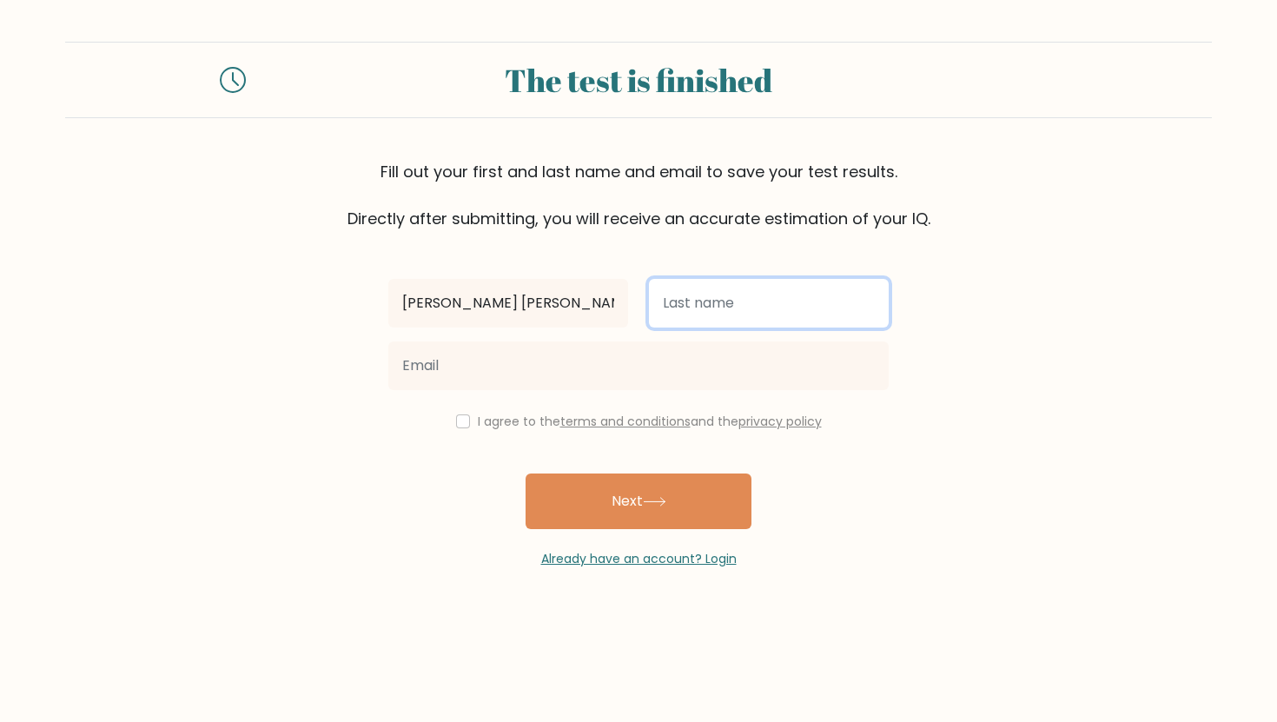
type input "f"
type input "Ferrer"
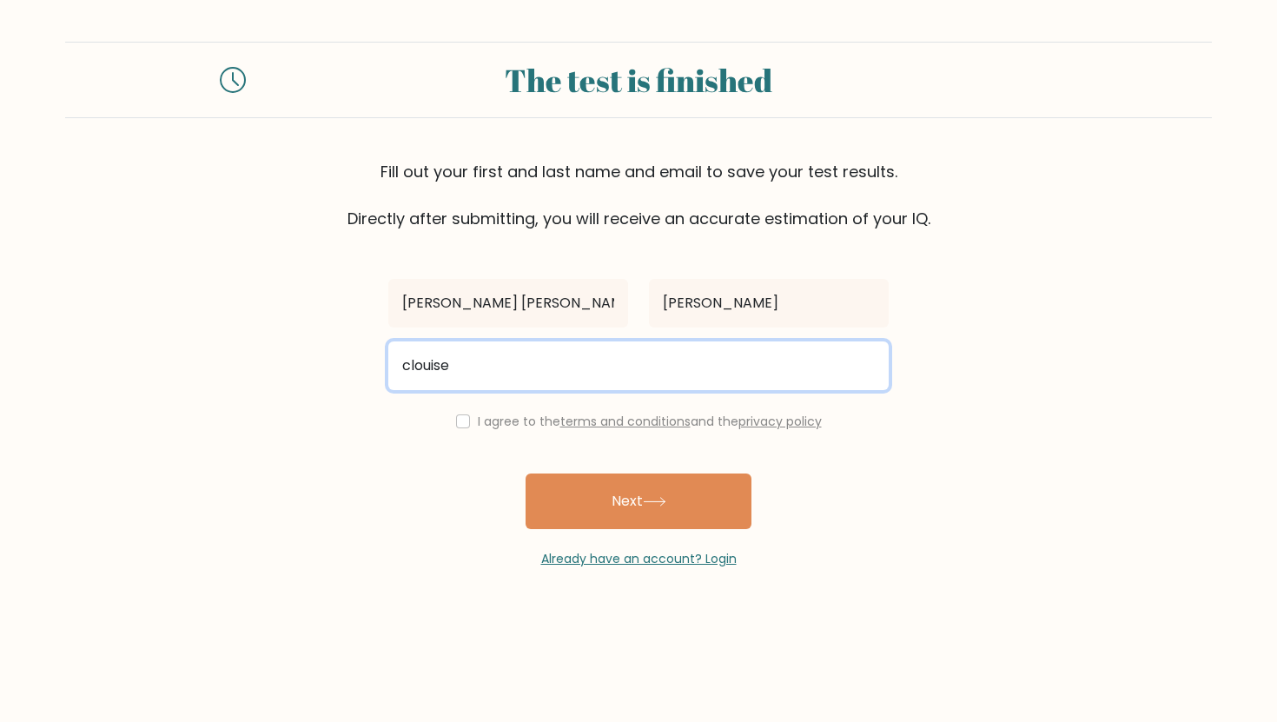
type input "clouiseferrer@gmail.com"
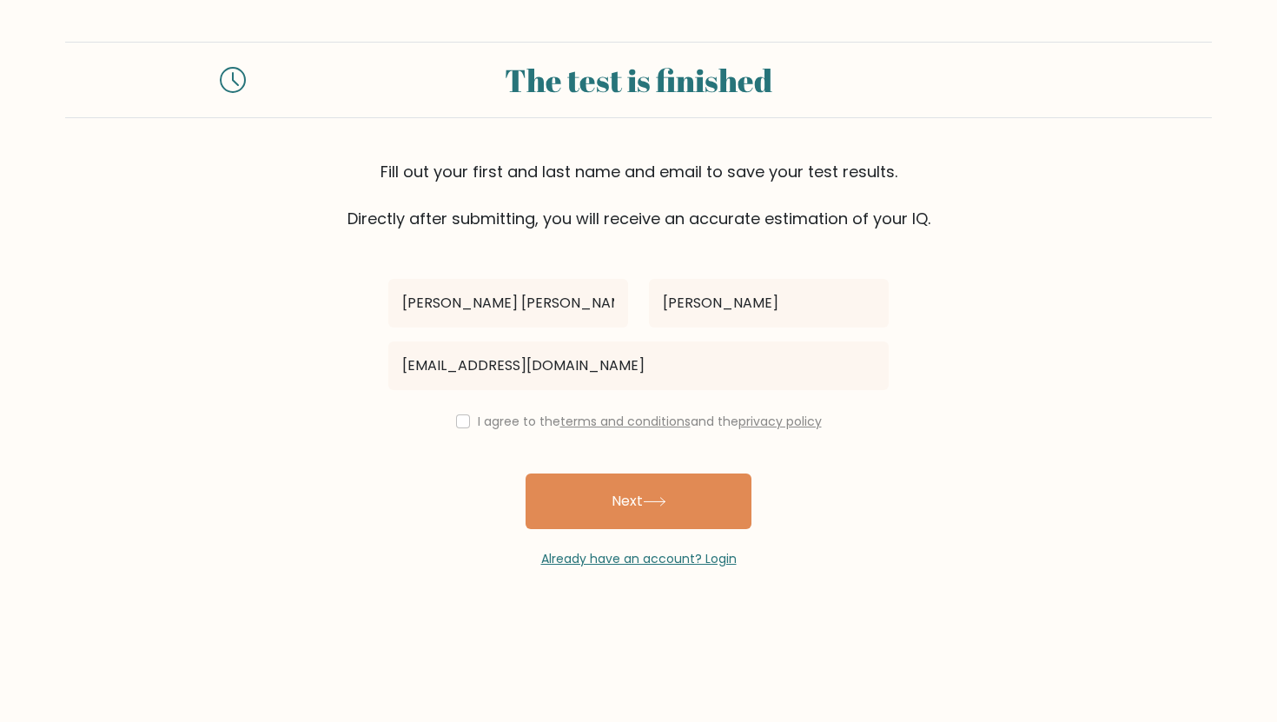
click at [467, 419] on div "I agree to the terms and conditions and the privacy policy" at bounding box center [638, 421] width 521 height 21
click at [464, 420] on input "checkbox" at bounding box center [463, 421] width 14 height 14
checkbox input "true"
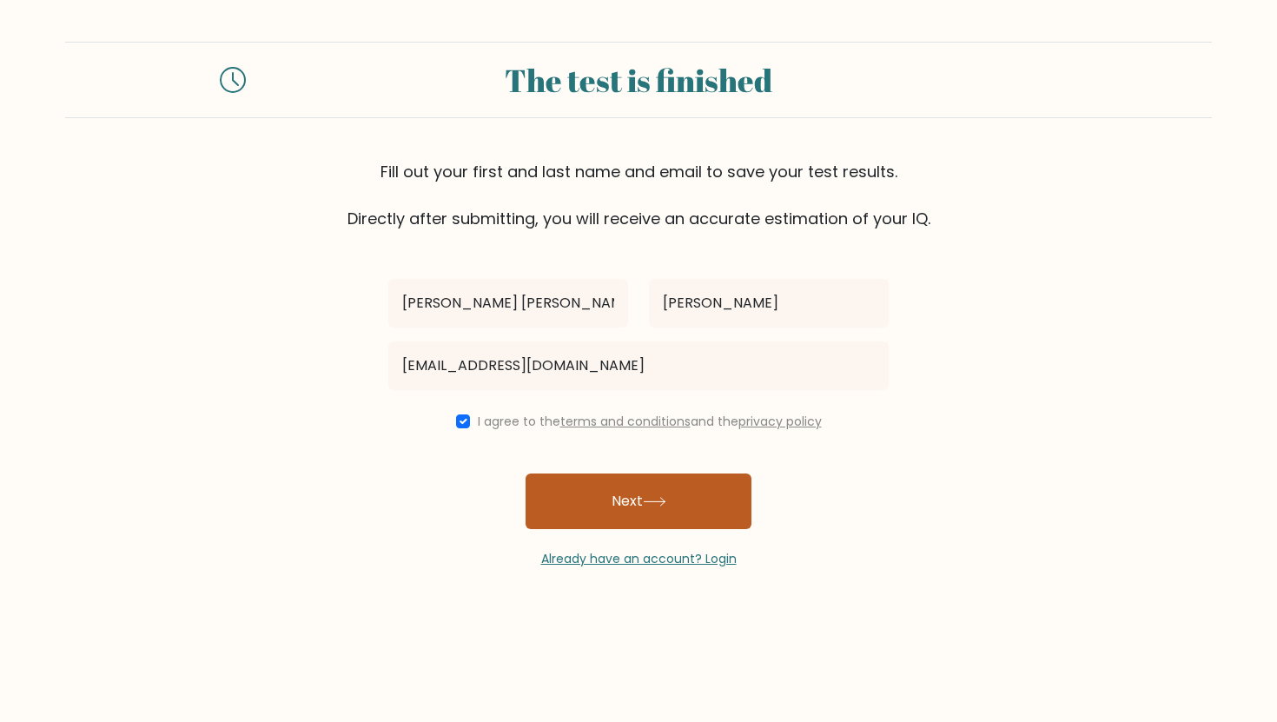
click at [602, 518] on button "Next" at bounding box center [639, 501] width 226 height 56
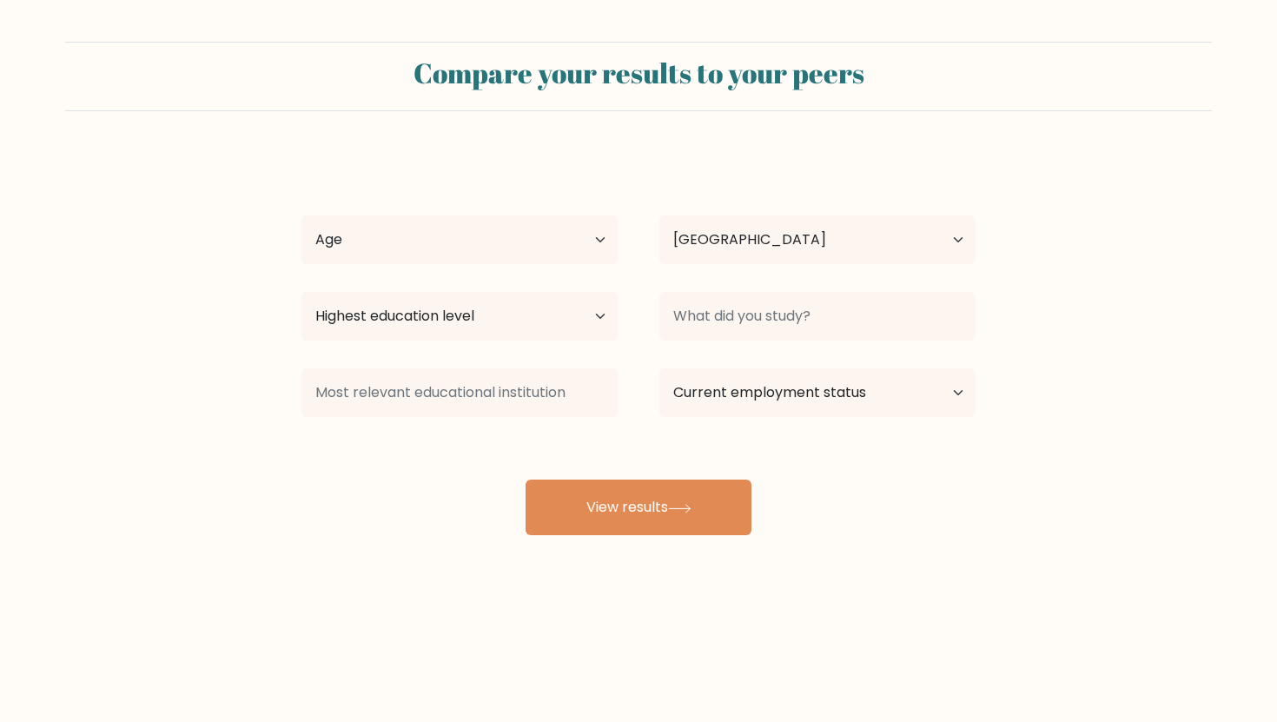
select select "PH"
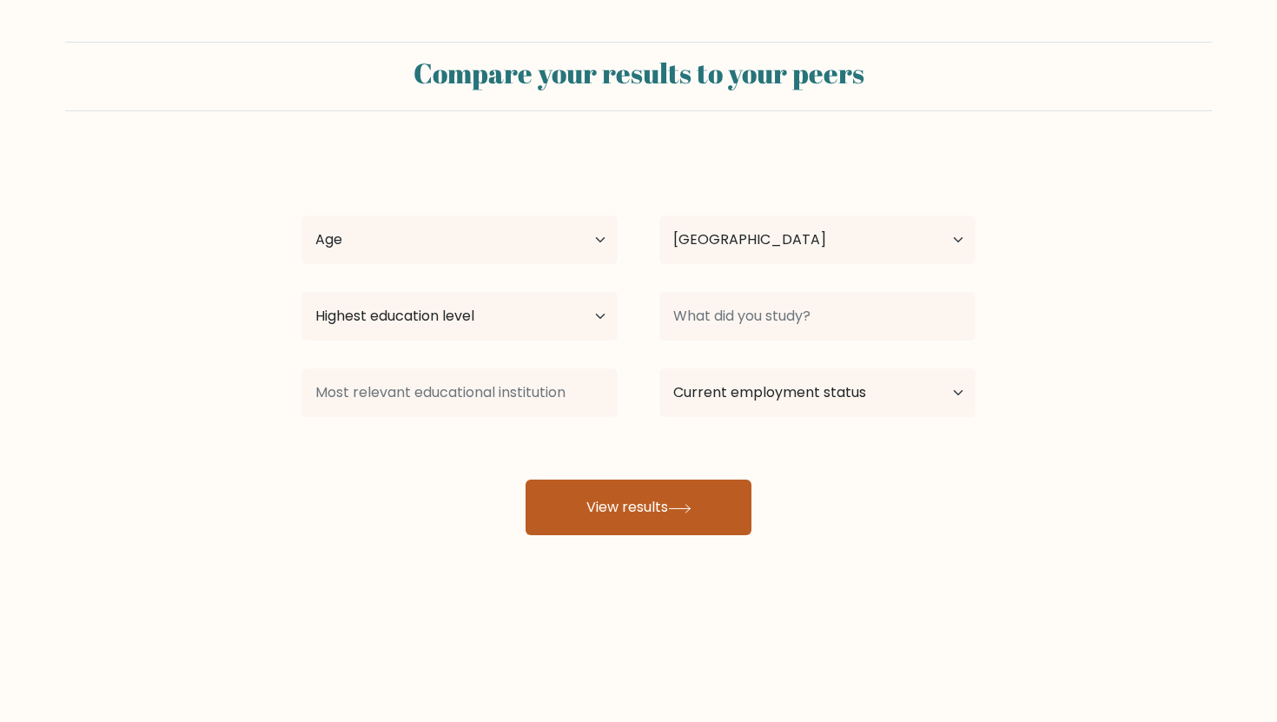
click at [625, 520] on button "View results" at bounding box center [639, 508] width 226 height 56
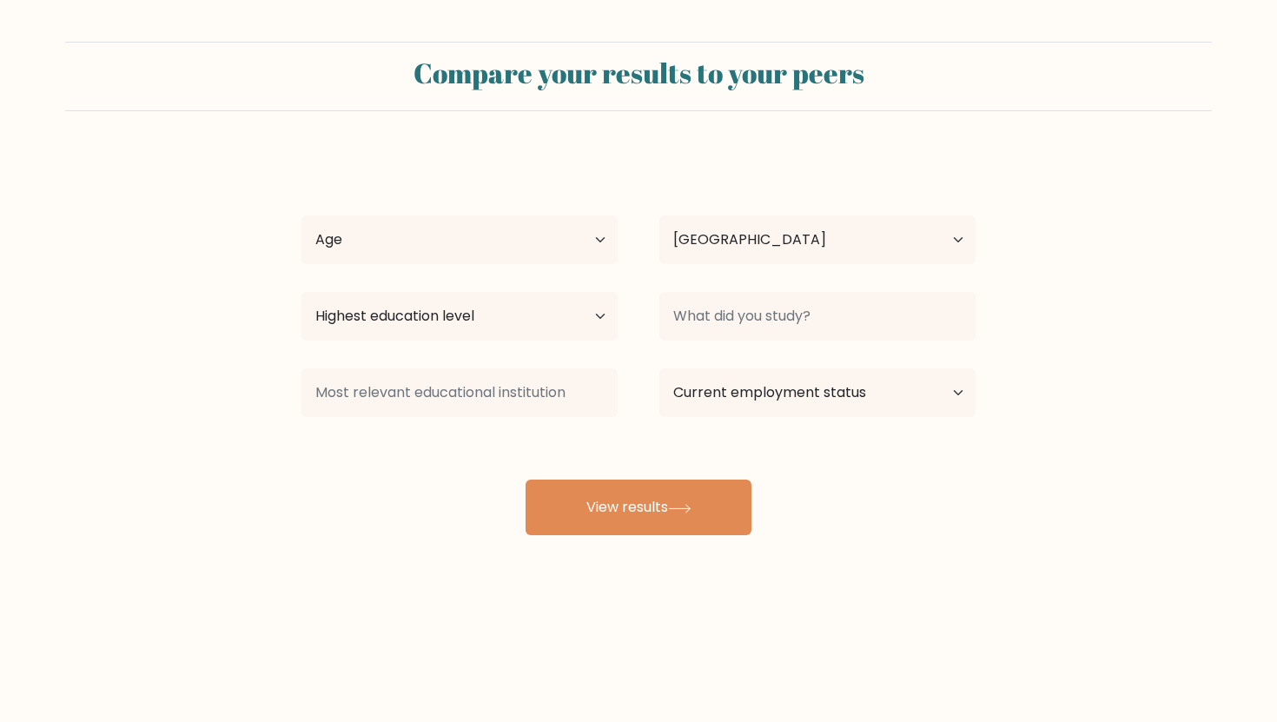
click at [466, 211] on div "Age Under [DEMOGRAPHIC_DATA] [DEMOGRAPHIC_DATA] [DEMOGRAPHIC_DATA] [DEMOGRAPHIC…" at bounding box center [460, 239] width 358 height 63
click at [466, 216] on select "Age Under [DEMOGRAPHIC_DATA] [DEMOGRAPHIC_DATA] [DEMOGRAPHIC_DATA] [DEMOGRAPHIC…" at bounding box center [459, 239] width 316 height 49
select select "25_34"
click at [301, 215] on select "Age Under [DEMOGRAPHIC_DATA] [DEMOGRAPHIC_DATA] [DEMOGRAPHIC_DATA] [DEMOGRAPHIC…" at bounding box center [459, 239] width 316 height 49
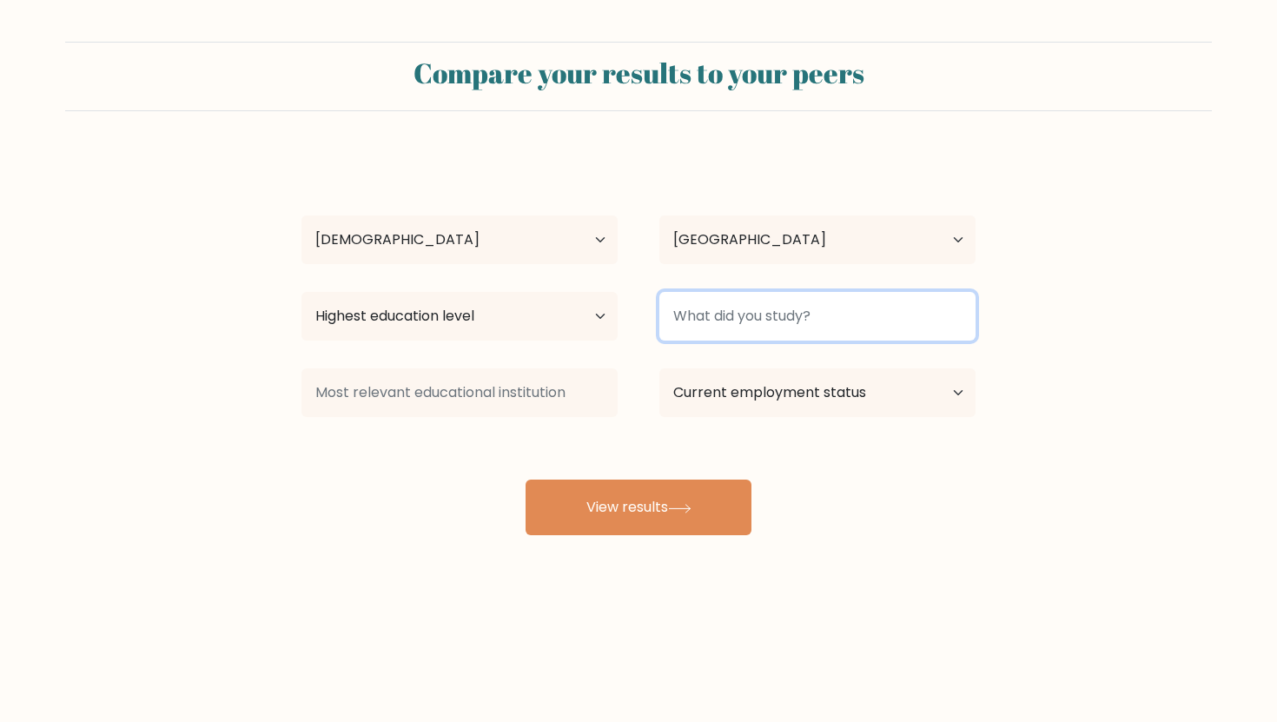
click at [736, 324] on input at bounding box center [817, 316] width 316 height 49
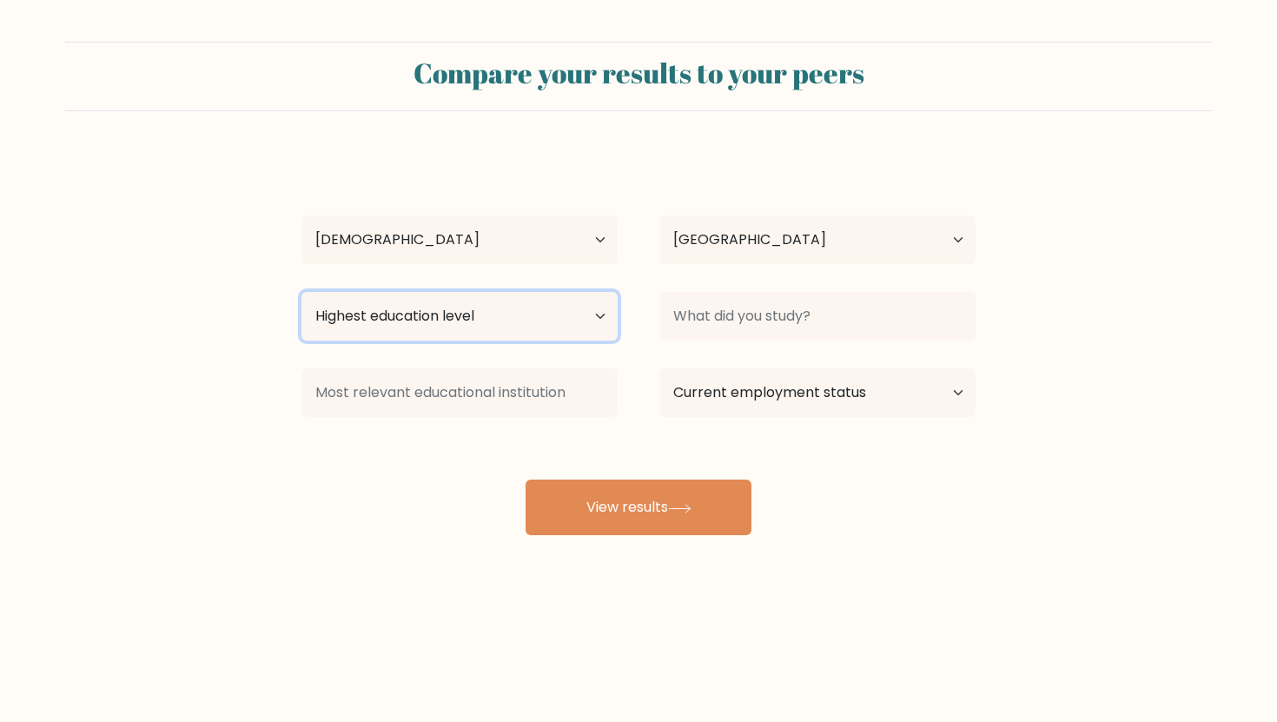
click at [503, 330] on select "Highest education level No schooling Primary Lower Secondary Upper Secondary Oc…" at bounding box center [459, 316] width 316 height 49
select select "bachelors_degree"
click at [301, 292] on select "Highest education level No schooling Primary Lower Secondary Upper Secondary Oc…" at bounding box center [459, 316] width 316 height 49
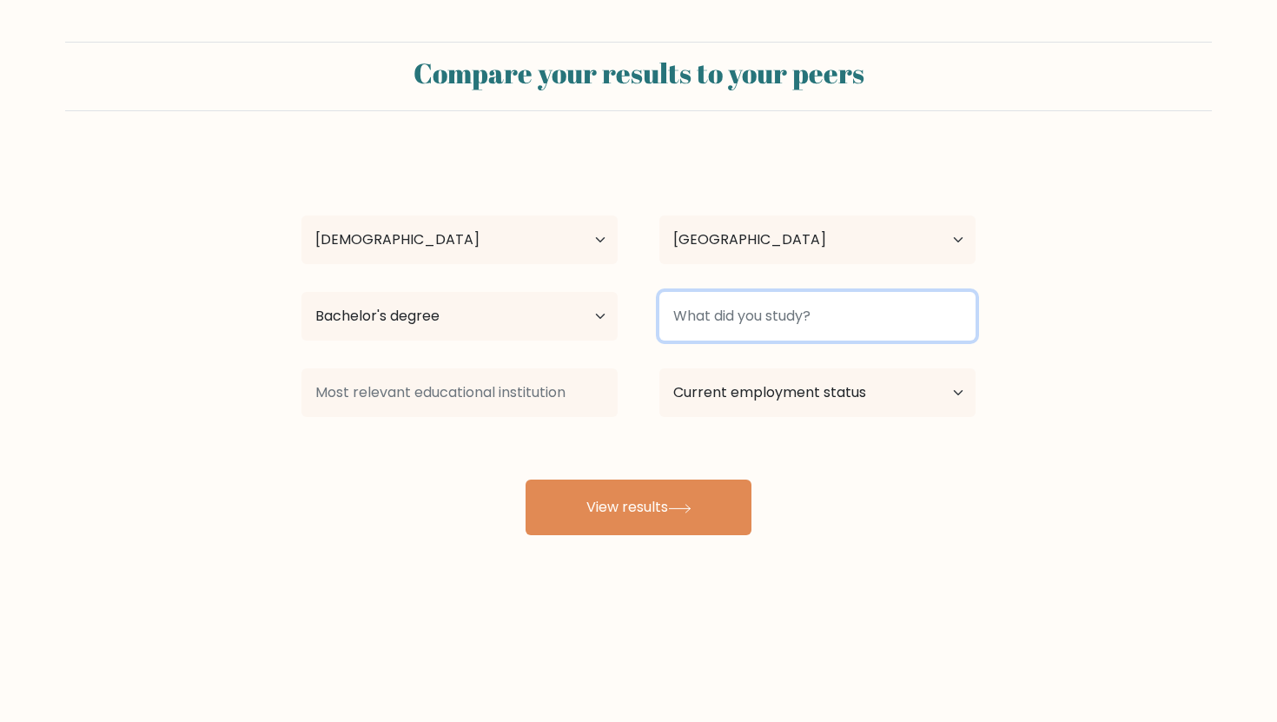
click at [748, 338] on input at bounding box center [817, 316] width 316 height 49
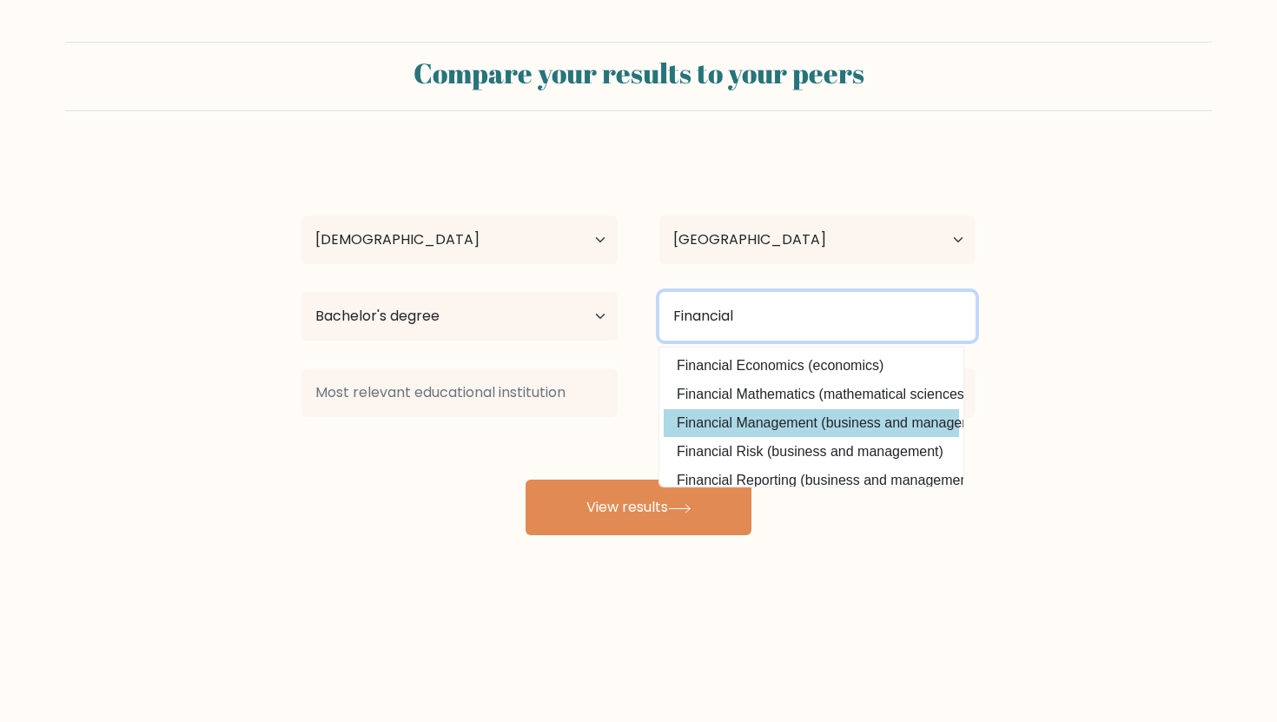
type input "Financial"
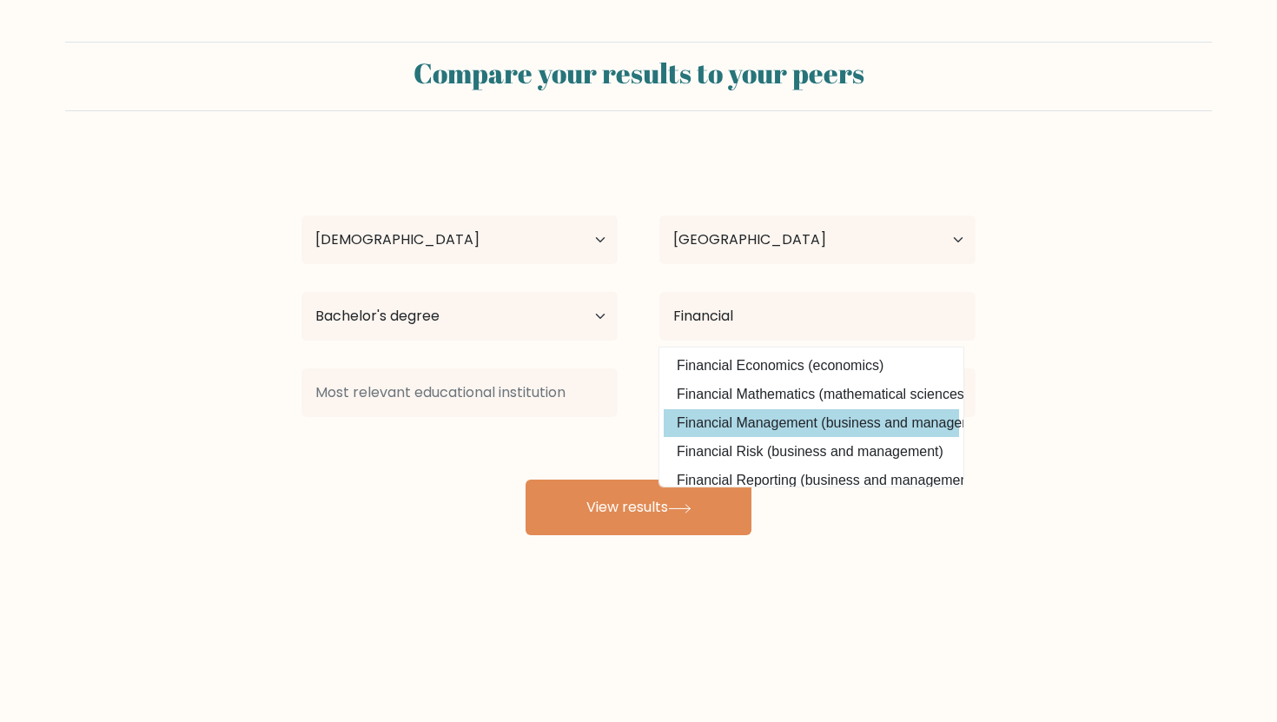
click at [823, 419] on div "Ciara Louise Ferrer Age Under 18 years old 18-24 years old 25-34 years old 35-4…" at bounding box center [638, 344] width 695 height 382
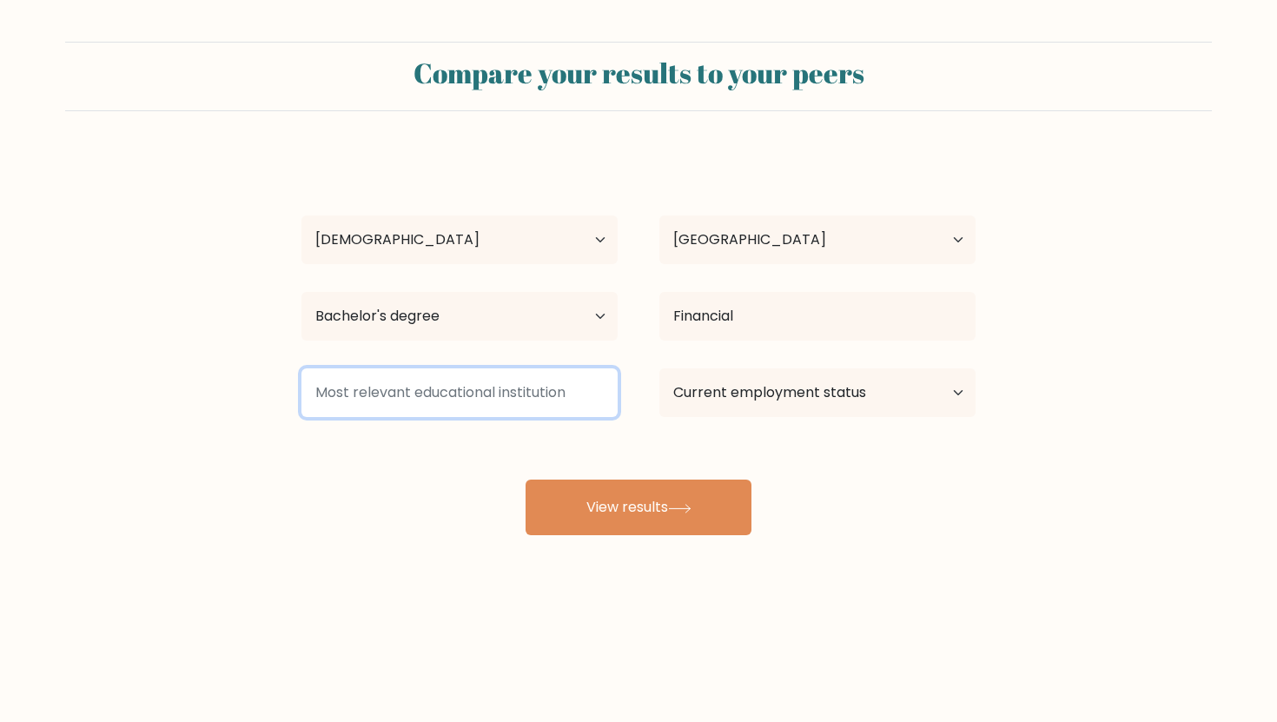
click at [479, 400] on input at bounding box center [459, 392] width 316 height 49
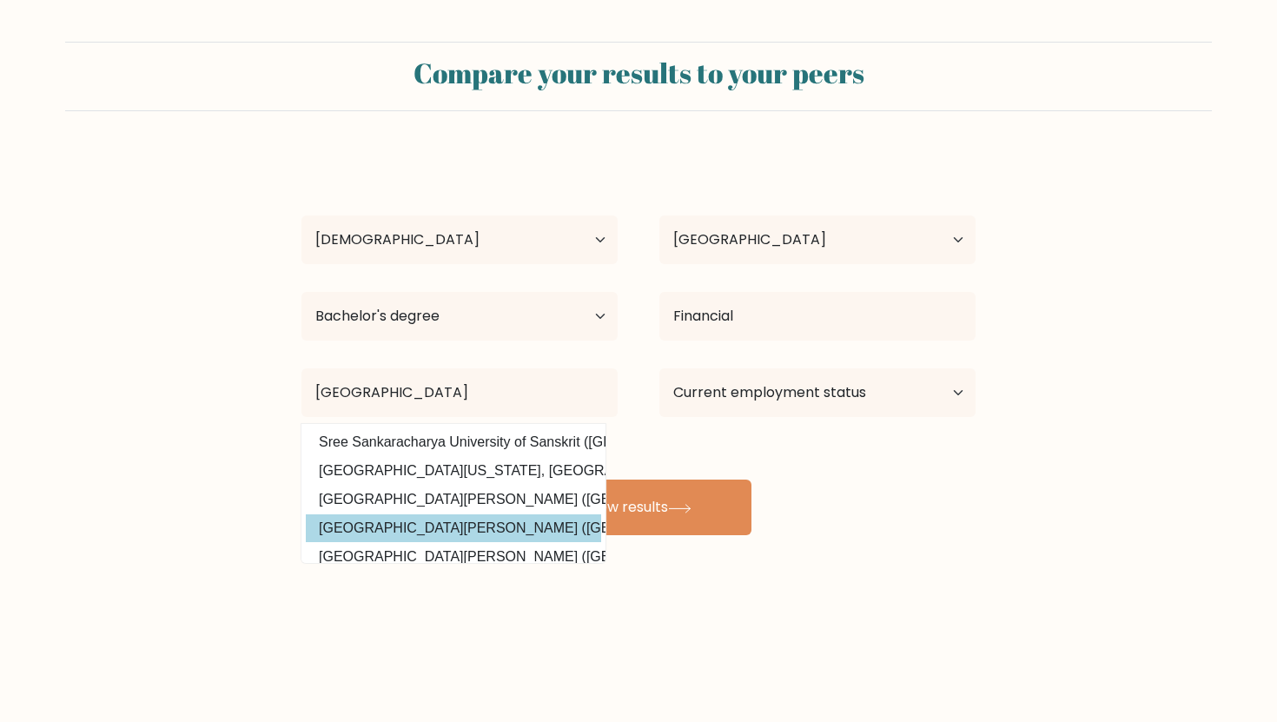
click at [484, 528] on option "University of San Carlos (Philippines)" at bounding box center [453, 528] width 295 height 28
type input "[GEOGRAPHIC_DATA][PERSON_NAME]"
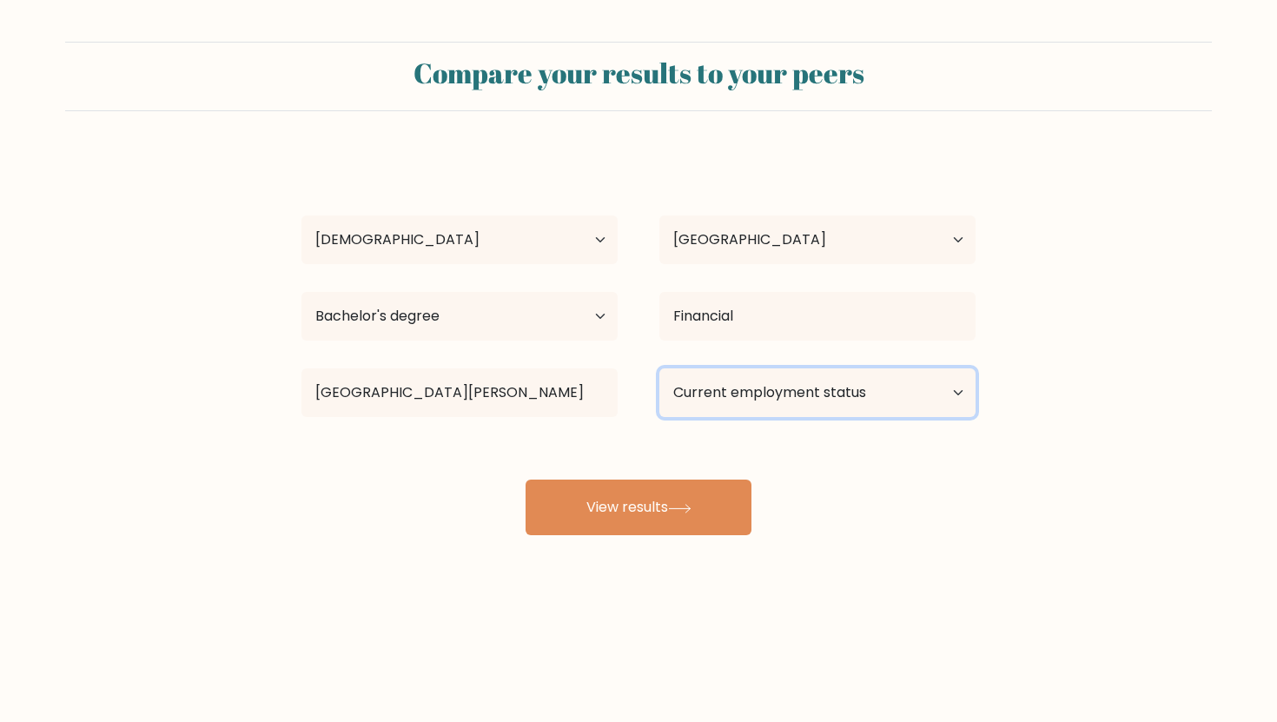
click at [798, 400] on select "Current employment status Employed Student Retired Other / prefer not to answer" at bounding box center [817, 392] width 316 height 49
select select "employed"
click at [659, 368] on select "Current employment status Employed Student Retired Other / prefer not to answer" at bounding box center [817, 392] width 316 height 49
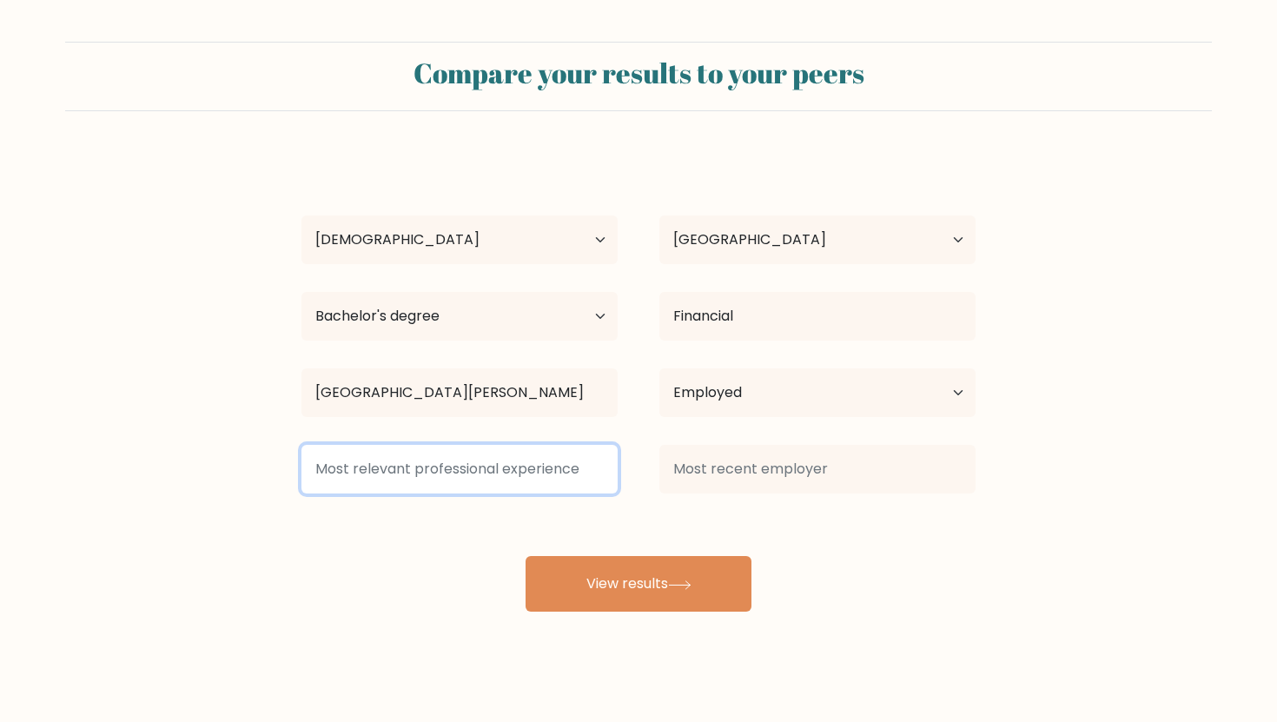
click at [526, 460] on input at bounding box center [459, 469] width 316 height 49
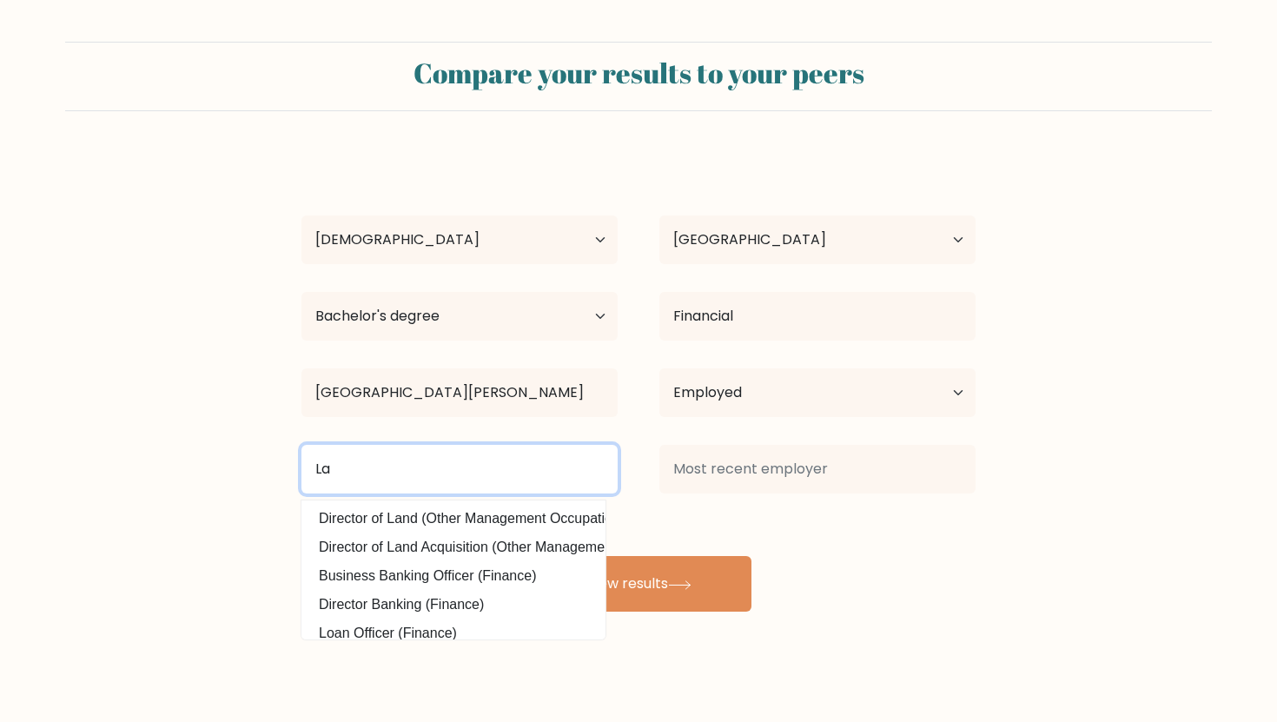
type input "L"
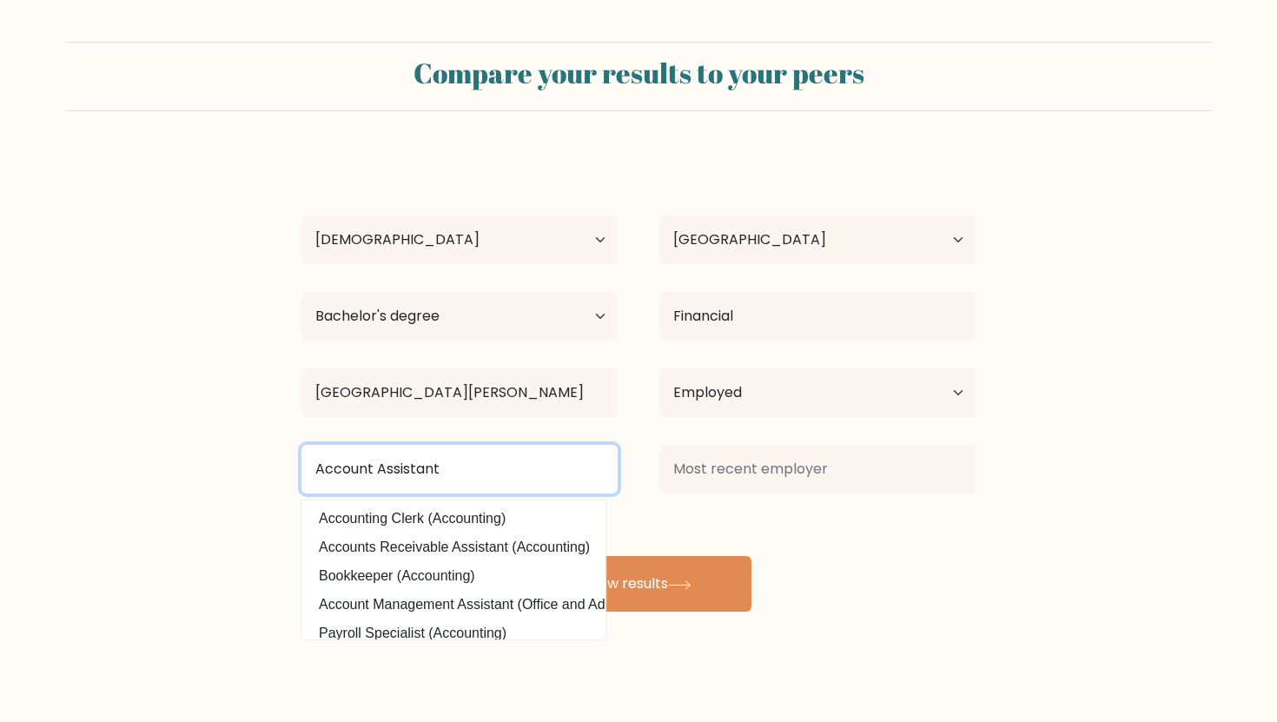
type input "Account Assistant"
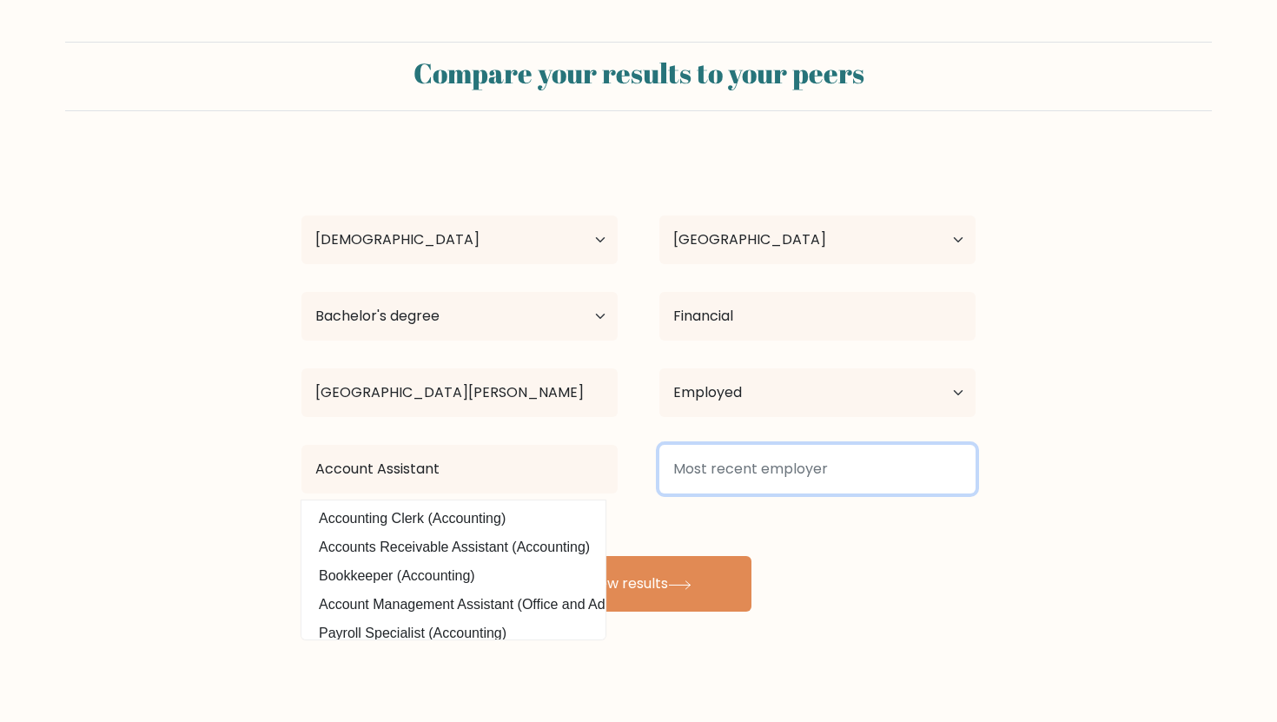
click at [757, 470] on input at bounding box center [817, 469] width 316 height 49
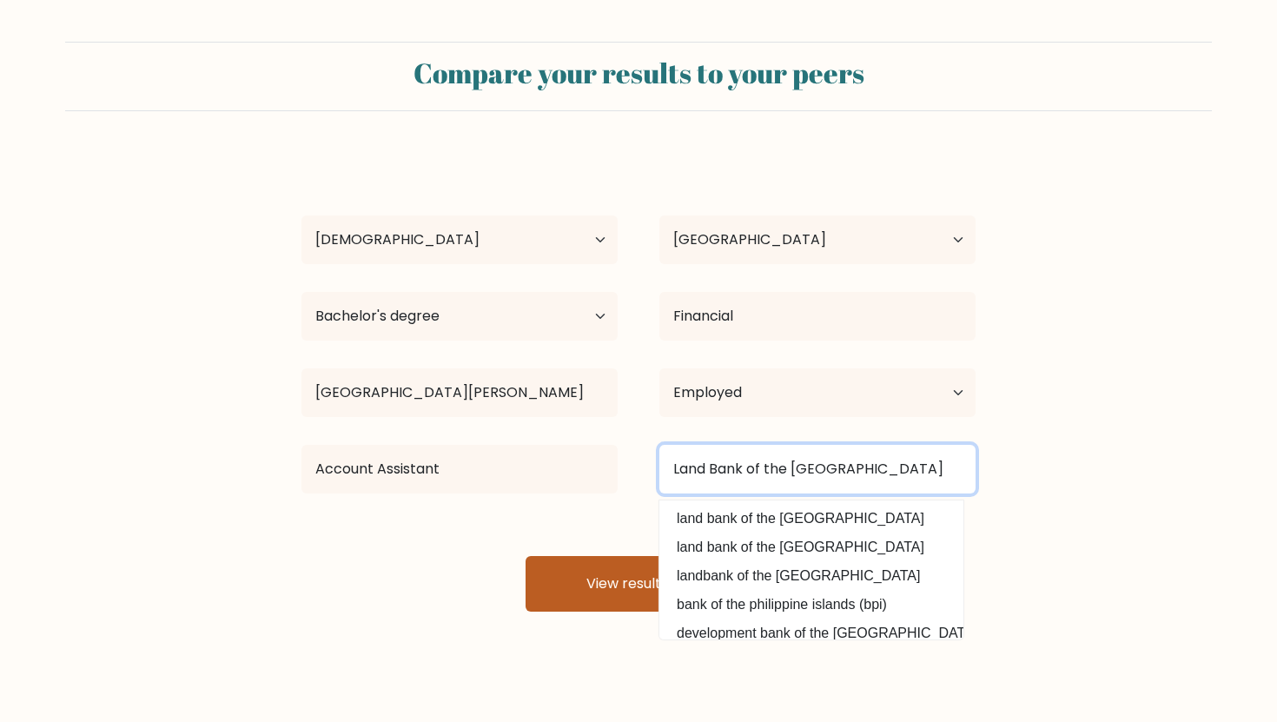
type input "Land Bank of the Philippines"
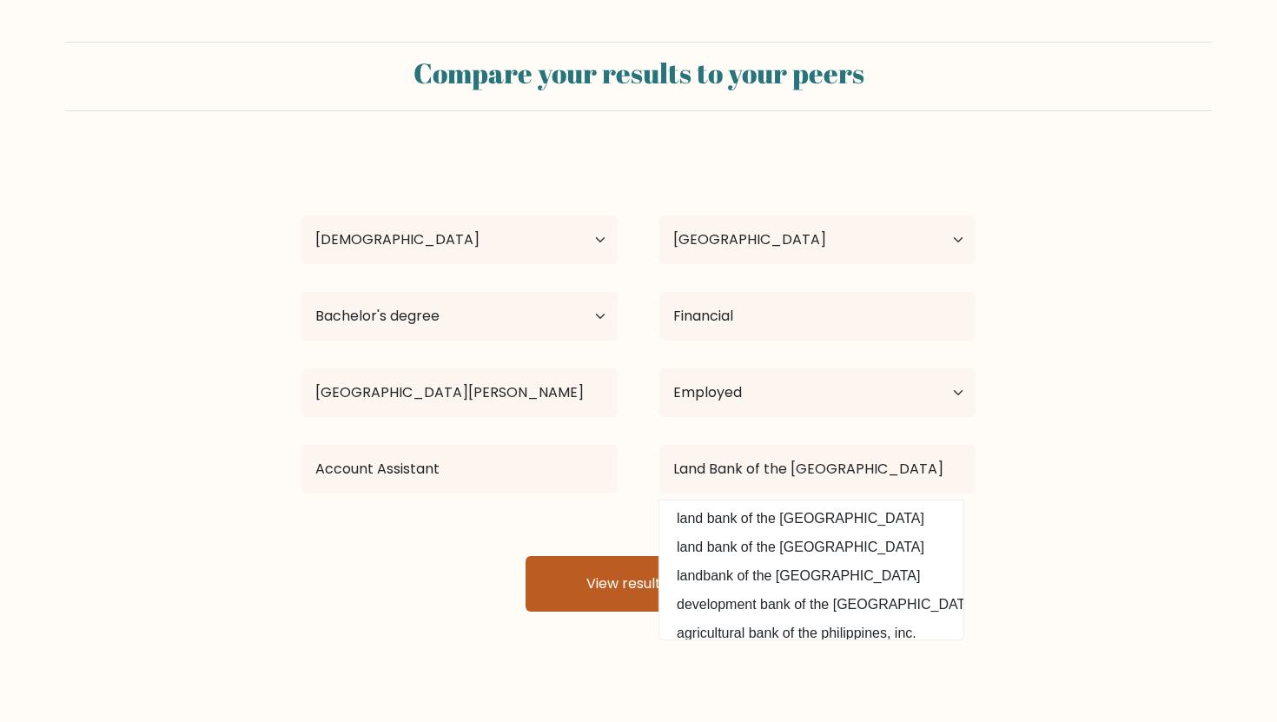
click at [552, 587] on button "View results" at bounding box center [639, 584] width 226 height 56
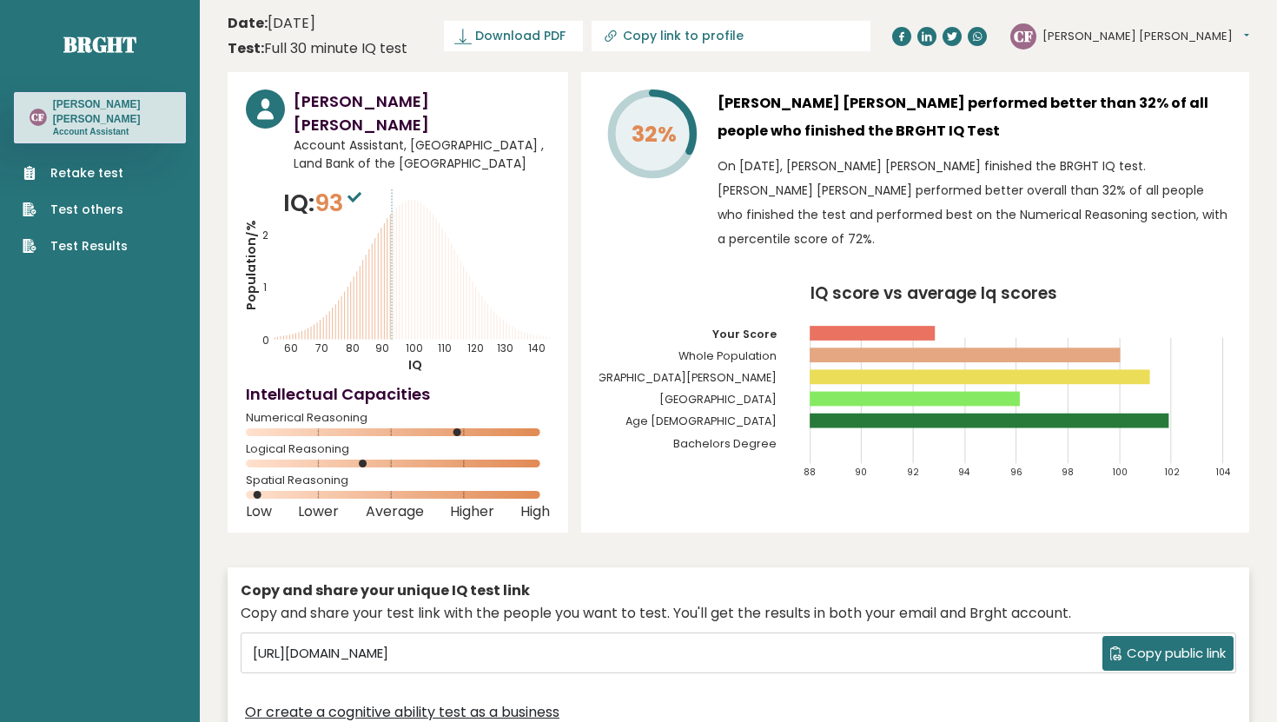
click at [652, 450] on icon "IQ score vs average Iq scores 88 90 92 94 96 98 100 102 104 Your Score Whole Po…" at bounding box center [915, 390] width 632 height 208
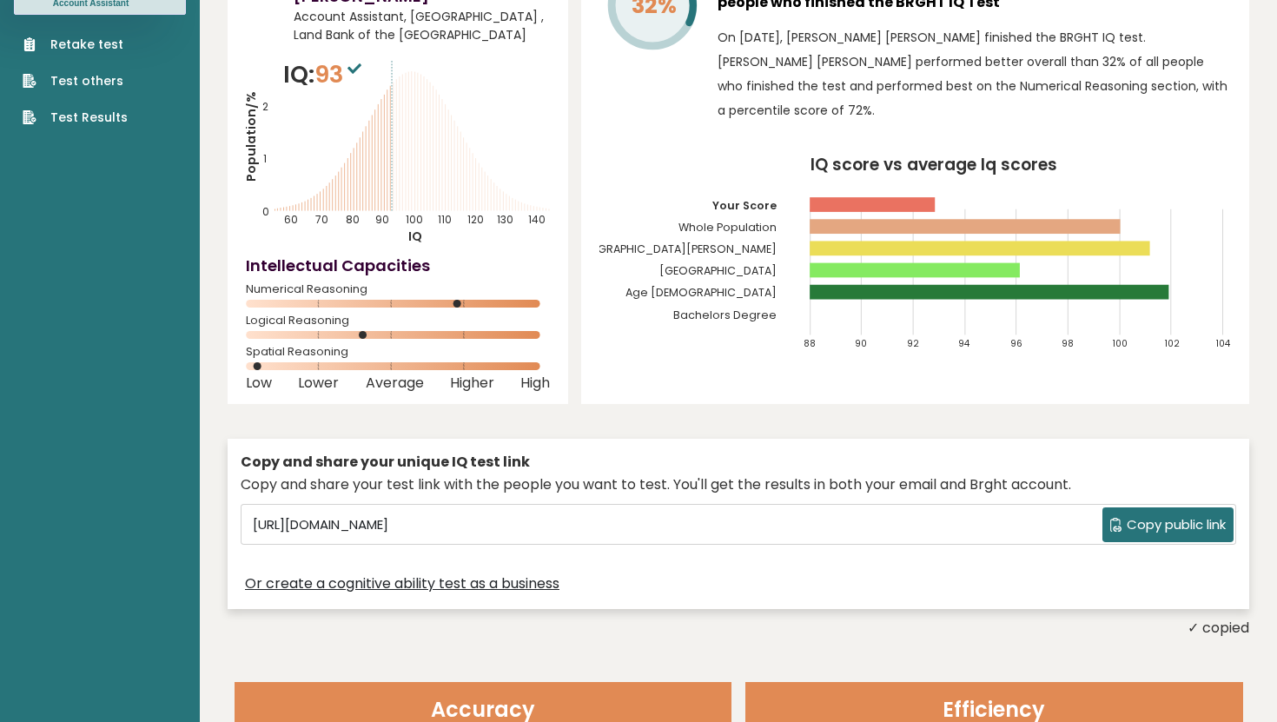
scroll to position [123, 0]
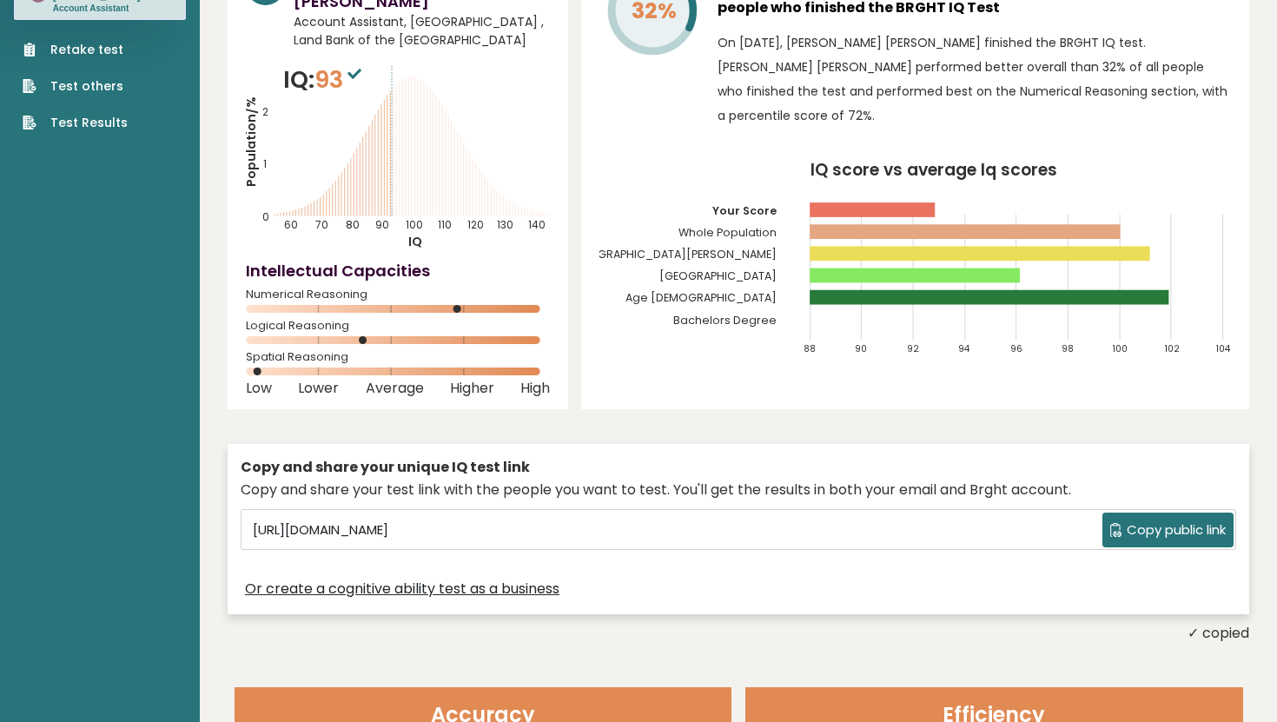
click at [1168, 520] on span "Copy public link" at bounding box center [1176, 530] width 99 height 20
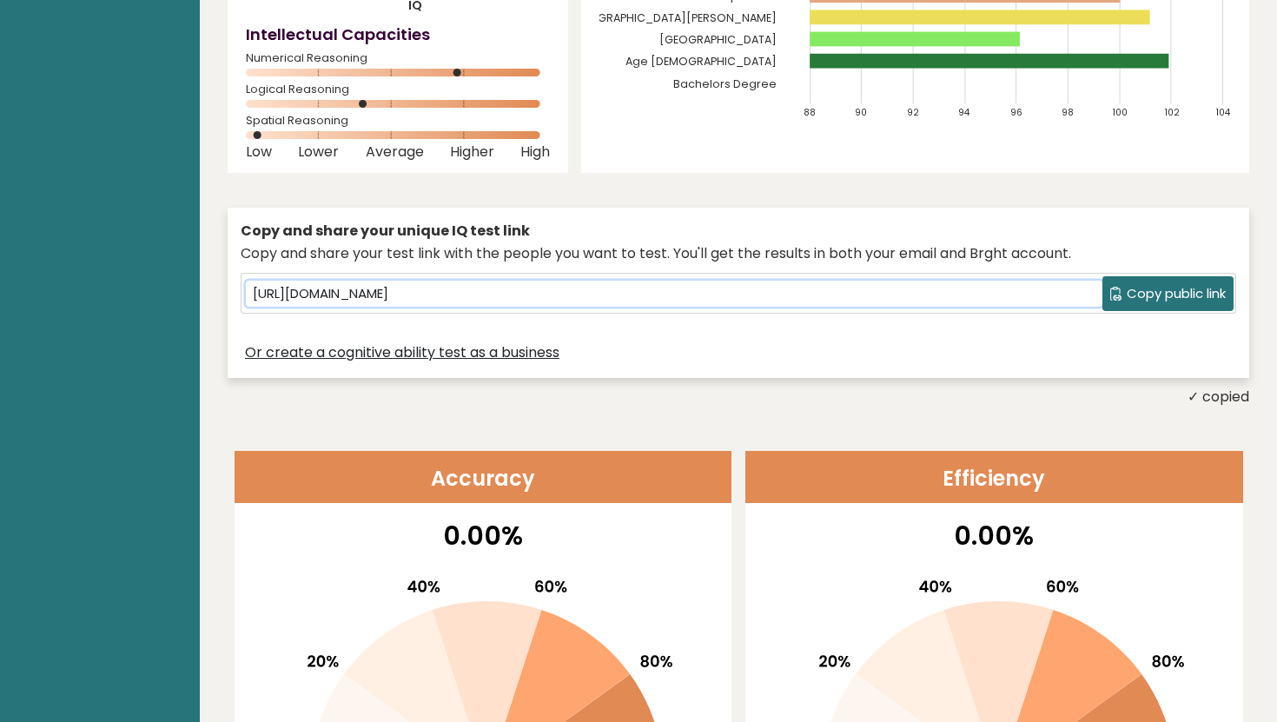
scroll to position [0, 0]
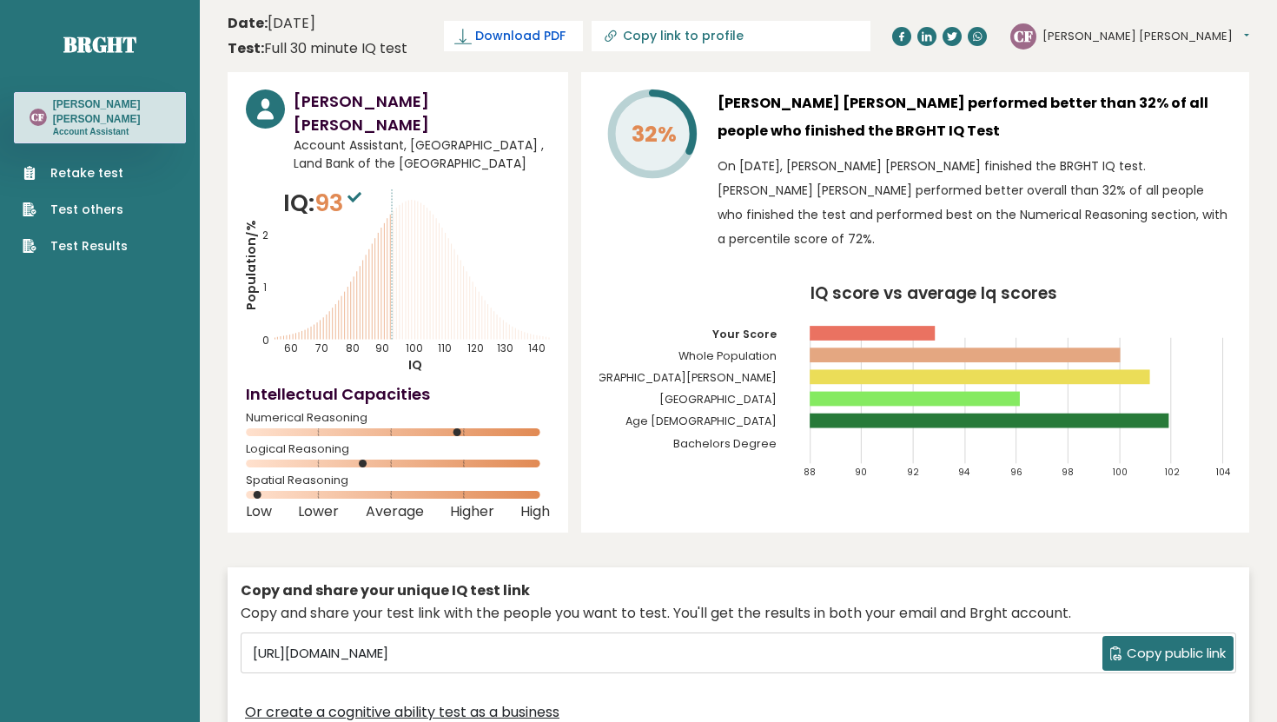
click at [566, 37] on span "Download PDF" at bounding box center [520, 36] width 90 height 18
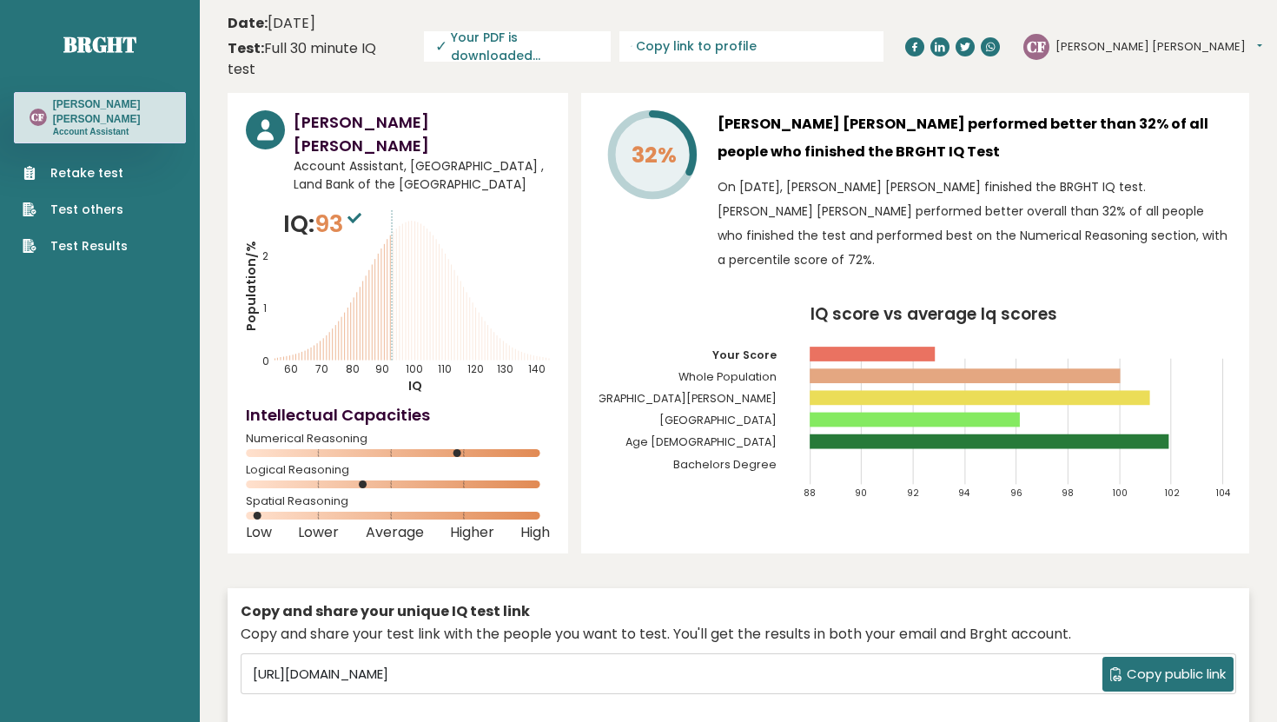
click at [657, 526] on div "Ciara Louise Ferrer Account Assistant, Philippines , Land Bank of the Philippin…" at bounding box center [739, 440] width 1022 height 695
